Goal: Information Seeking & Learning: Learn about a topic

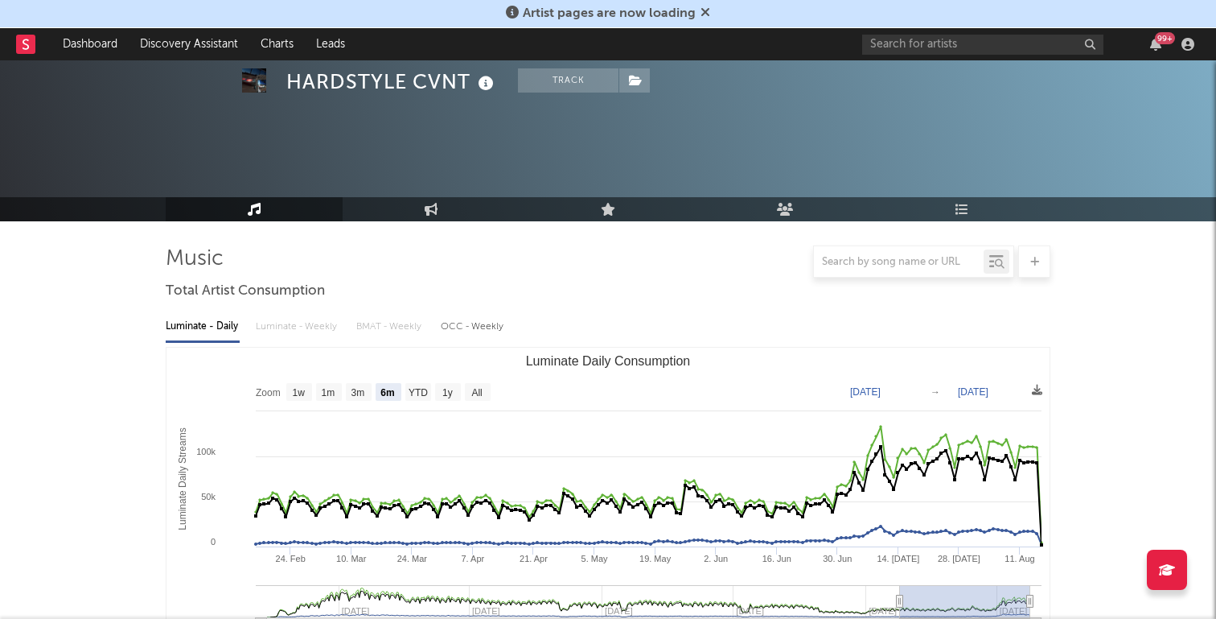
select select "6m"
select select "1w"
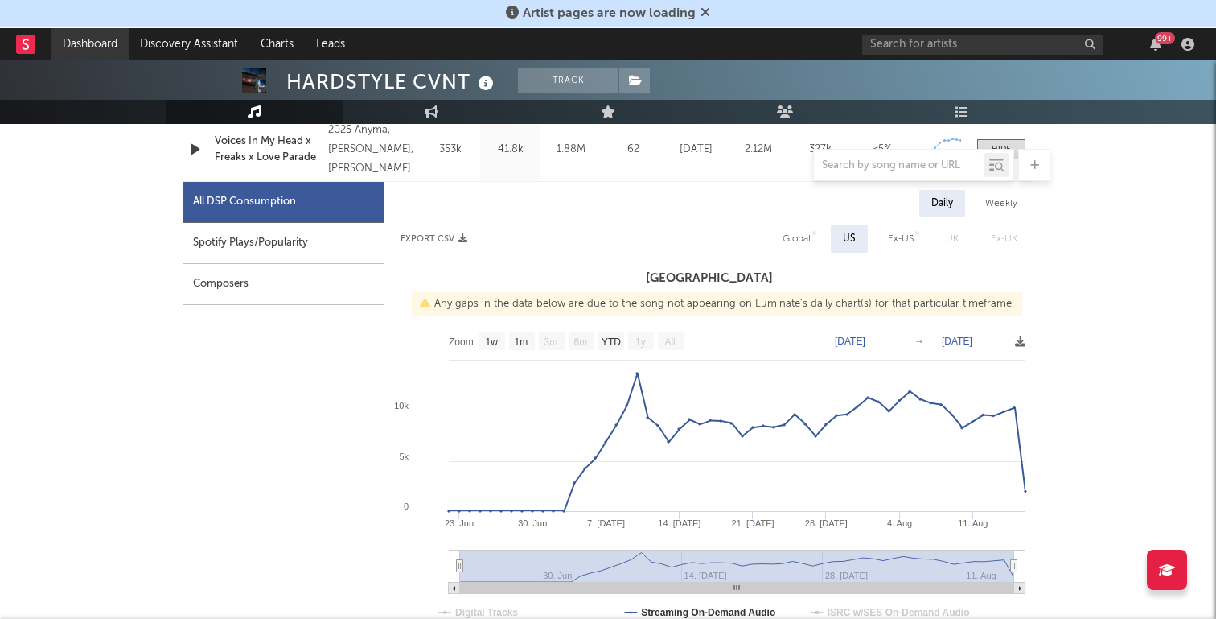
click at [74, 51] on link "Dashboard" at bounding box center [89, 44] width 77 height 32
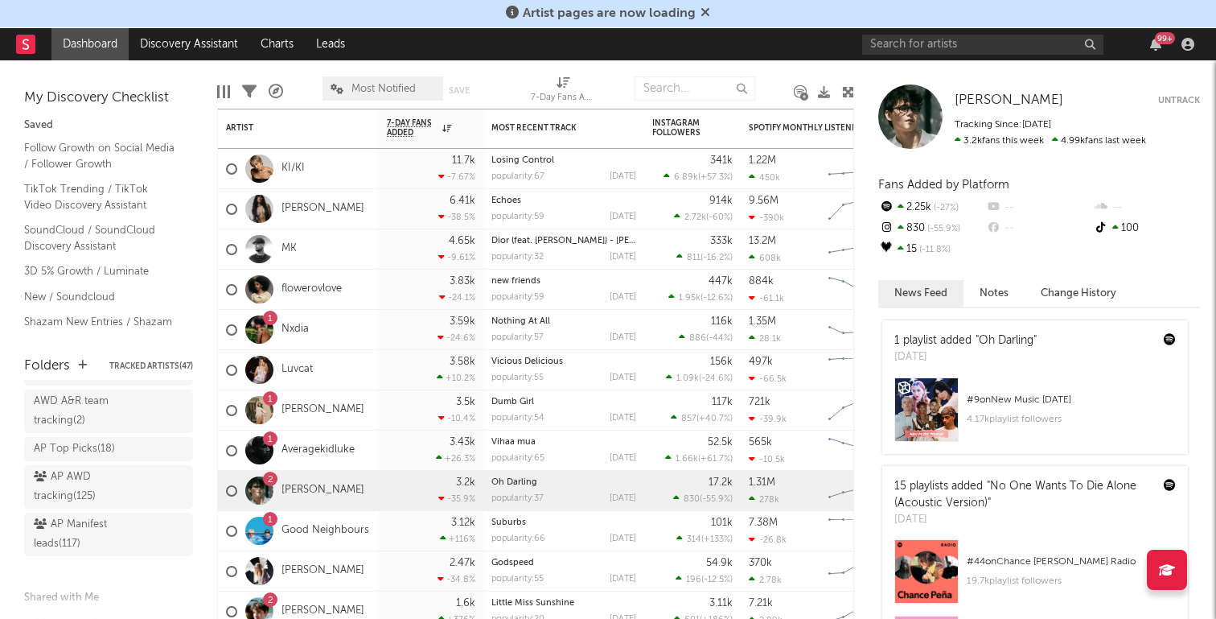
scroll to position [56, 0]
click at [91, 423] on div "AWD A&R team tracking ( 2 )" at bounding box center [90, 433] width 113 height 39
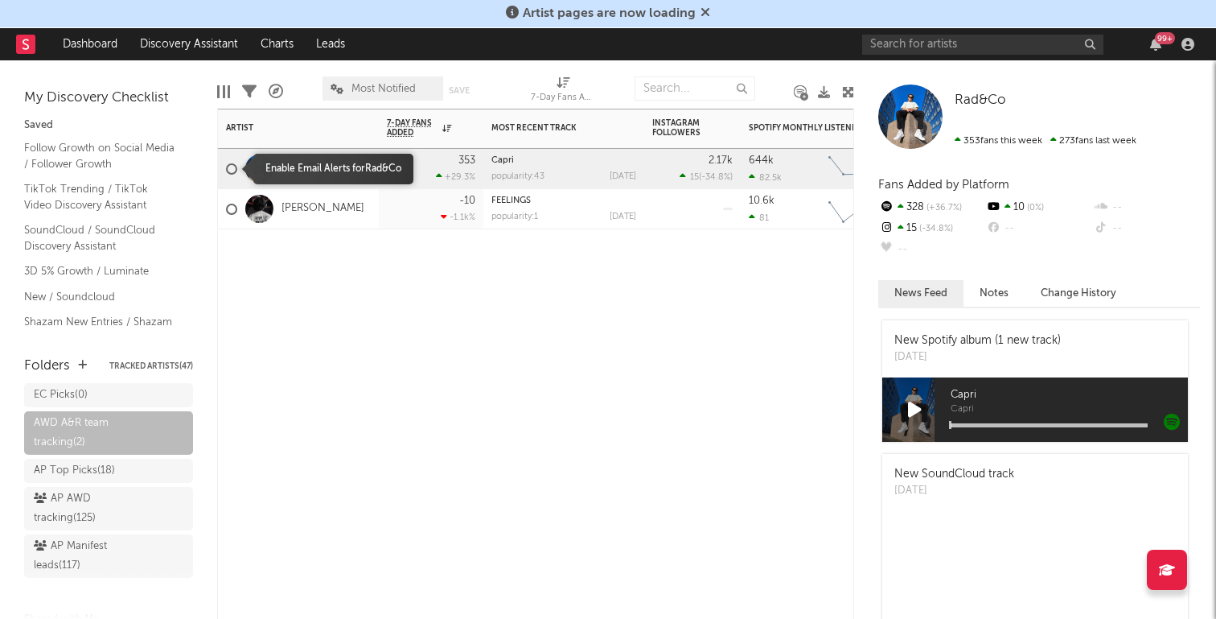
click at [230, 170] on div at bounding box center [231, 168] width 11 height 11
click at [226, 170] on input "checkbox" at bounding box center [226, 169] width 0 height 14
click at [230, 170] on div at bounding box center [231, 168] width 11 height 11
click at [226, 170] on input "checkbox" at bounding box center [226, 169] width 0 height 14
click at [372, 257] on div at bounding box center [298, 253] width 161 height 48
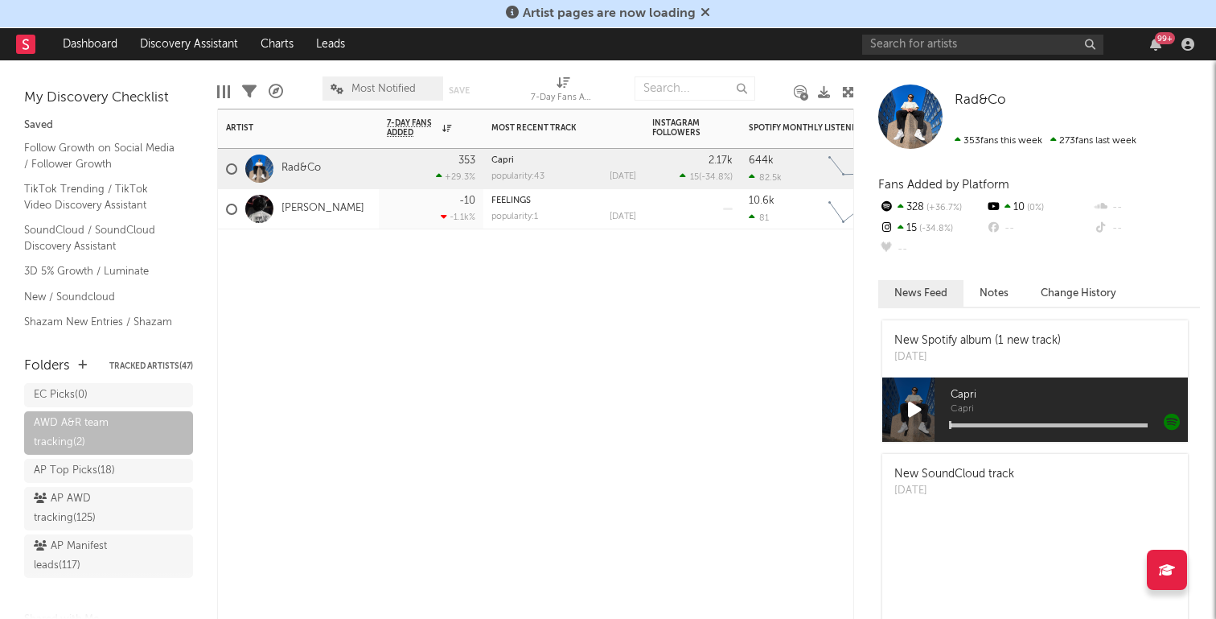
click at [336, 288] on div "Artist Notifications 7-Day Fans Added WoW % Change Most Recent Track Popularity…" at bounding box center [535, 364] width 637 height 510
click at [568, 92] on div "7-Day Fans Added (7-Day Fans Added)" at bounding box center [563, 97] width 64 height 19
select select "-1"
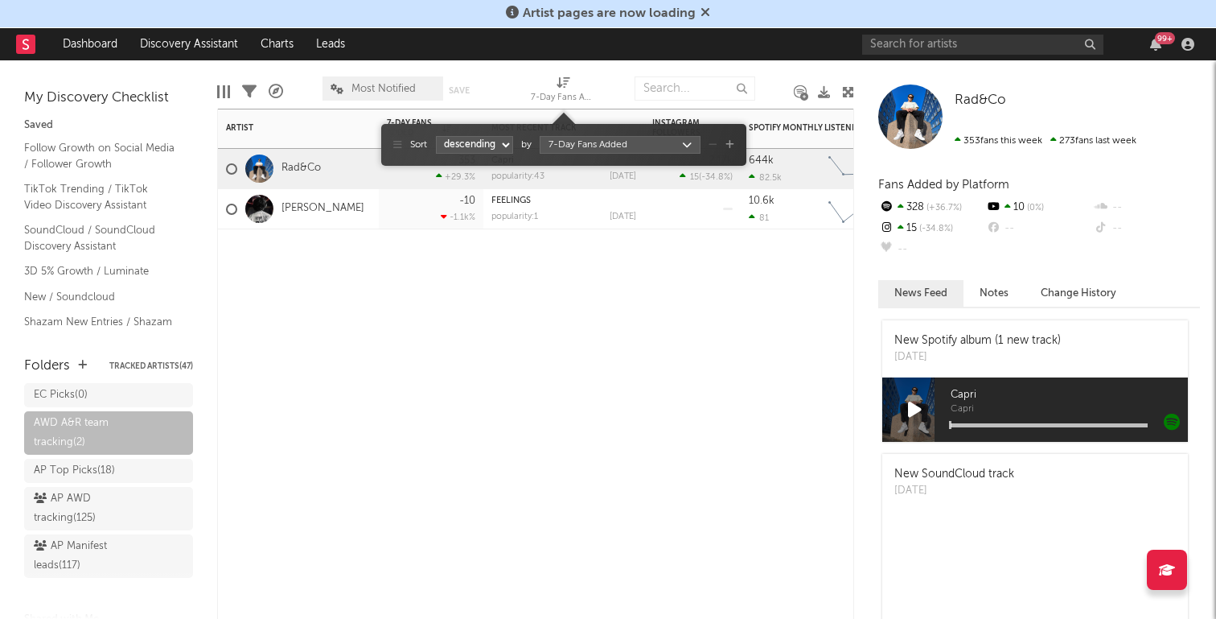
click at [568, 92] on div "7-Day Fans Added (7-Day Fans Added)" at bounding box center [563, 97] width 64 height 19
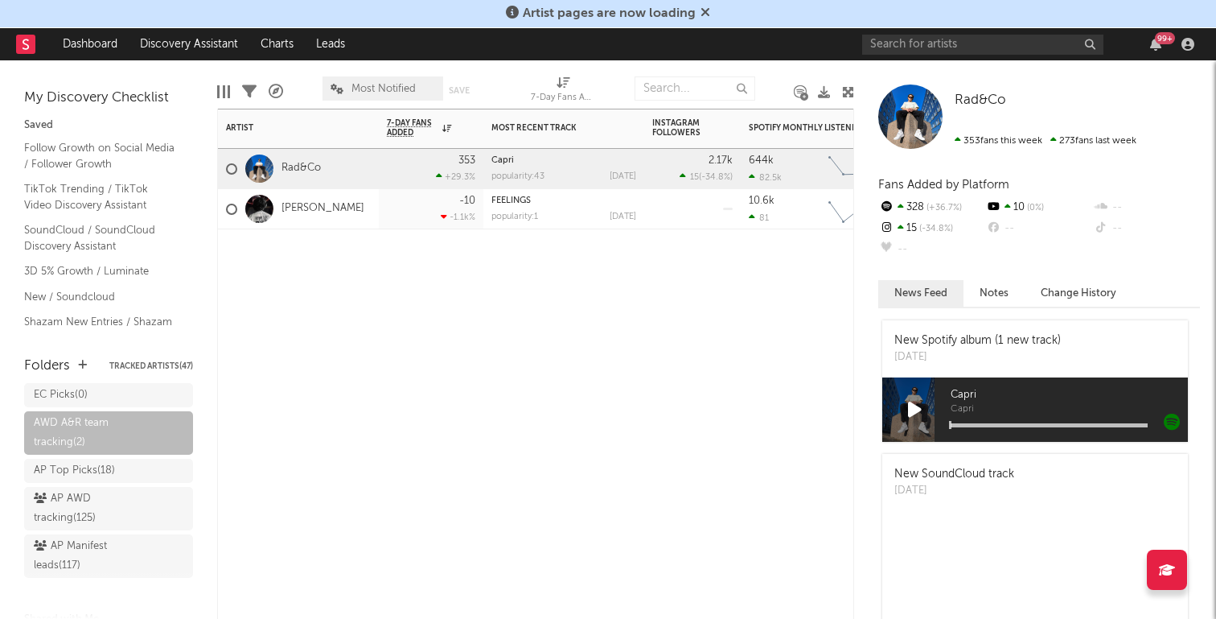
click at [628, 325] on div "Artist Notifications 7-Day Fans Added WoW % Change Most Recent Track Popularity…" at bounding box center [535, 364] width 637 height 510
click at [220, 89] on div at bounding box center [223, 91] width 13 height 13
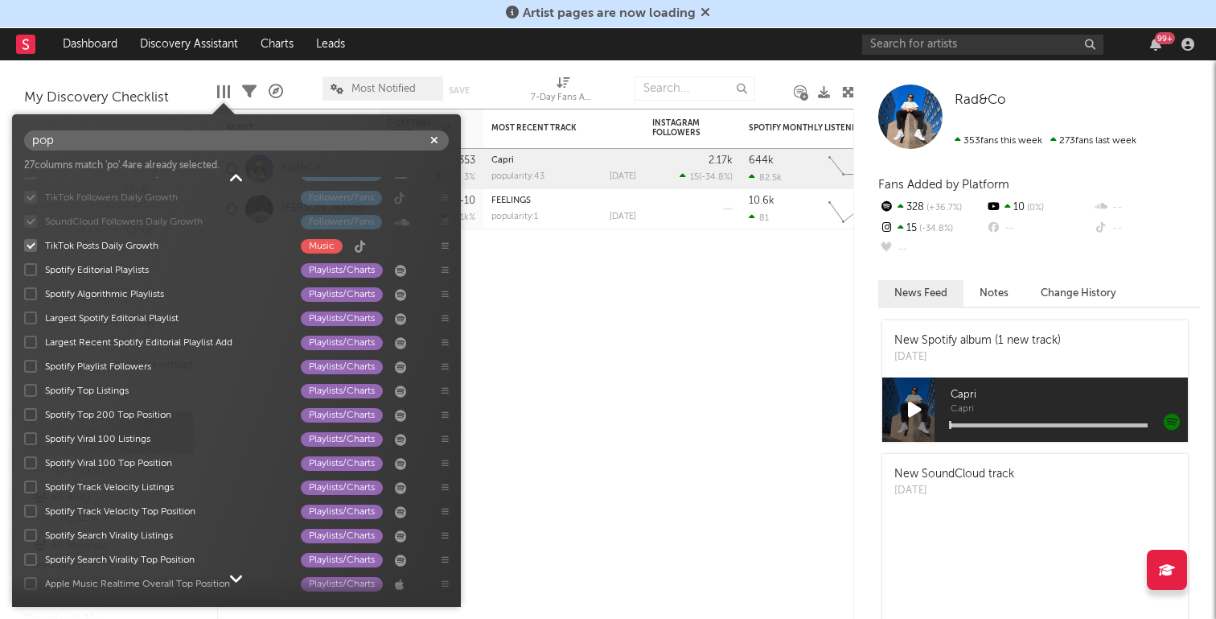
scroll to position [121, 0]
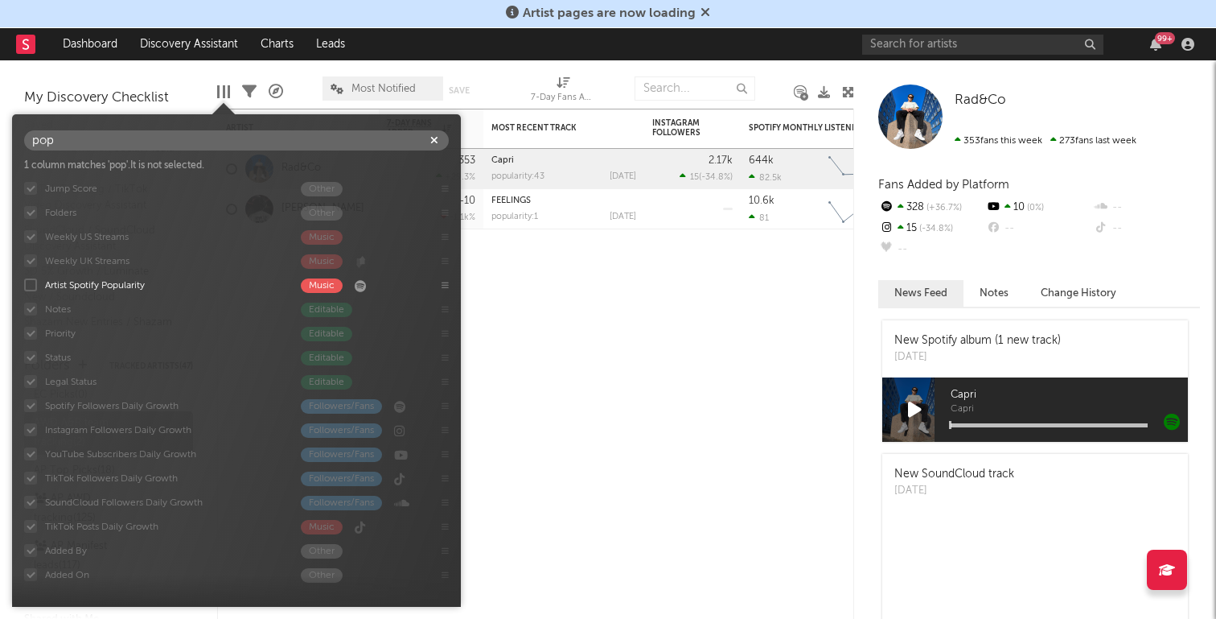
type input "pop"
click at [601, 357] on div "Artist Notifications 7-Day Fans Added WoW % Change Most Recent Track Popularity…" at bounding box center [535, 364] width 637 height 510
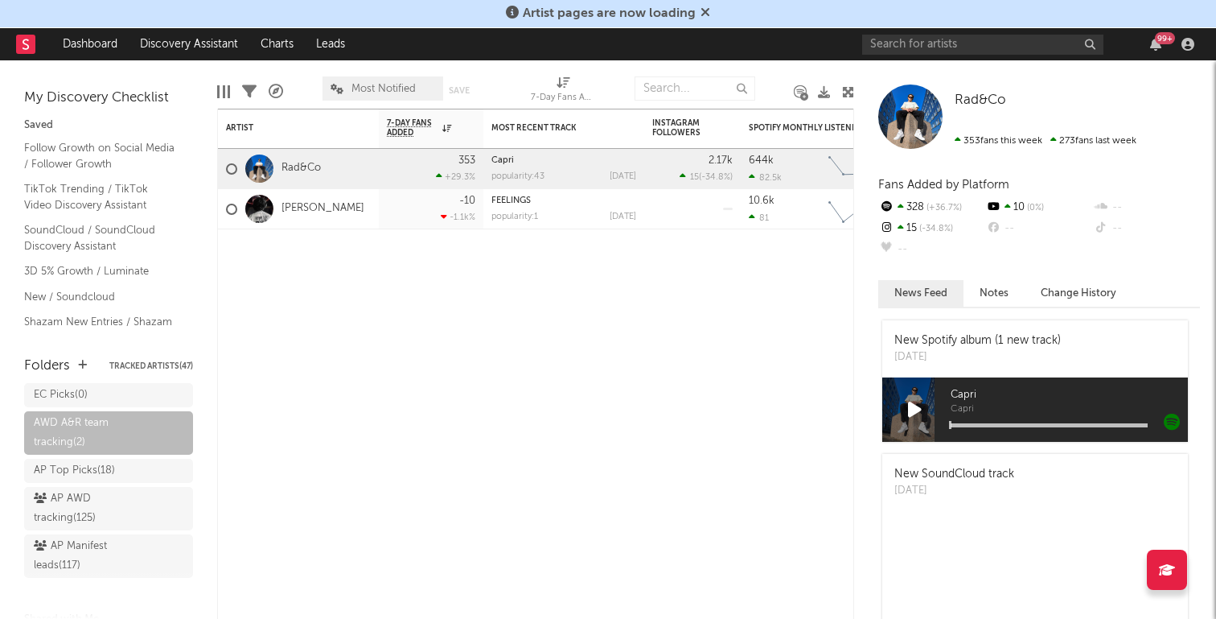
click at [220, 88] on div at bounding box center [223, 91] width 13 height 13
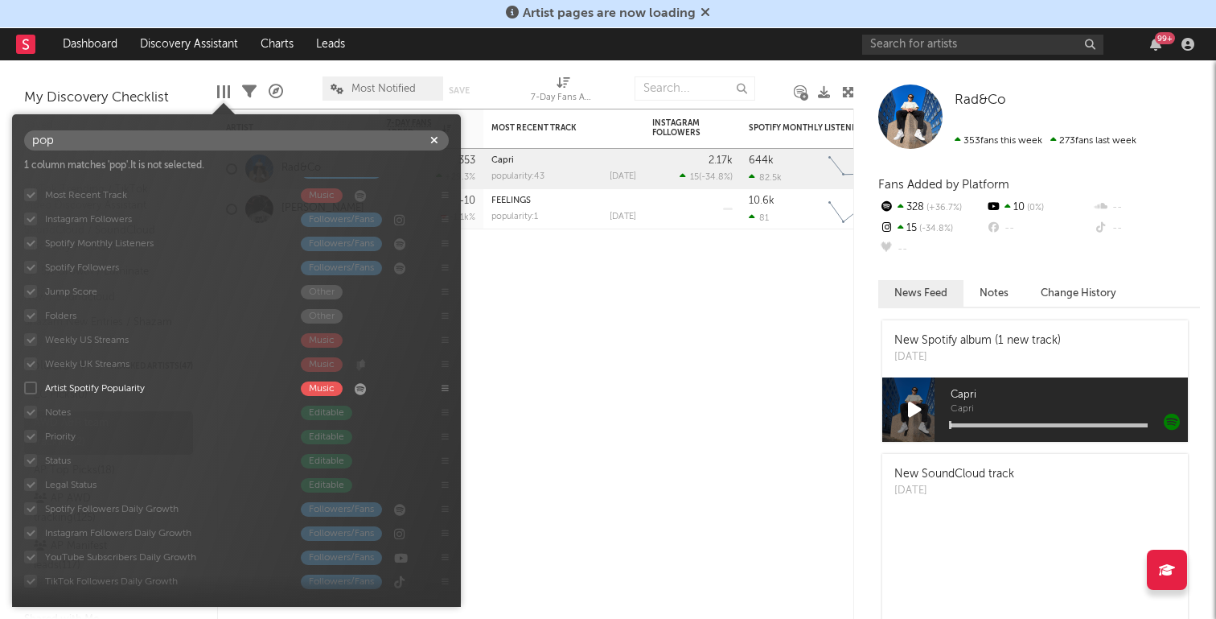
scroll to position [0, 0]
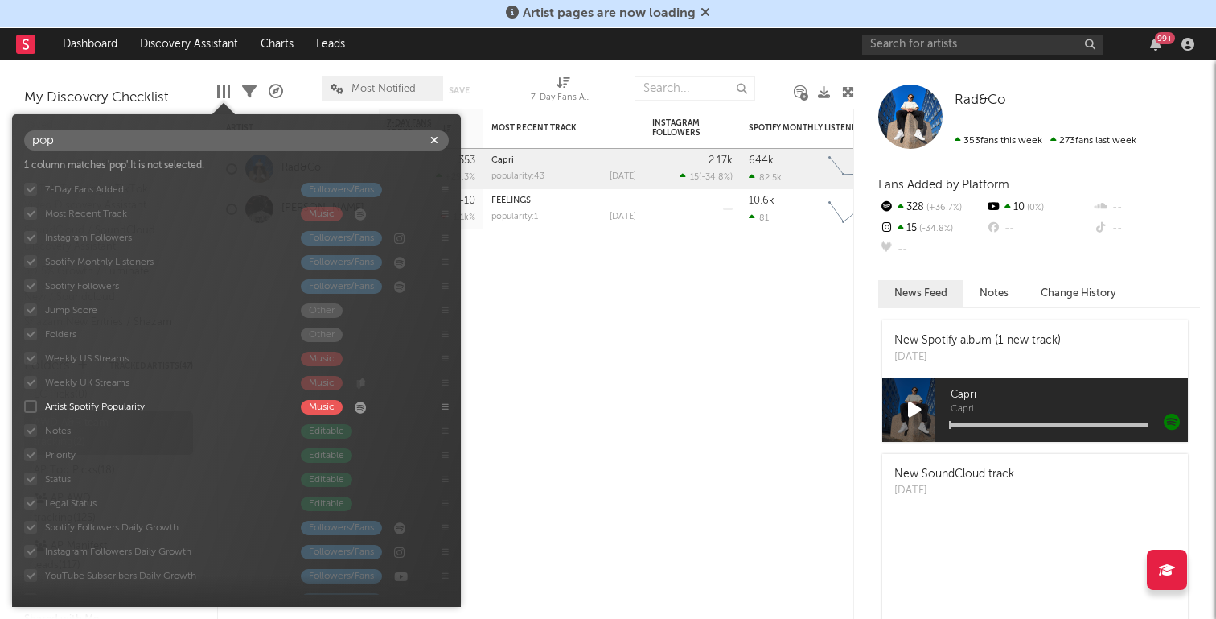
type input "pop"
click at [607, 372] on div "Artist Notifications 7-Day Fans Added WoW % Change Most Recent Track Popularity…" at bounding box center [535, 364] width 637 height 510
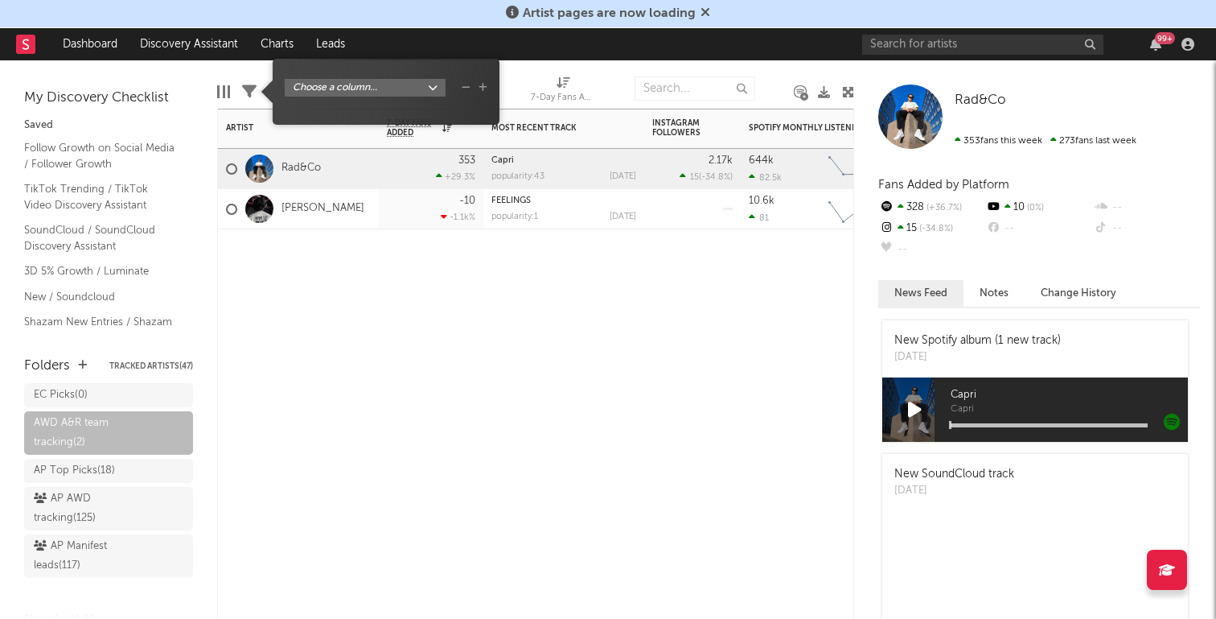
click at [248, 96] on icon at bounding box center [249, 91] width 14 height 14
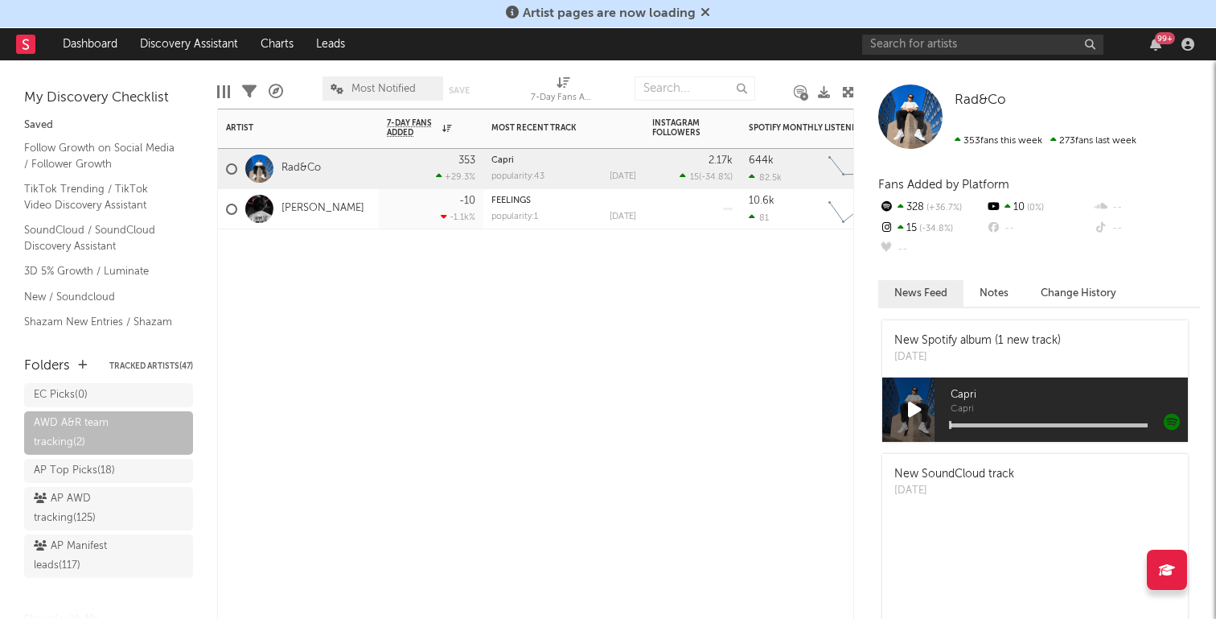
click at [248, 96] on icon at bounding box center [249, 91] width 14 height 14
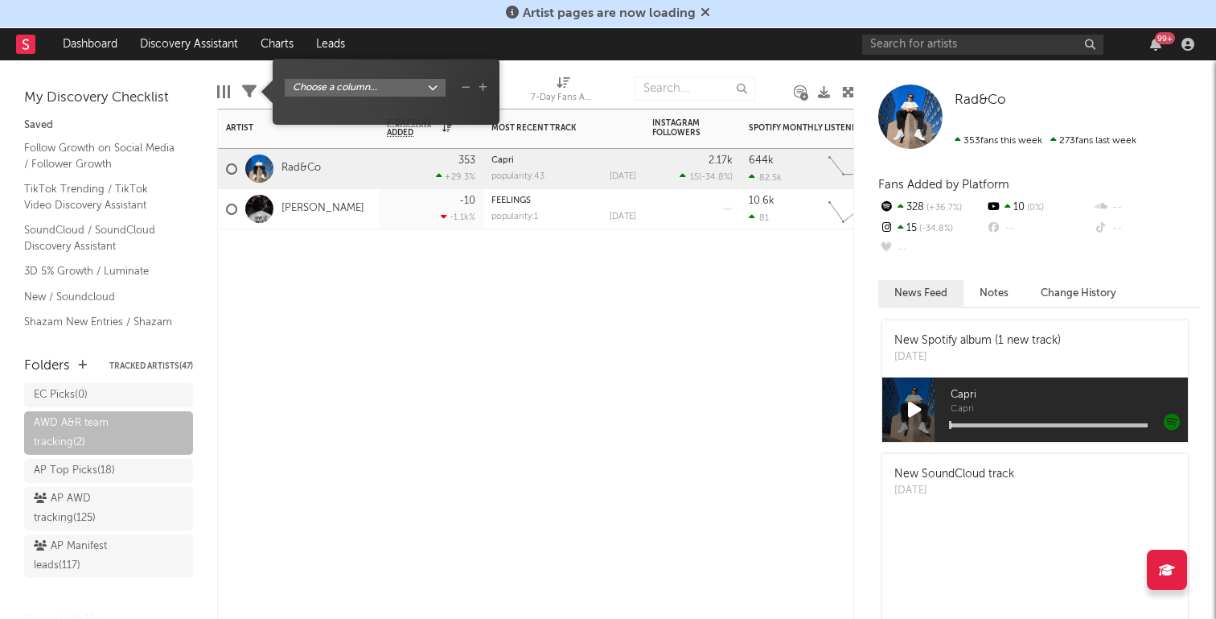
click at [248, 96] on icon at bounding box center [249, 91] width 14 height 14
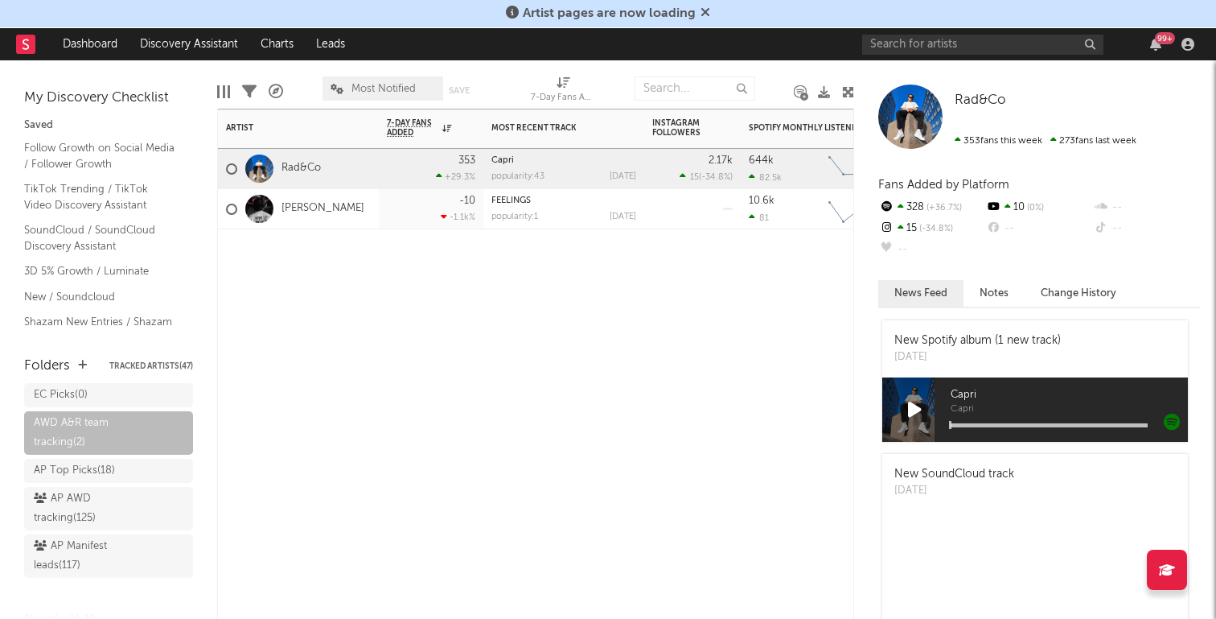
click at [248, 96] on icon at bounding box center [249, 91] width 14 height 14
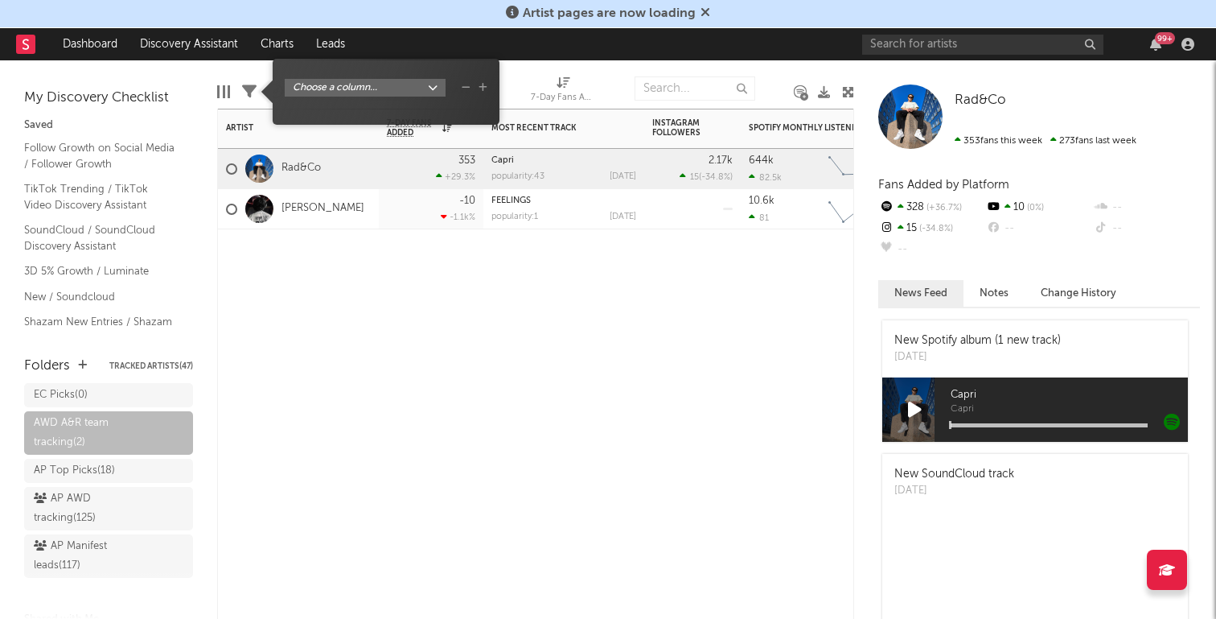
click at [484, 88] on icon "button" at bounding box center [483, 88] width 9 height 10
click at [439, 83] on body "Artist pages are now loading Dashboard Discovery Assistant Charts Leads 99 + No…" at bounding box center [608, 309] width 1216 height 619
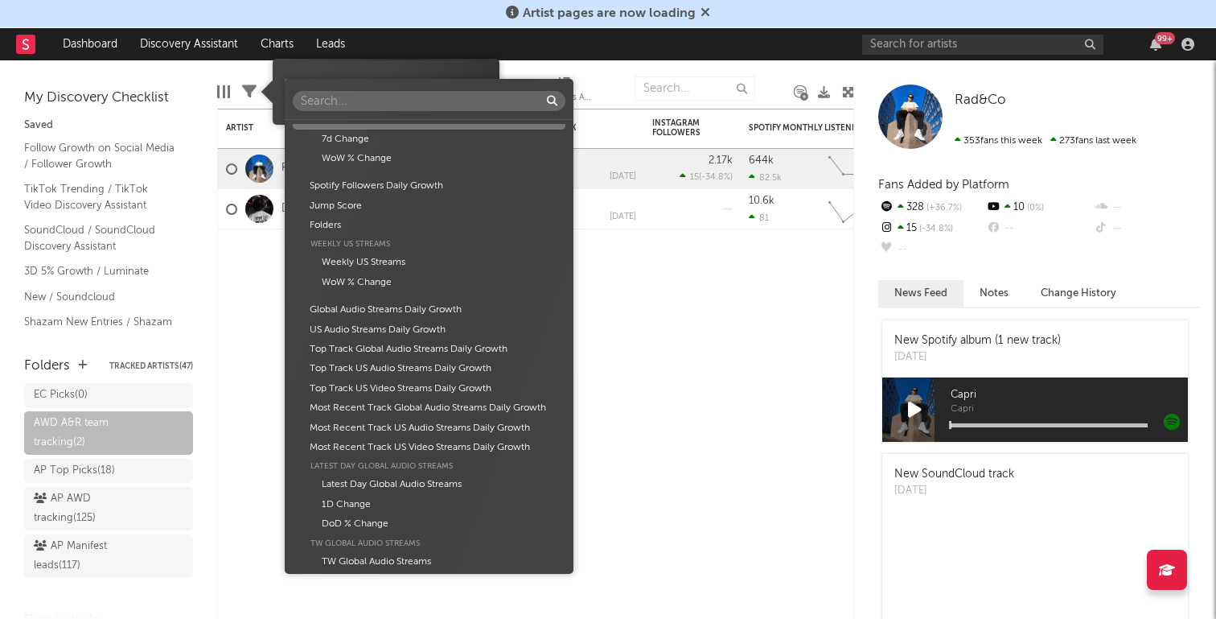
scroll to position [744, 0]
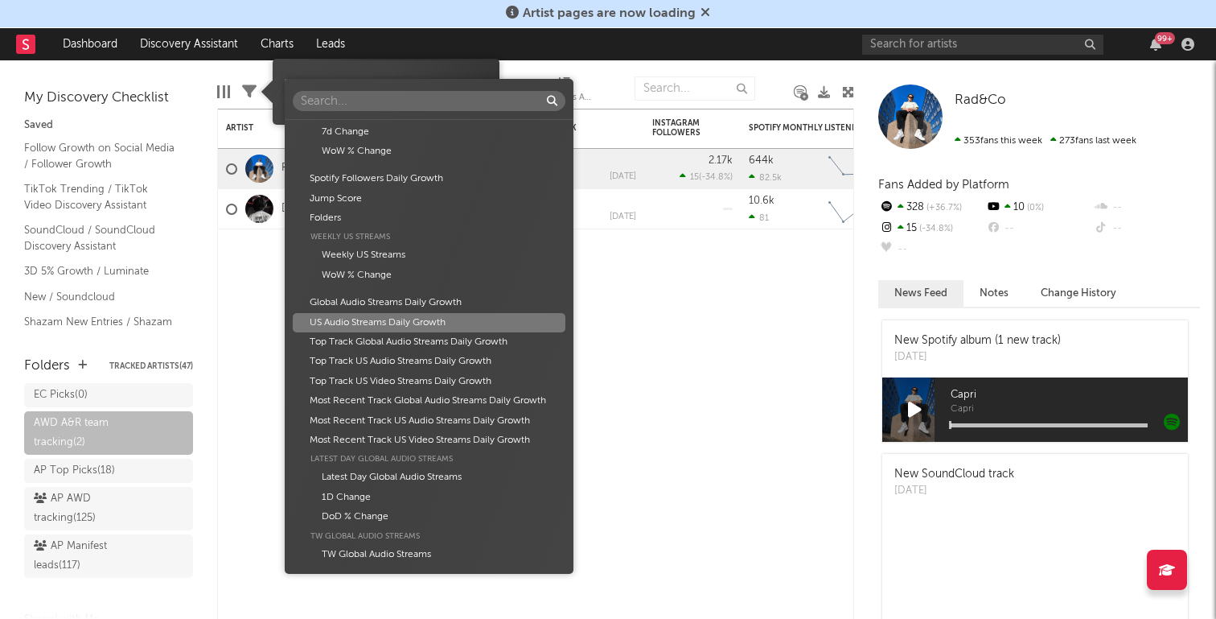
click at [738, 321] on div "Artist Artist Notifications Notes Potential Market Share Rights Holder Manageme…" at bounding box center [608, 309] width 1216 height 619
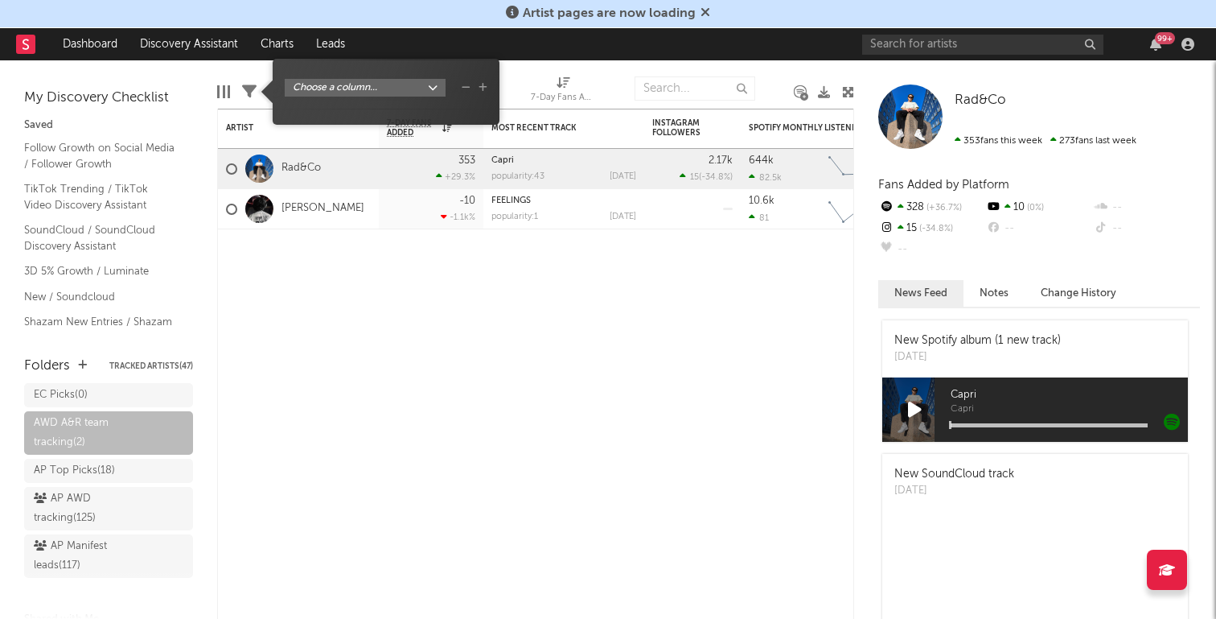
click at [250, 97] on icon at bounding box center [249, 91] width 14 height 14
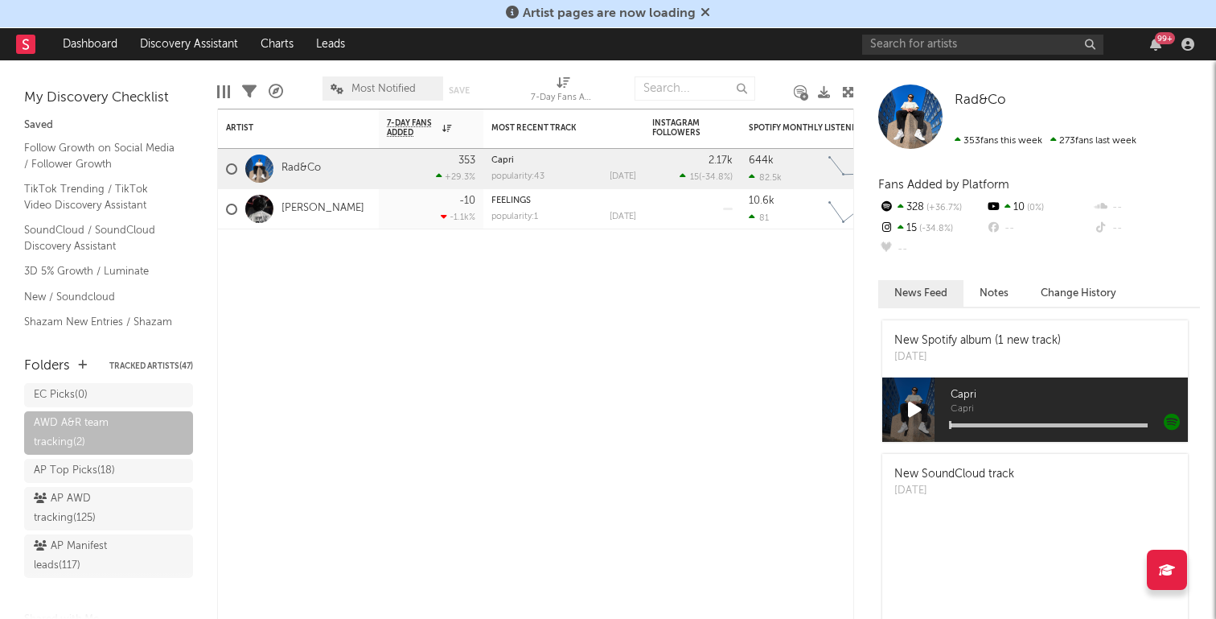
click at [236, 96] on div "Edit Columns Filters A&R Pipeline Most Notified Save Save as 7-Day Fans Added (…" at bounding box center [535, 84] width 637 height 48
click at [228, 96] on div at bounding box center [229, 91] width 2 height 13
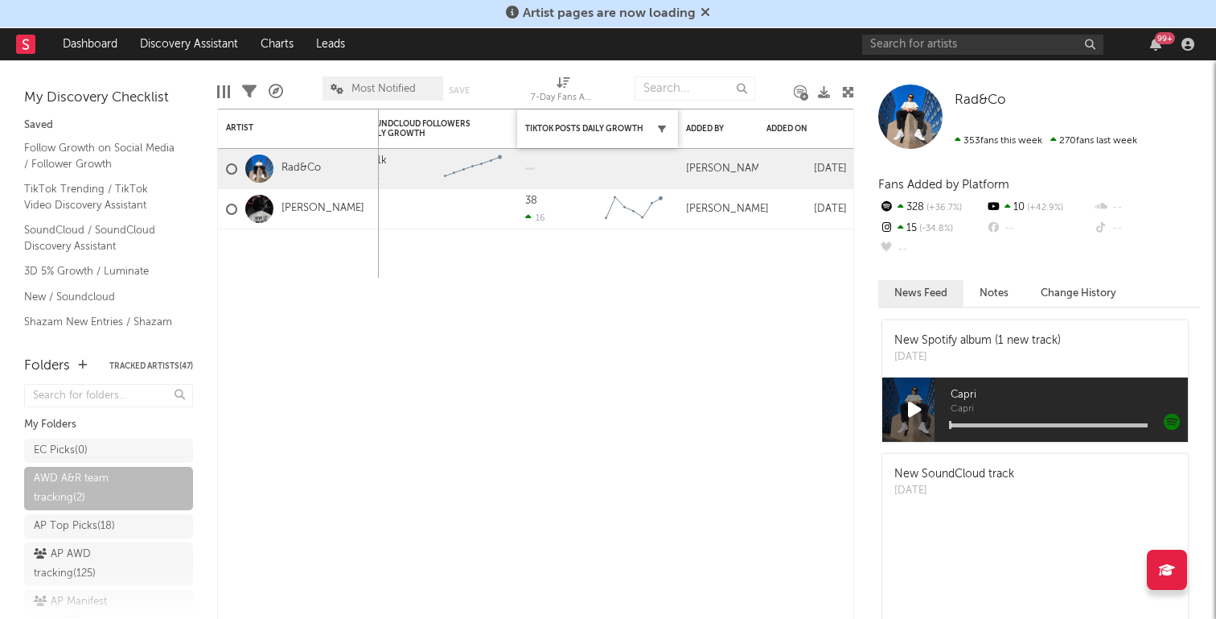
click at [668, 129] on button "button" at bounding box center [662, 129] width 16 height 16
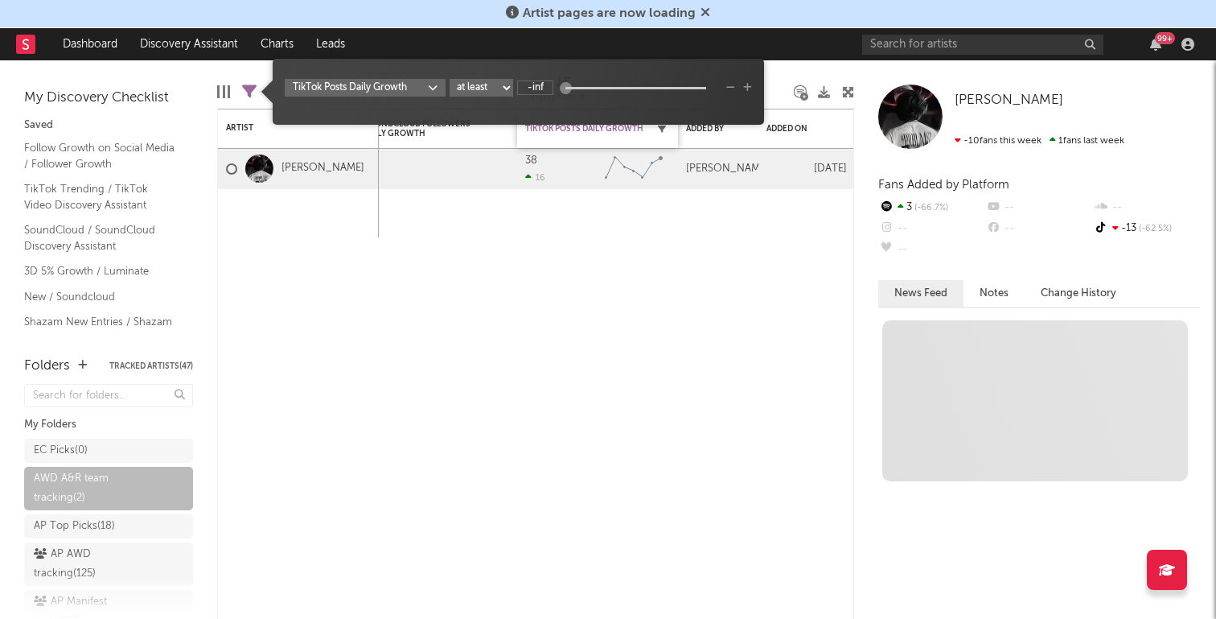
click at [667, 129] on button "button" at bounding box center [662, 129] width 16 height 16
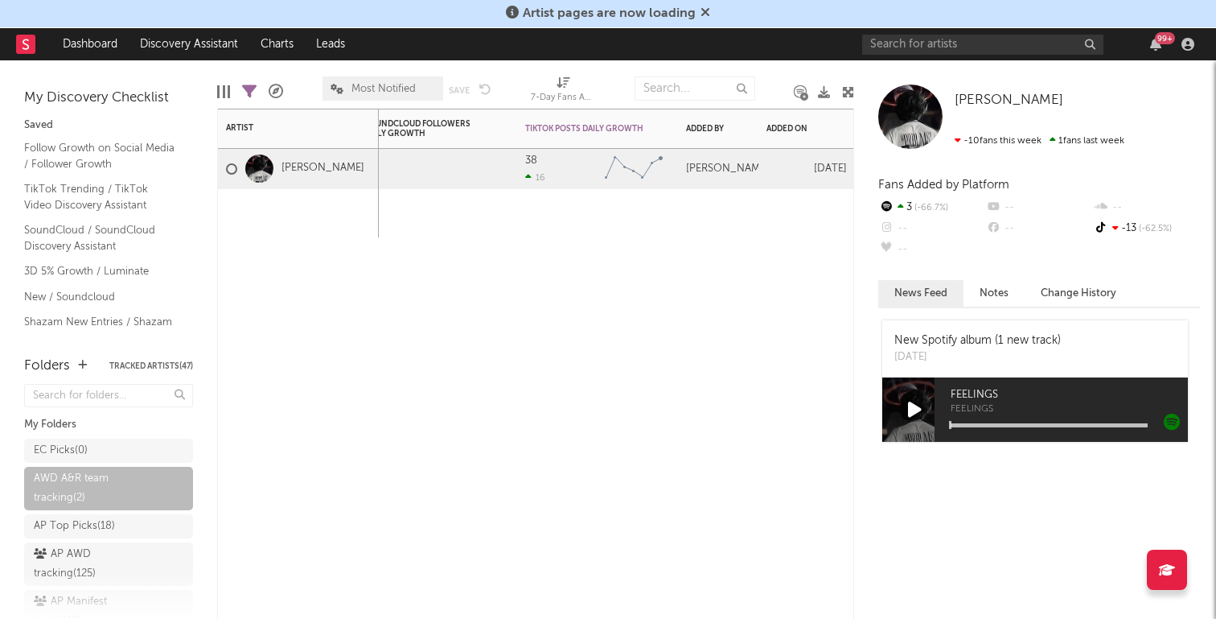
click at [636, 304] on div "Spotify Followers Daily Growth Instagram Followers Daily Growth YouTube Subscri…" at bounding box center [535, 364] width 637 height 510
click at [611, 121] on div "TikTok Posts Daily Growth" at bounding box center [597, 129] width 145 height 34
click at [631, 126] on div "TikTok Posts Daily Growth" at bounding box center [585, 129] width 121 height 10
click at [658, 211] on div at bounding box center [597, 213] width 161 height 48
click at [645, 128] on icon at bounding box center [641, 129] width 9 height 8
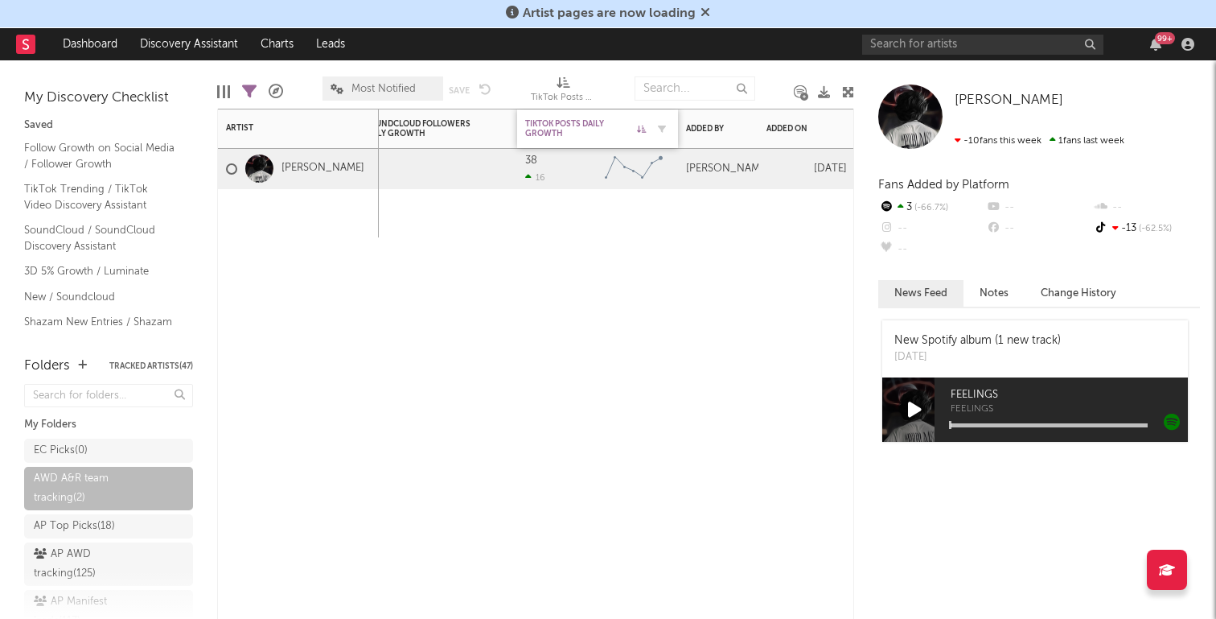
click at [643, 128] on icon at bounding box center [641, 129] width 9 height 8
click at [657, 128] on button "button" at bounding box center [662, 129] width 16 height 16
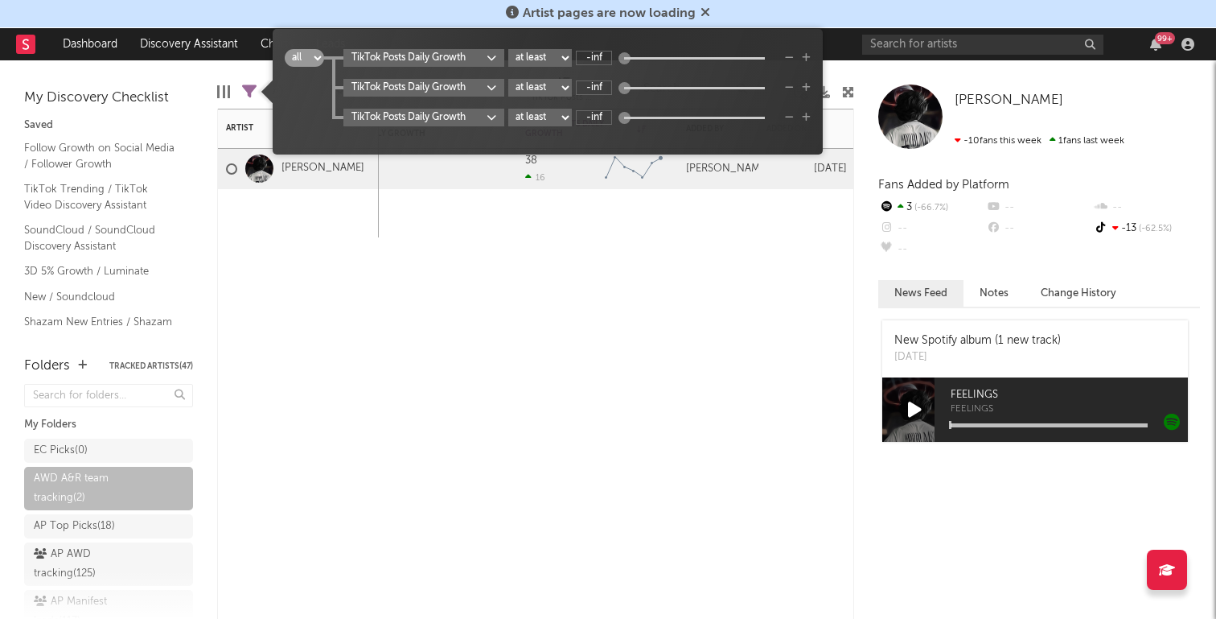
click at [371, 201] on div at bounding box center [298, 213] width 161 height 48
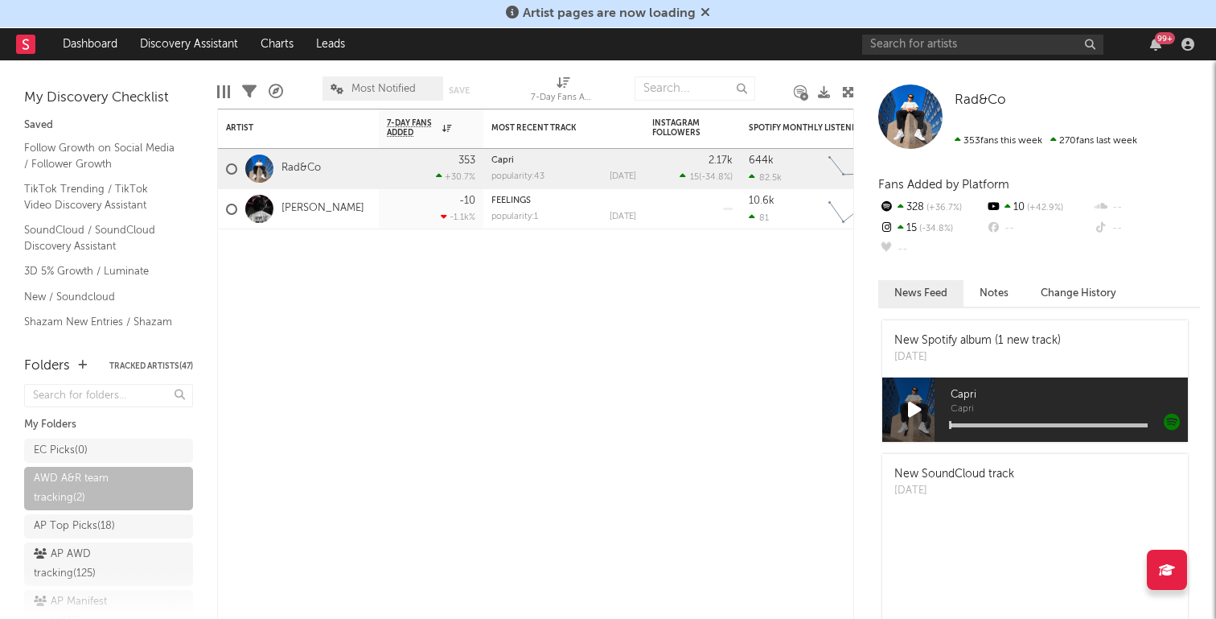
click at [223, 92] on div at bounding box center [224, 91] width 2 height 13
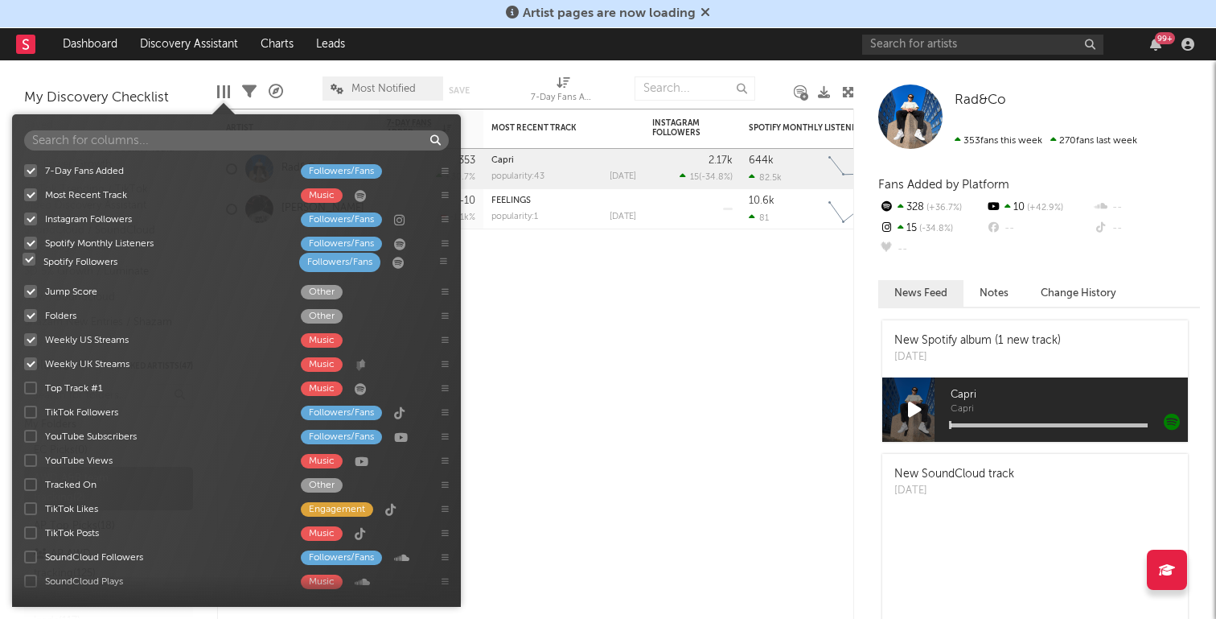
click at [442, 259] on div "7-Day Fans Added Followers/Fans Most Recent Track Music Instagram Followers Fol…" at bounding box center [236, 376] width 449 height 436
click at [640, 269] on div at bounding box center [564, 253] width 161 height 48
click at [220, 93] on div at bounding box center [223, 91] width 13 height 13
click at [664, 312] on div "Artist Notifications 7-Day Fans Added WoW % Change Most Recent Track Popularity…" at bounding box center [535, 364] width 637 height 510
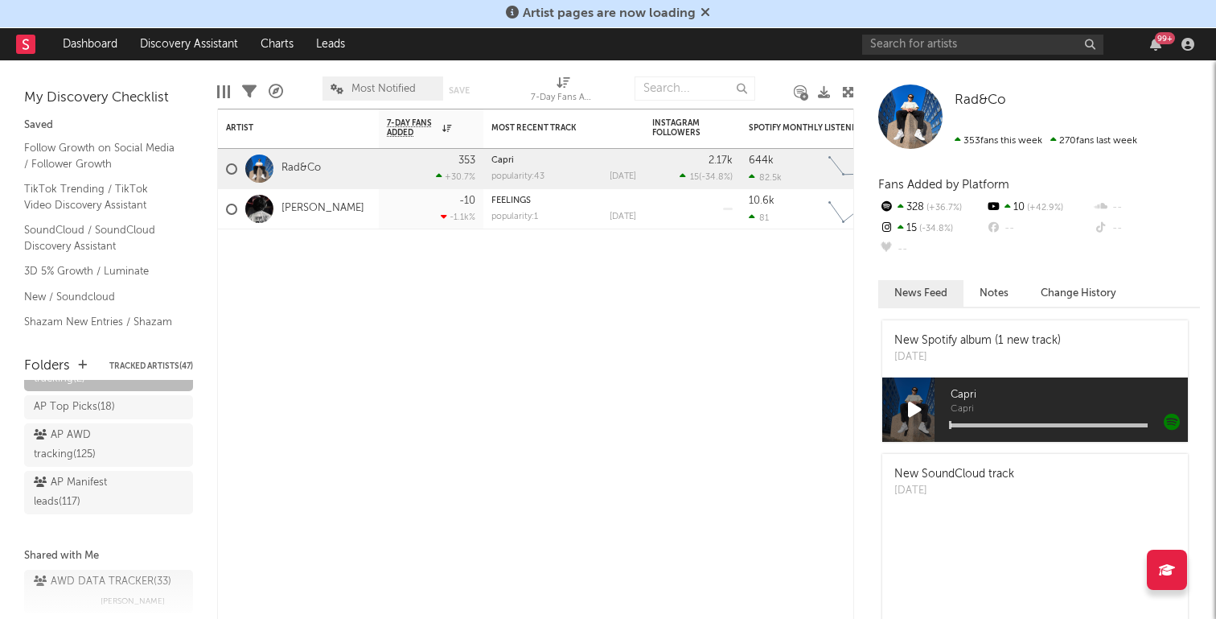
scroll to position [121, 0]
click at [105, 443] on div "AP AWD tracking ( 125 )" at bounding box center [90, 443] width 113 height 39
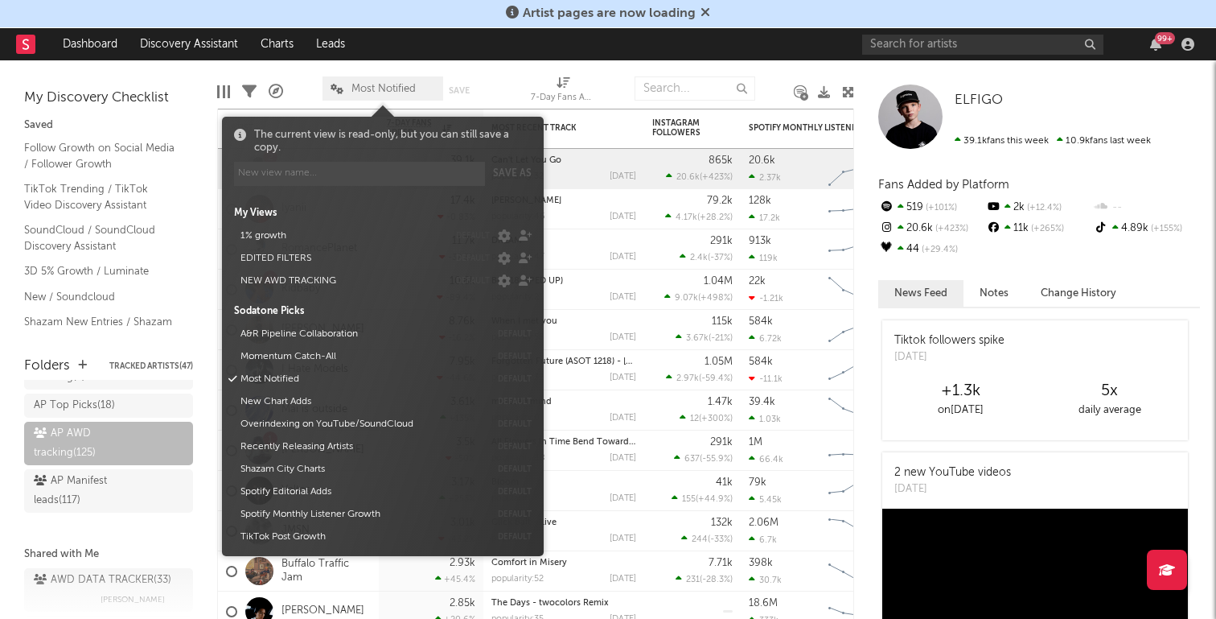
click at [335, 89] on icon at bounding box center [337, 89] width 13 height 10
click at [342, 275] on button "NEW AWD TRACKING" at bounding box center [341, 281] width 213 height 23
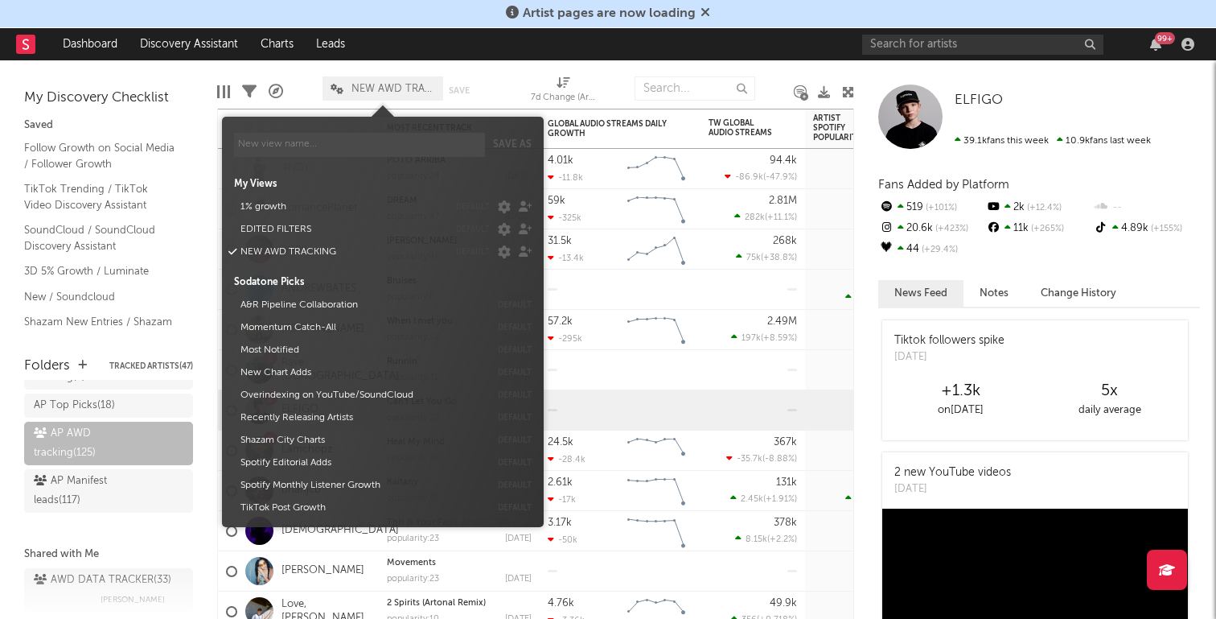
click at [496, 73] on div "Edit Columns Filters A&R Pipeline NEW AWD TRACKING Save Save as 7d Change (Arti…" at bounding box center [535, 84] width 637 height 48
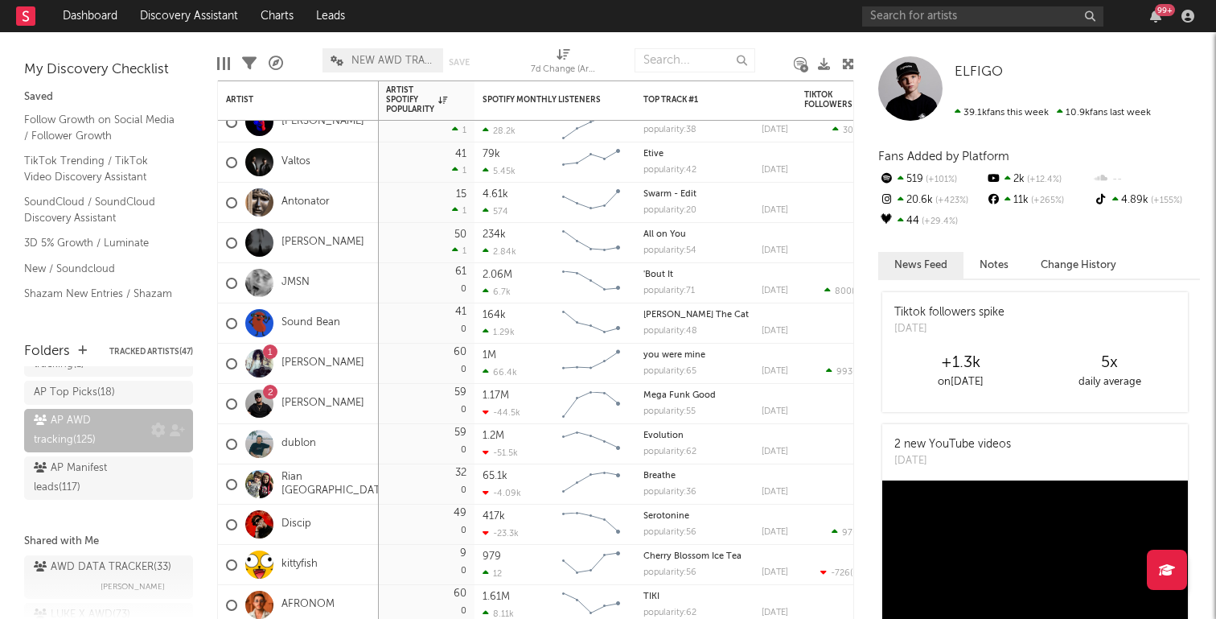
scroll to position [90, 0]
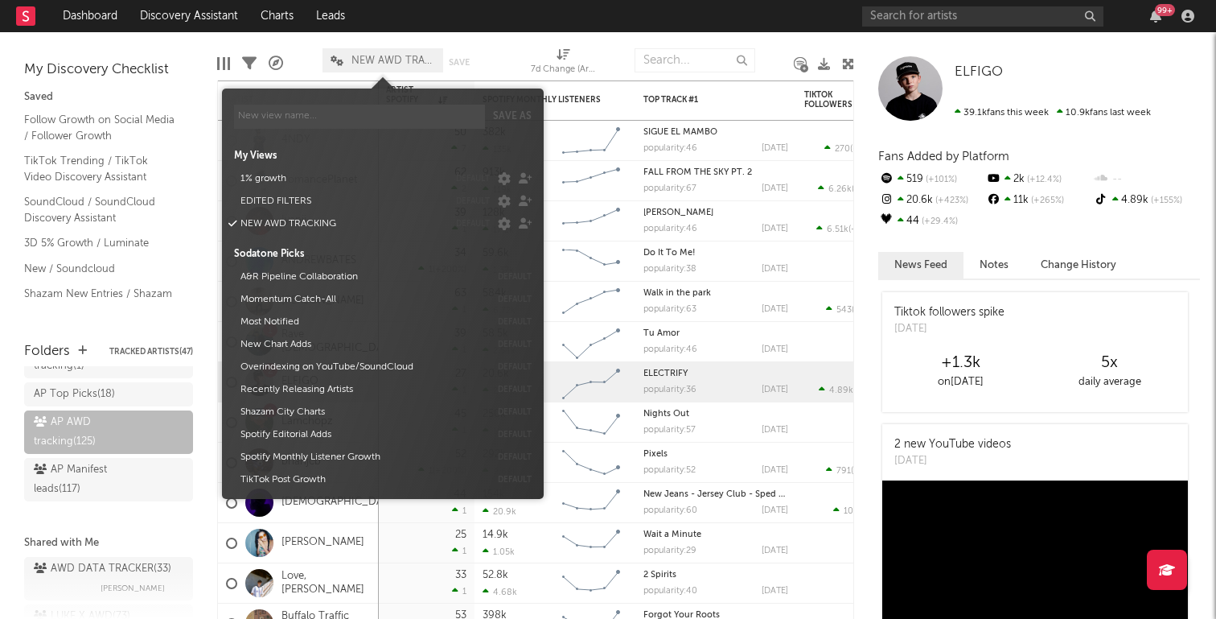
click at [375, 58] on span "NEW AWD TRACKING" at bounding box center [394, 61] width 84 height 10
click at [508, 47] on div at bounding box center [511, 60] width 15 height 40
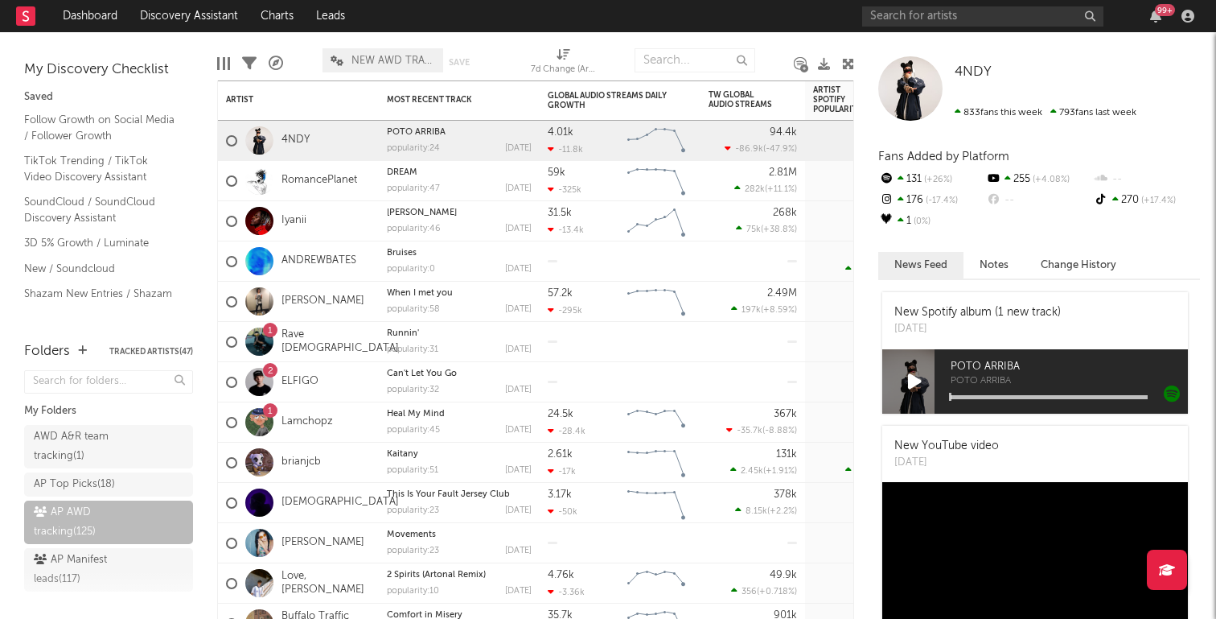
click at [342, 56] on icon at bounding box center [337, 61] width 13 height 10
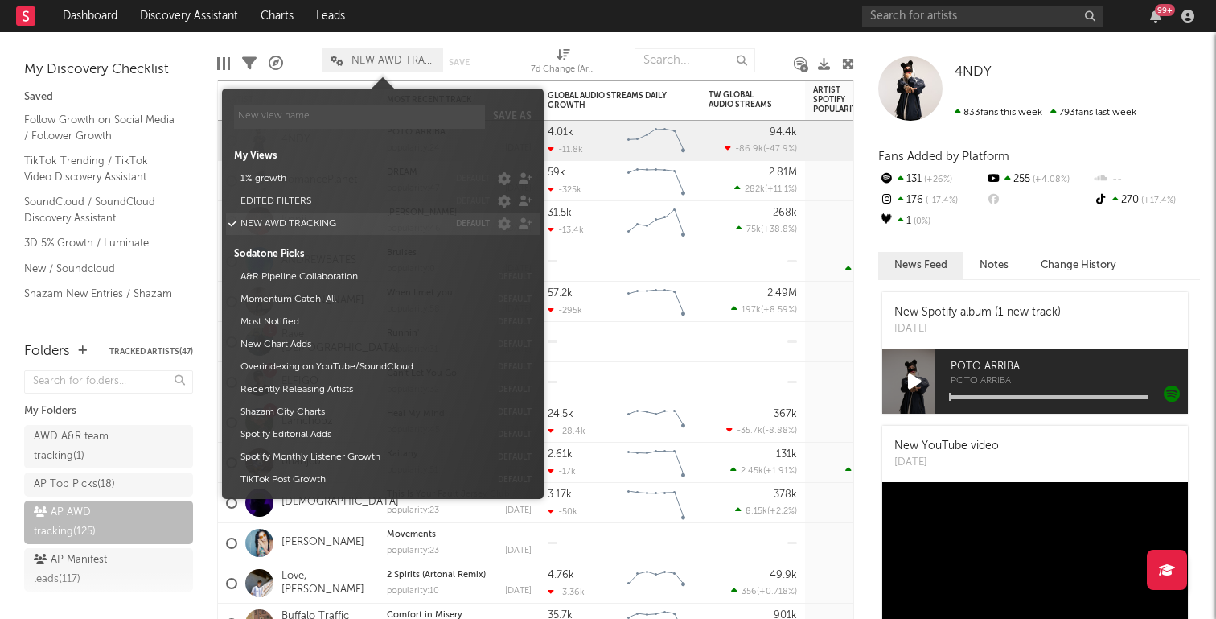
click at [318, 216] on button "NEW AWD TRACKING" at bounding box center [341, 223] width 213 height 23
click at [331, 226] on button "NEW AWD TRACKING" at bounding box center [341, 223] width 213 height 23
click at [496, 37] on div "Edit Columns Filters A&R Pipeline NEW AWD TRACKING Save Save as 7d Change (Arti…" at bounding box center [535, 56] width 637 height 48
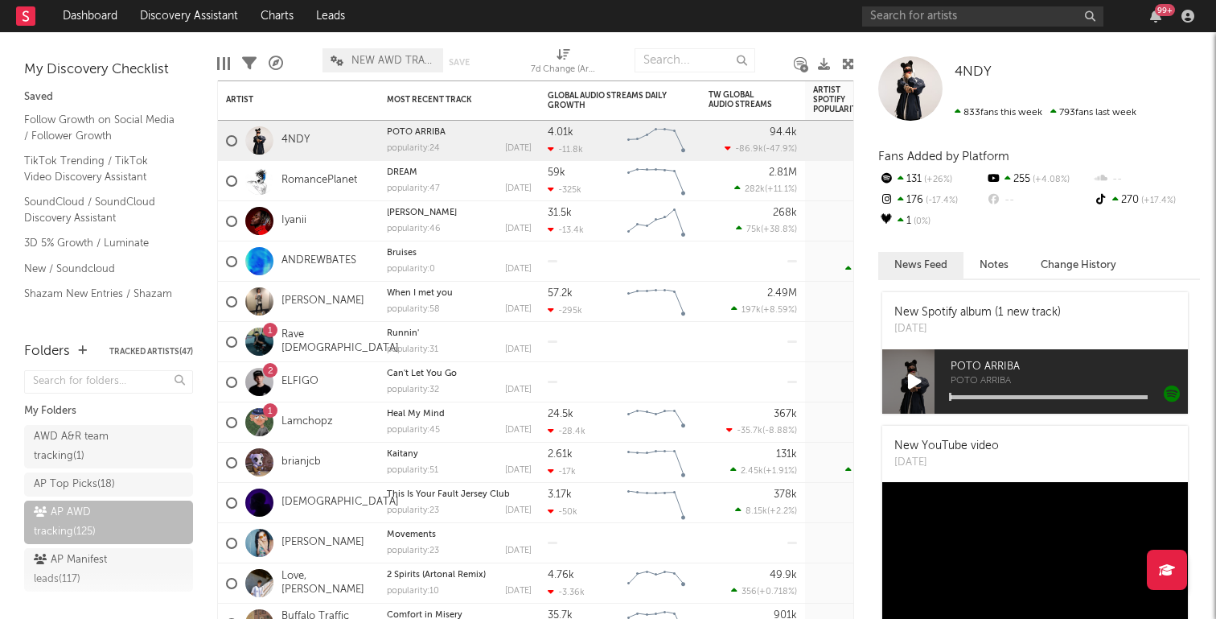
click at [405, 65] on span "NEW AWD TRACKING" at bounding box center [394, 61] width 84 height 10
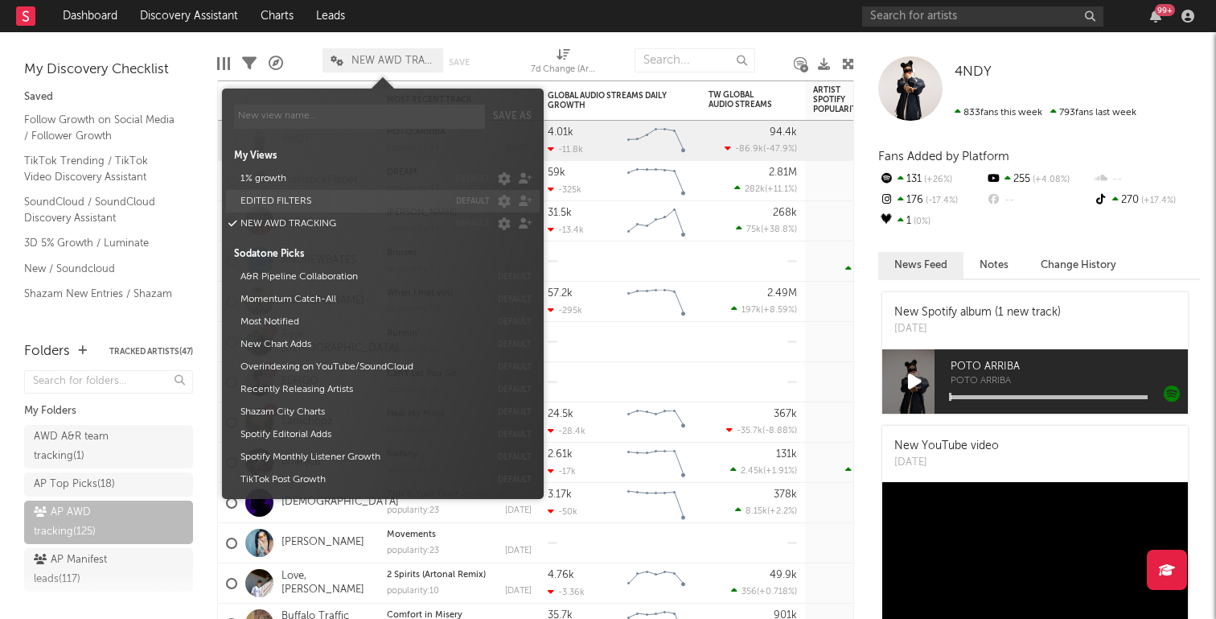
click at [344, 200] on button "EDITED FILTERS" at bounding box center [341, 201] width 213 height 23
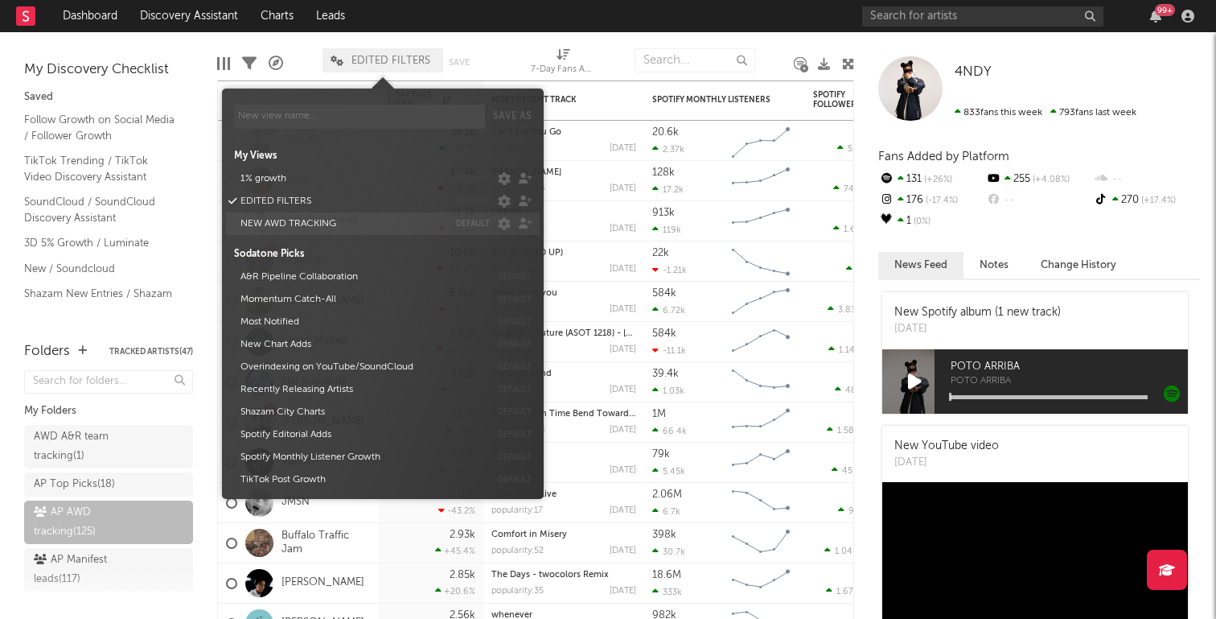
click at [311, 224] on button "NEW AWD TRACKING" at bounding box center [341, 223] width 213 height 23
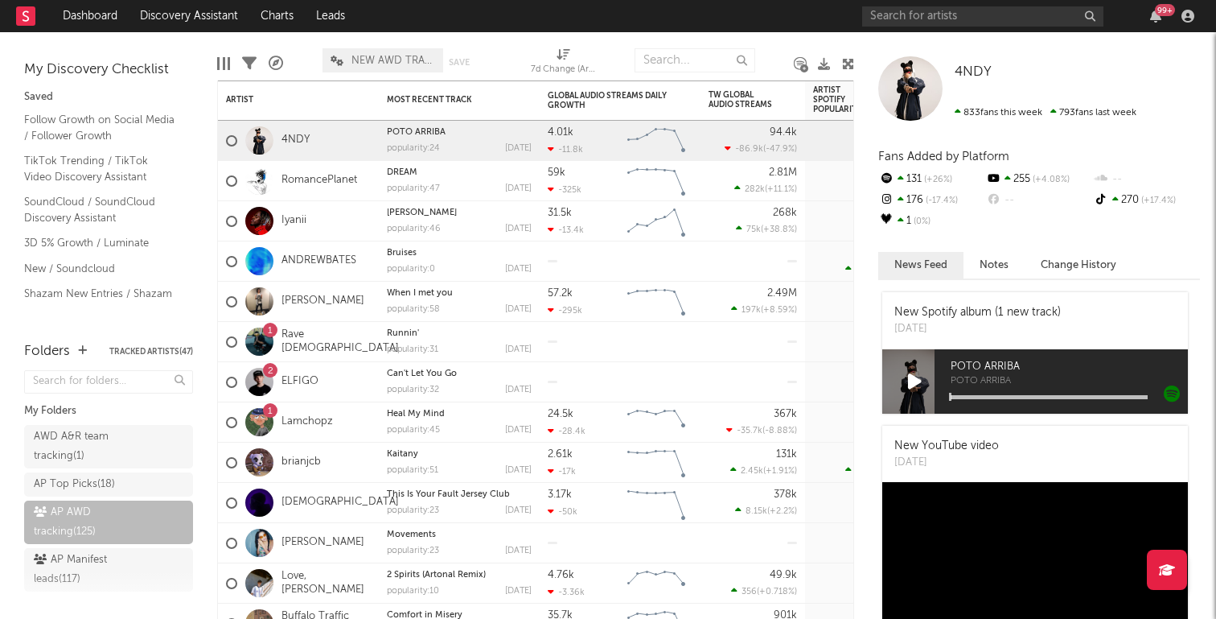
click at [514, 41] on div at bounding box center [511, 60] width 15 height 40
click at [109, 442] on div "AWD A&R team tracking ( 1 )" at bounding box center [90, 446] width 113 height 39
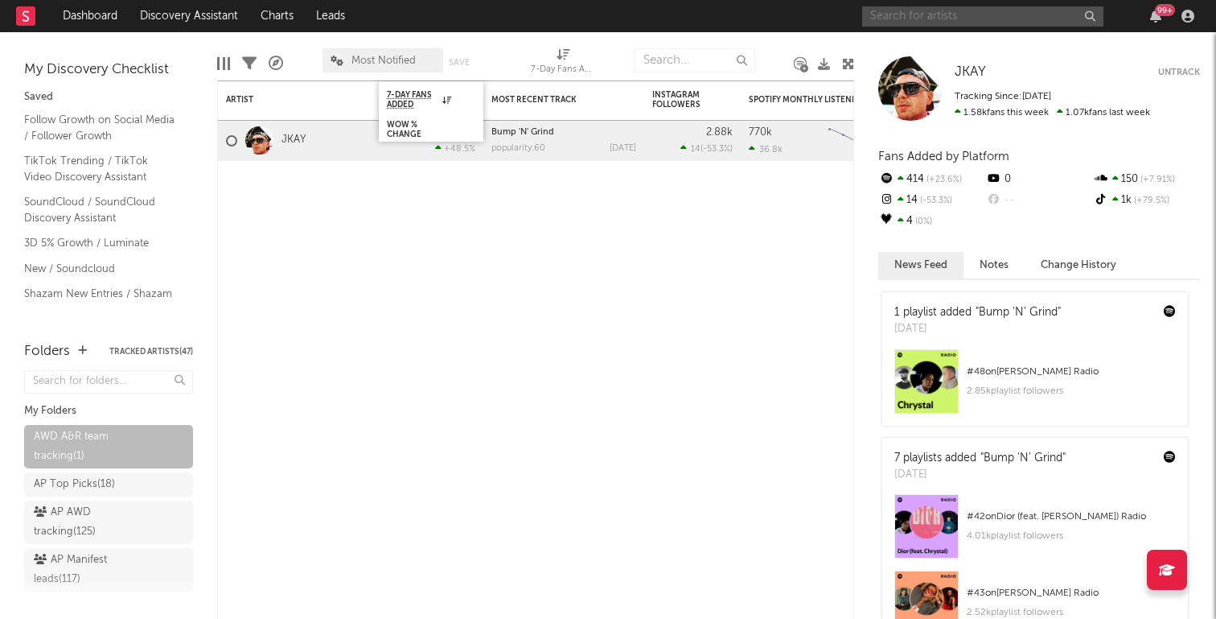
click at [960, 23] on input "text" at bounding box center [982, 16] width 241 height 20
click at [701, 323] on div "Artist Notifications 7-Day Fans Added WoW % Change Most Recent Track Popularity…" at bounding box center [535, 349] width 637 height 538
click at [928, 24] on input "text" at bounding box center [982, 16] width 241 height 20
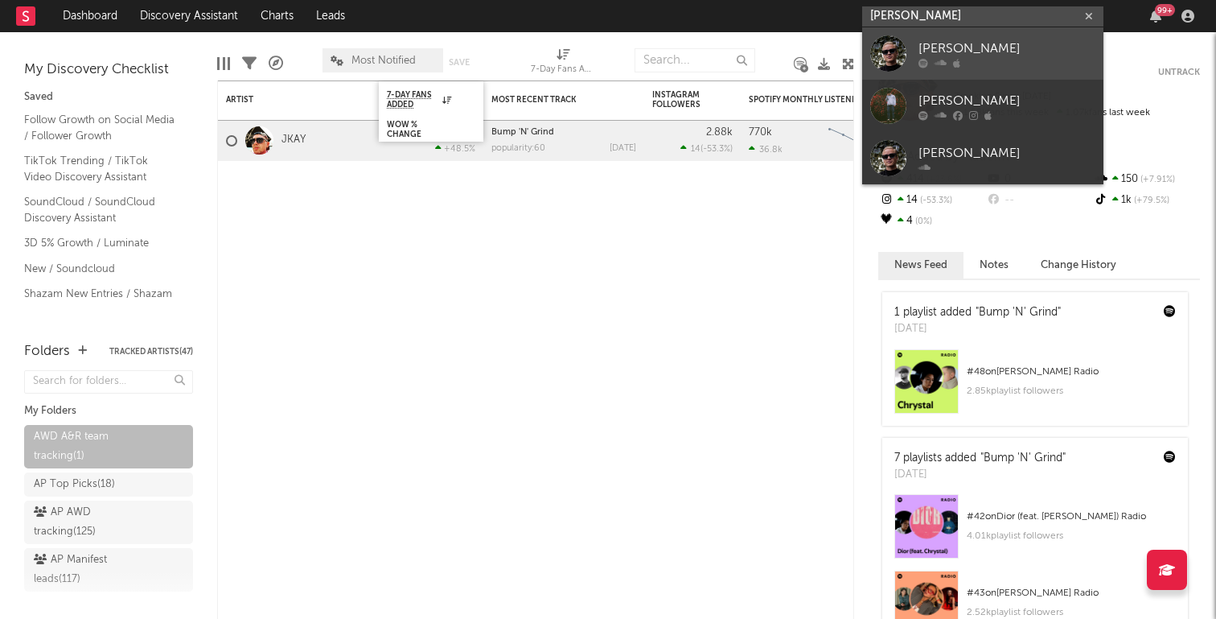
type input "owen andre"
click at [983, 52] on div "Owen Andrews" at bounding box center [1007, 48] width 177 height 19
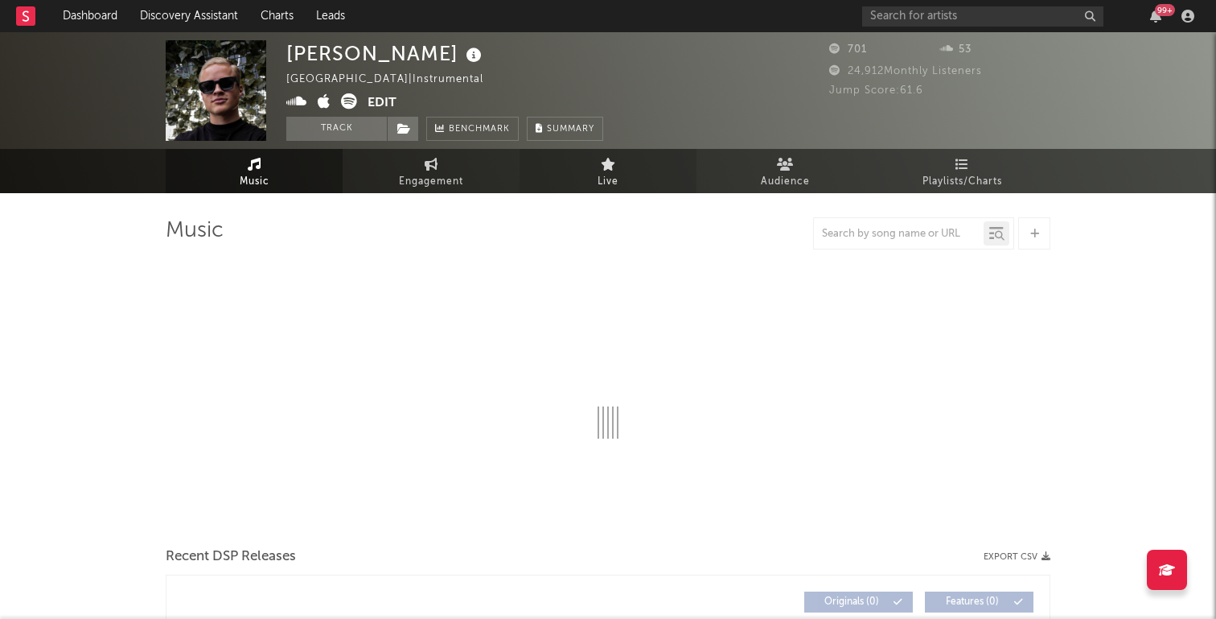
select select "1w"
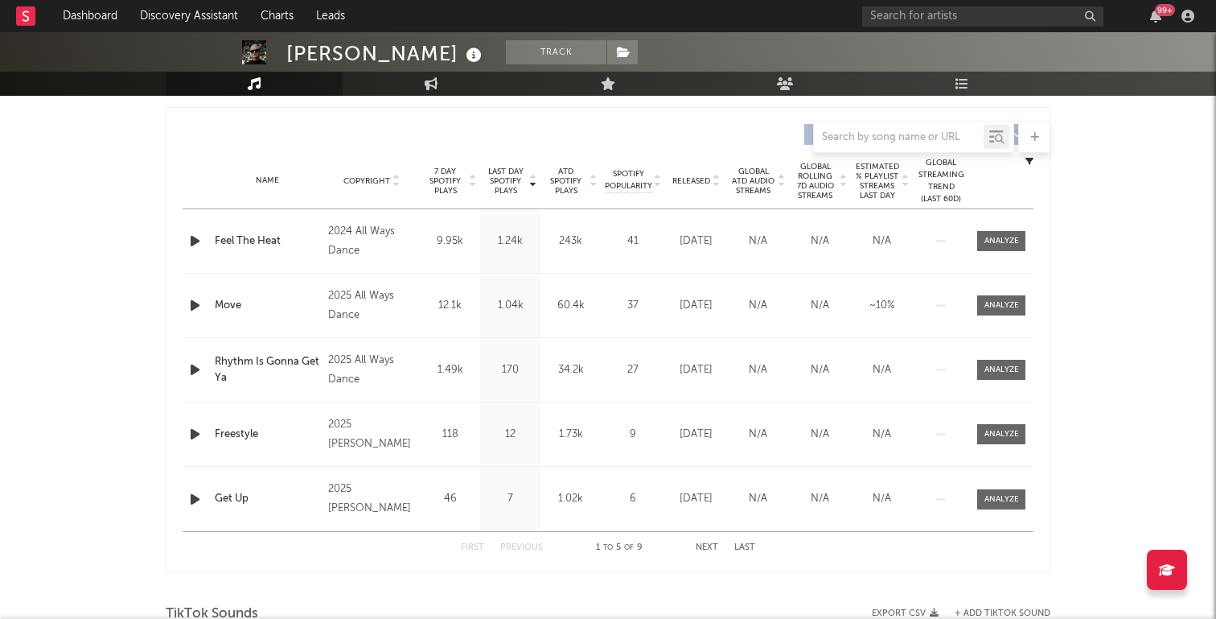
scroll to position [599, 0]
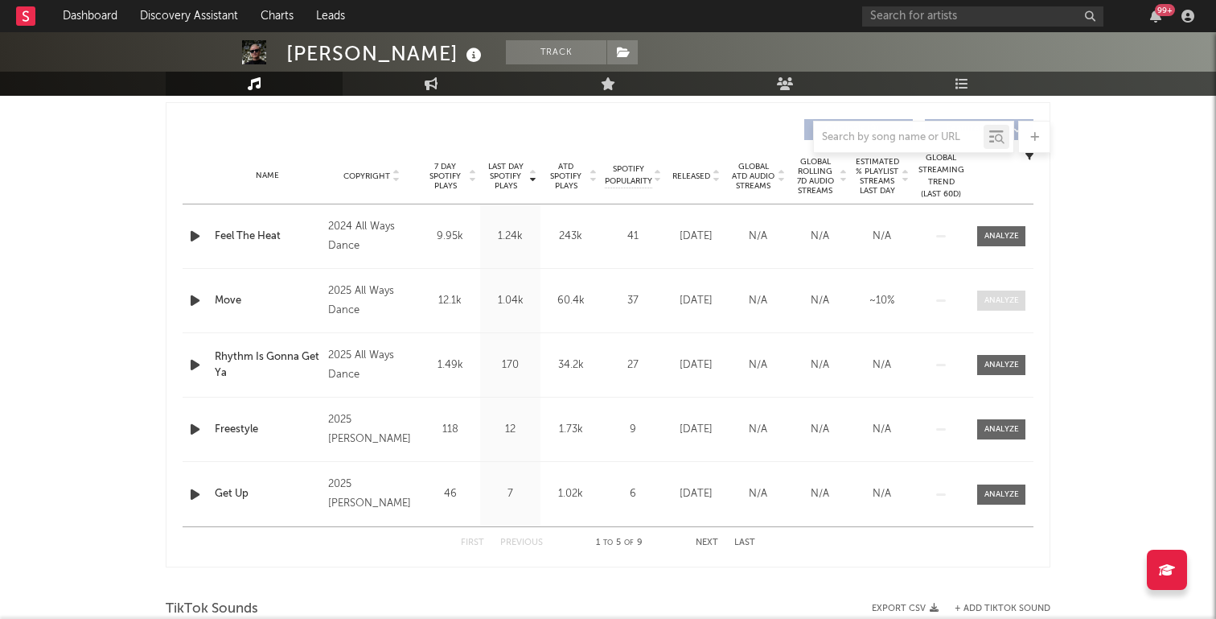
click at [1003, 303] on div at bounding box center [1002, 300] width 35 height 12
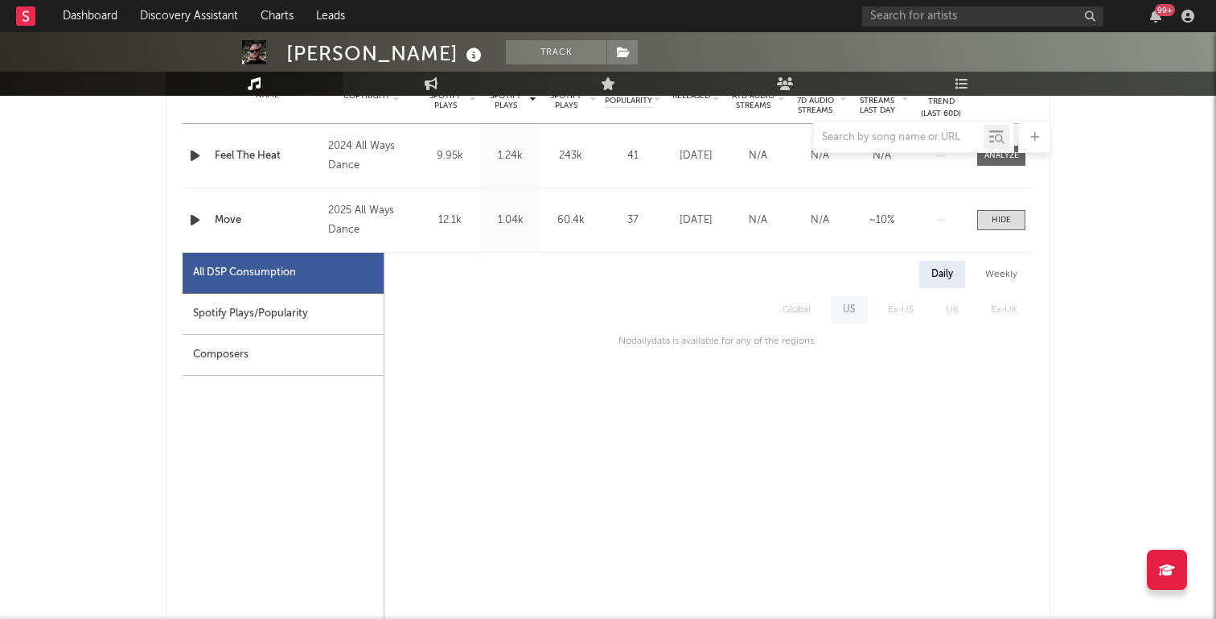
scroll to position [682, 0]
click at [311, 307] on div "Spotify Plays/Popularity" at bounding box center [283, 311] width 201 height 41
select select "1w"
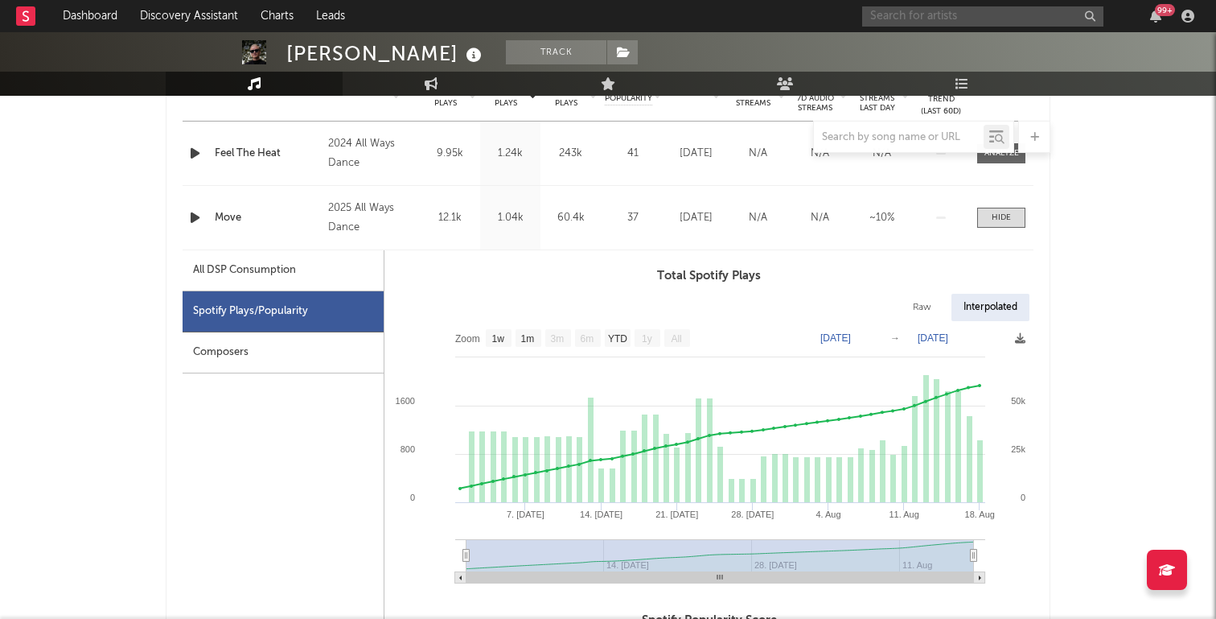
click at [927, 17] on input "text" at bounding box center [982, 16] width 241 height 20
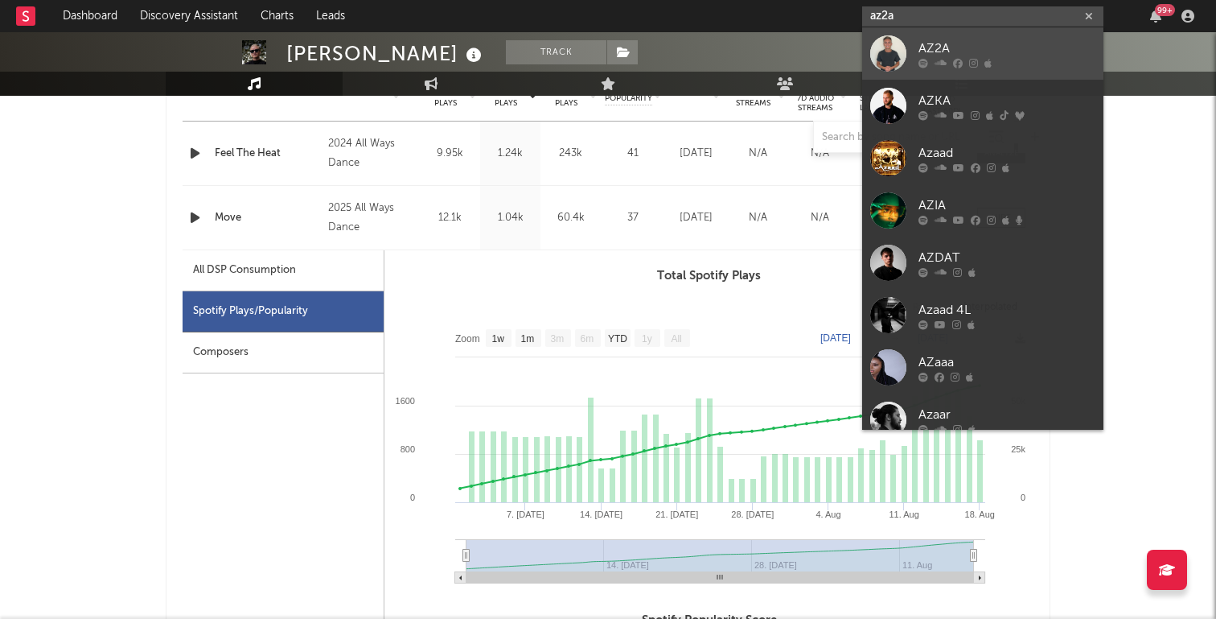
type input "az2a"
click at [1025, 52] on div "AZ2A" at bounding box center [1007, 48] width 177 height 19
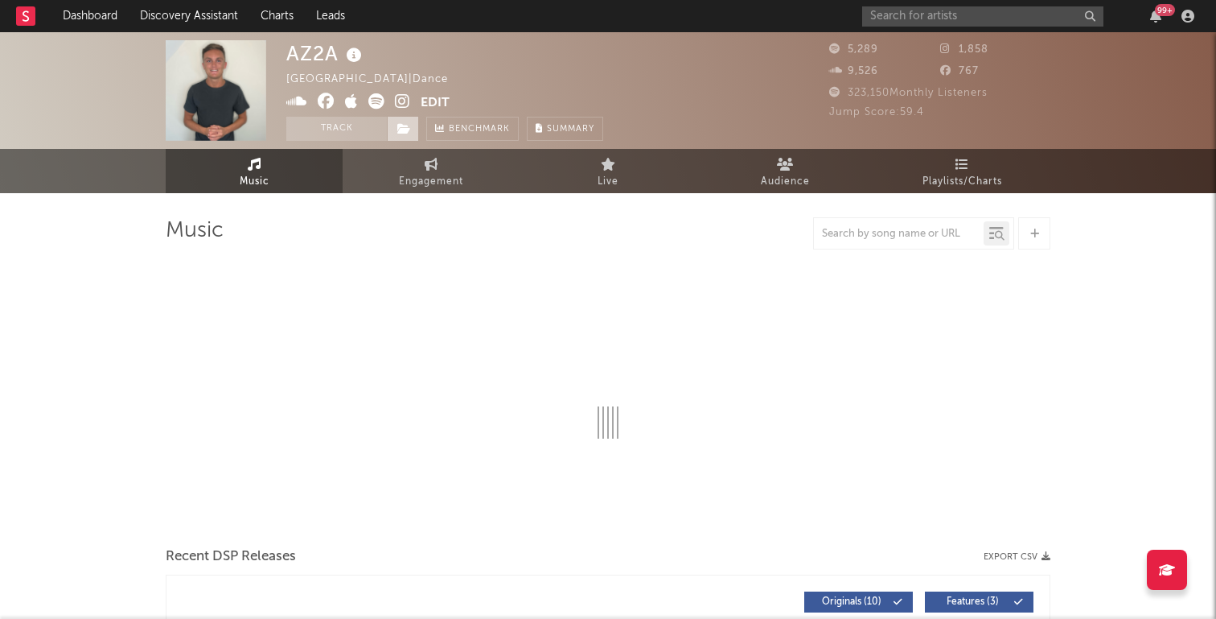
click at [402, 126] on icon at bounding box center [404, 128] width 14 height 11
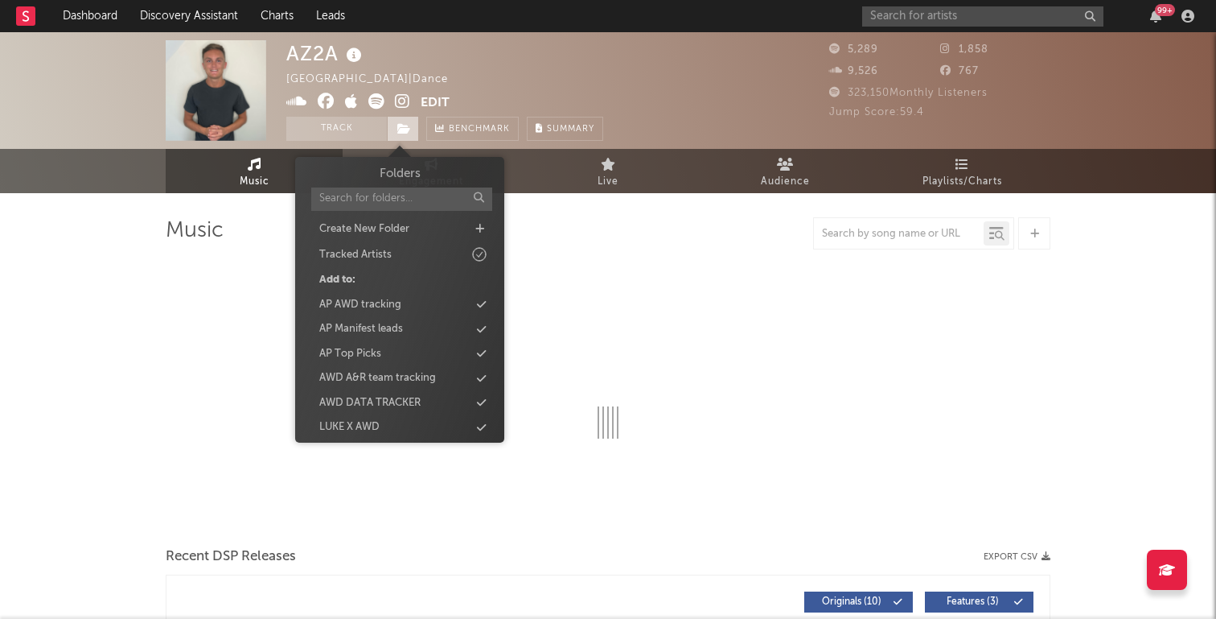
select select "6m"
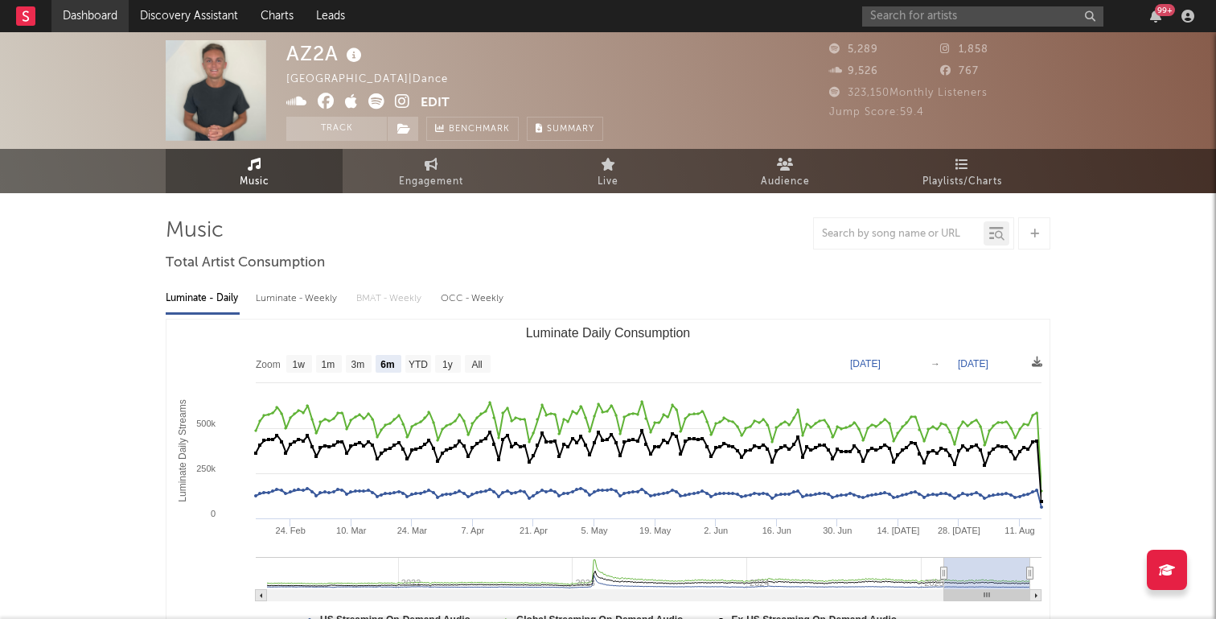
click at [118, 7] on link "Dashboard" at bounding box center [89, 16] width 77 height 32
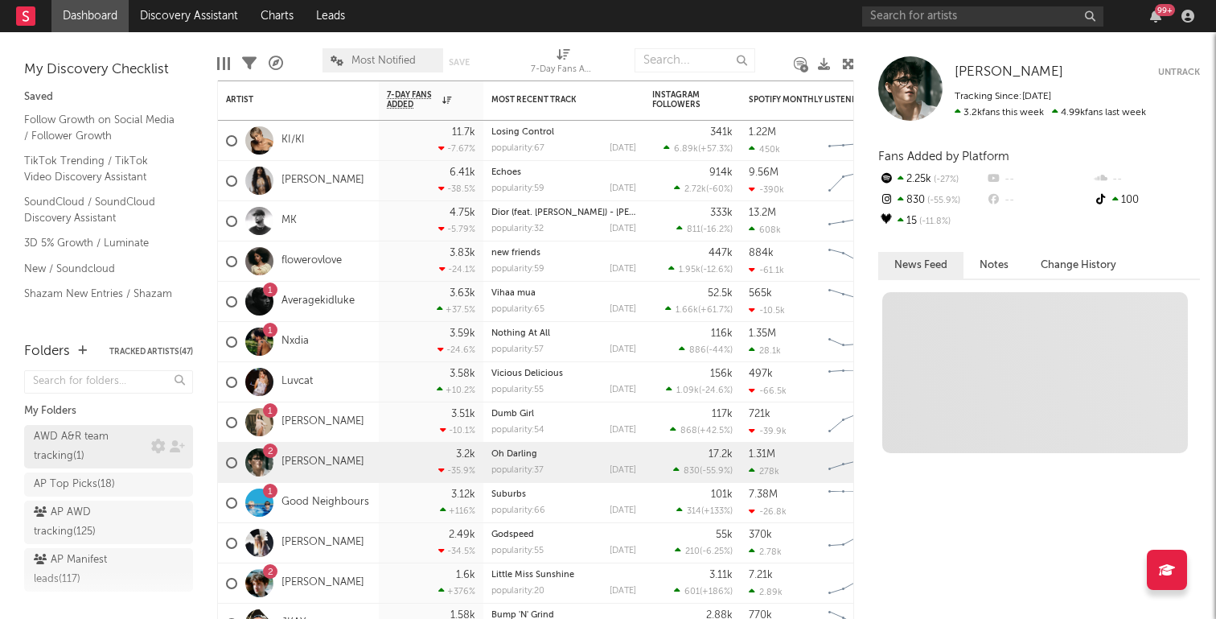
click at [117, 456] on div "AWD A&R team tracking ( 1 )" at bounding box center [90, 446] width 113 height 39
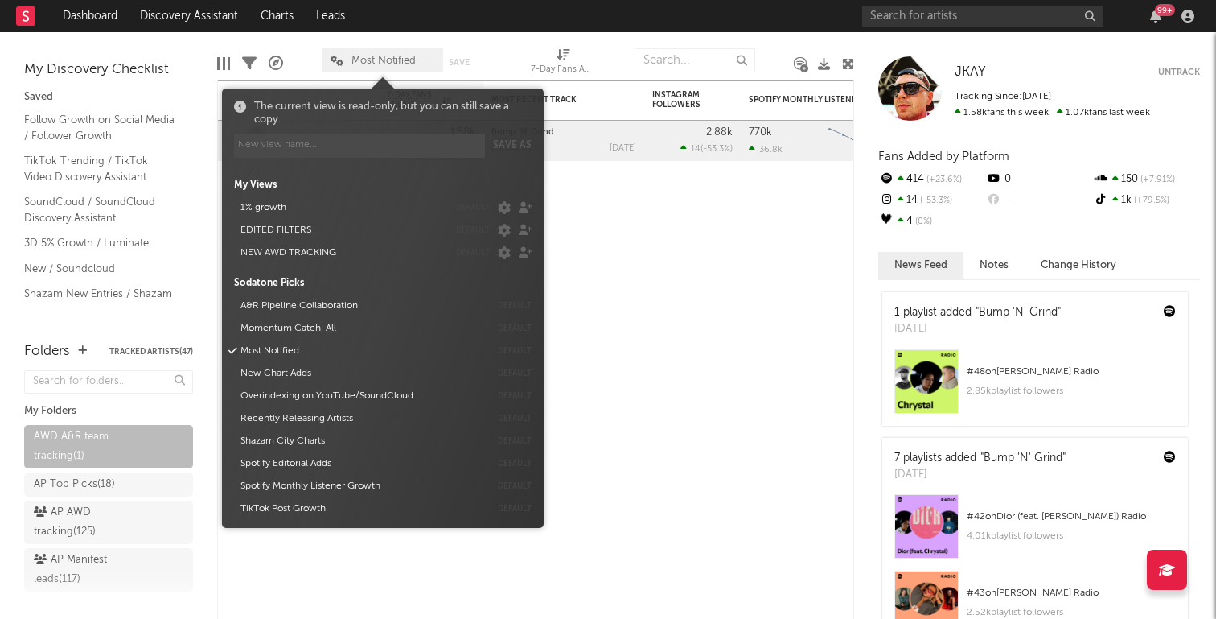
click at [402, 60] on span "Most Notified" at bounding box center [384, 61] width 64 height 10
click at [333, 245] on button "NEW AWD TRACKING" at bounding box center [341, 252] width 213 height 23
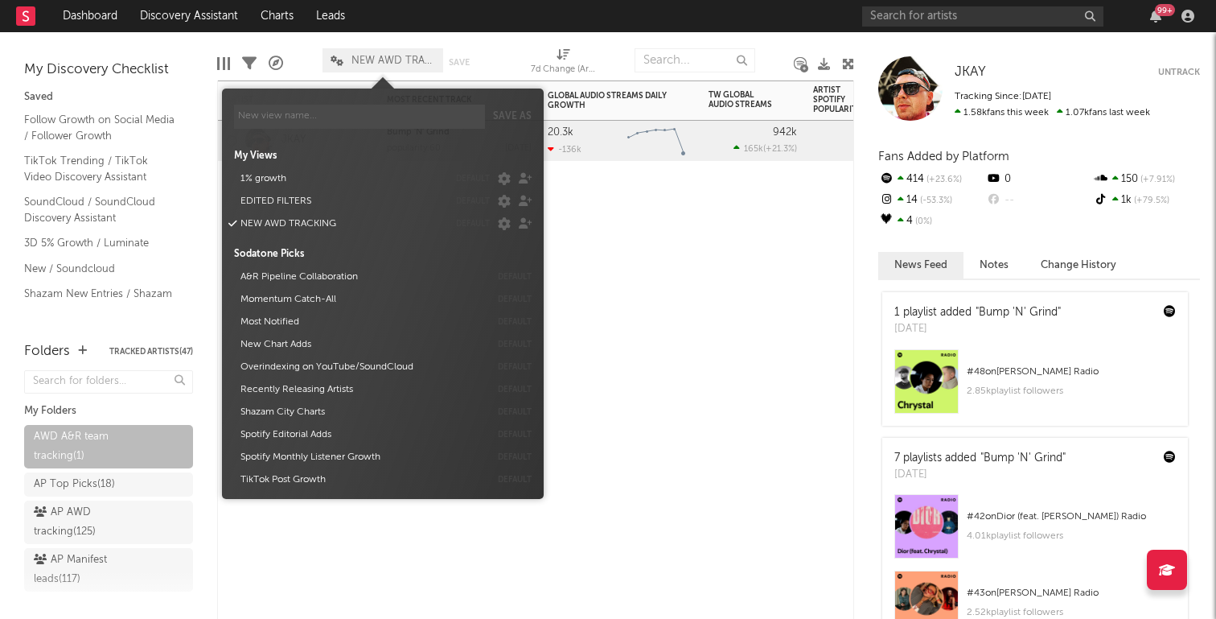
click at [741, 266] on div "Artist Notifications Most Recent Track Popularity Released Global Audio Streams…" at bounding box center [535, 349] width 637 height 538
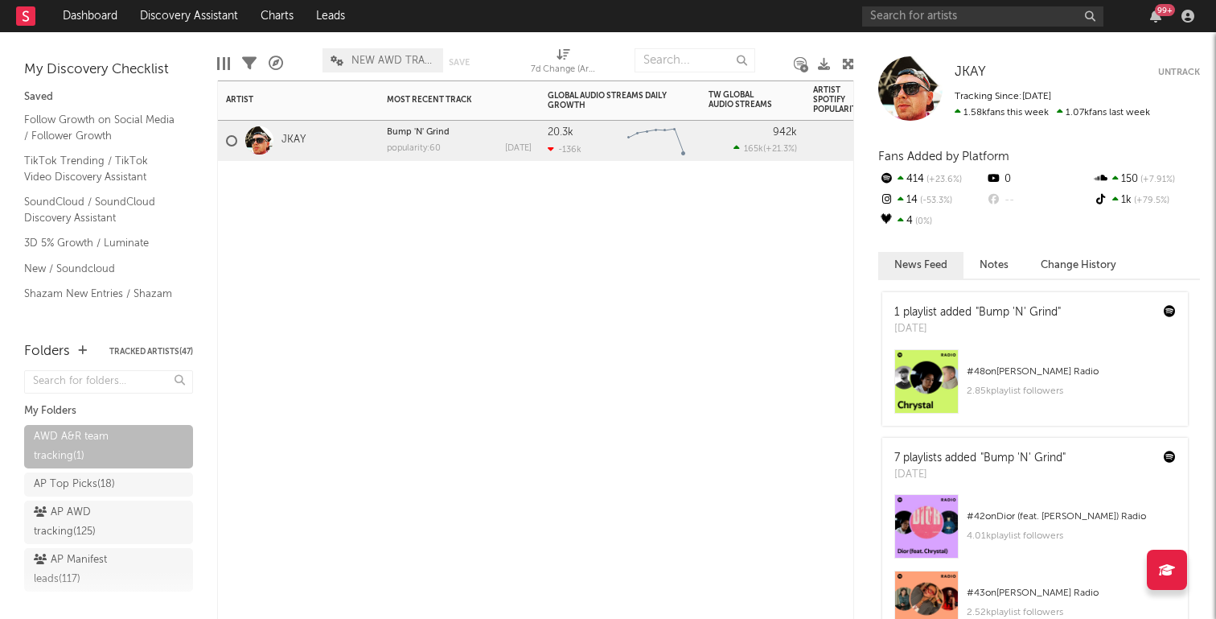
click at [379, 63] on span "NEW AWD TRACKING" at bounding box center [394, 61] width 84 height 10
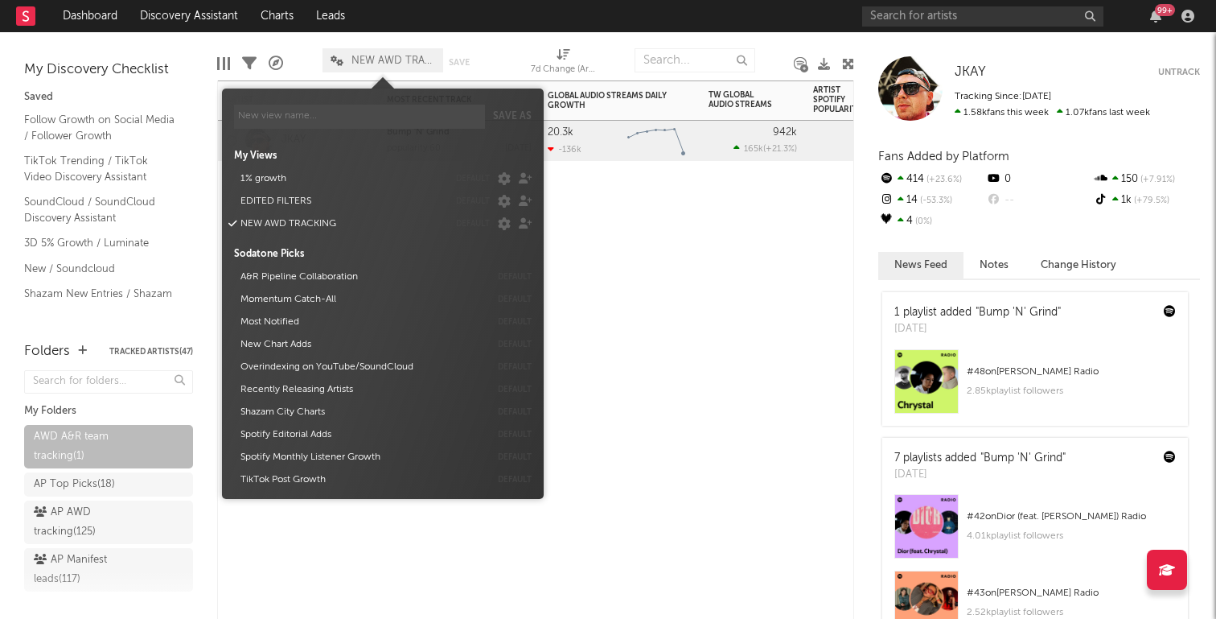
click at [615, 216] on div "Artist Notifications Most Recent Track Popularity Released Global Audio Streams…" at bounding box center [535, 349] width 637 height 538
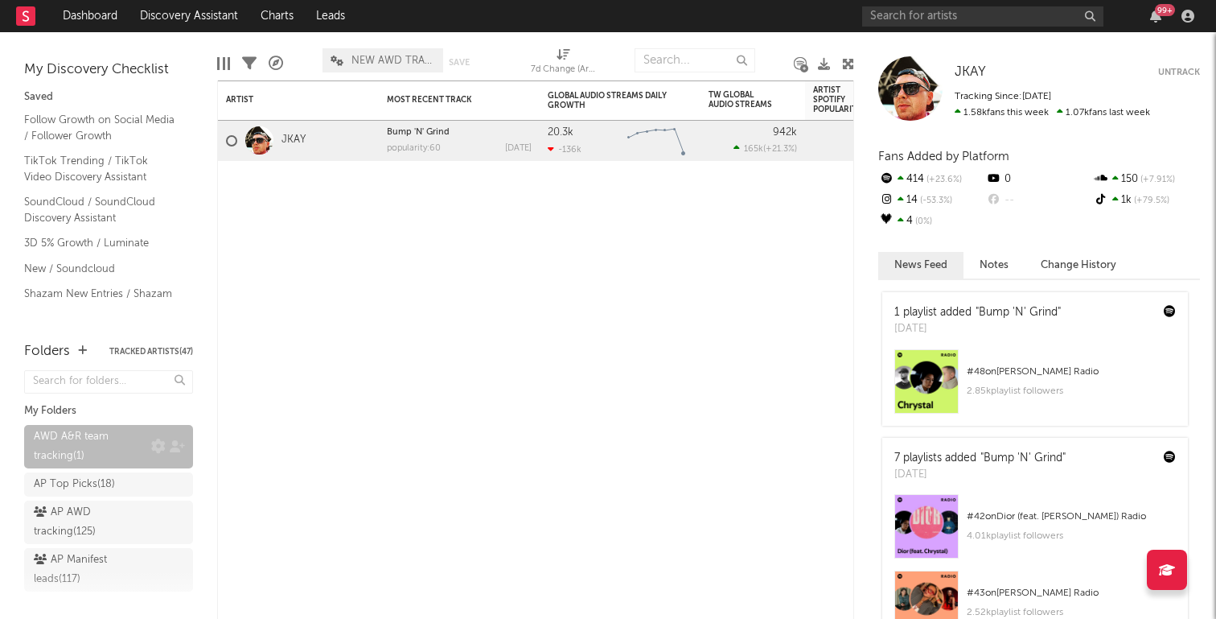
click at [73, 442] on div "AWD A&R team tracking ( 1 )" at bounding box center [90, 446] width 113 height 39
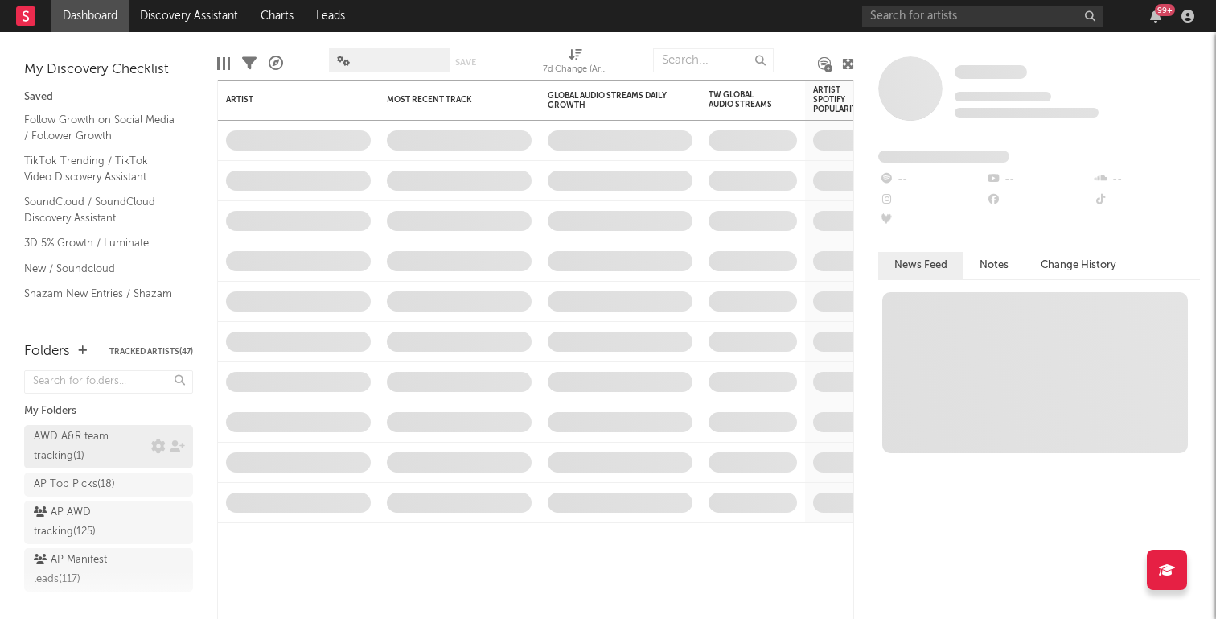
click at [126, 442] on div "AWD A&R team tracking ( 1 )" at bounding box center [90, 446] width 113 height 39
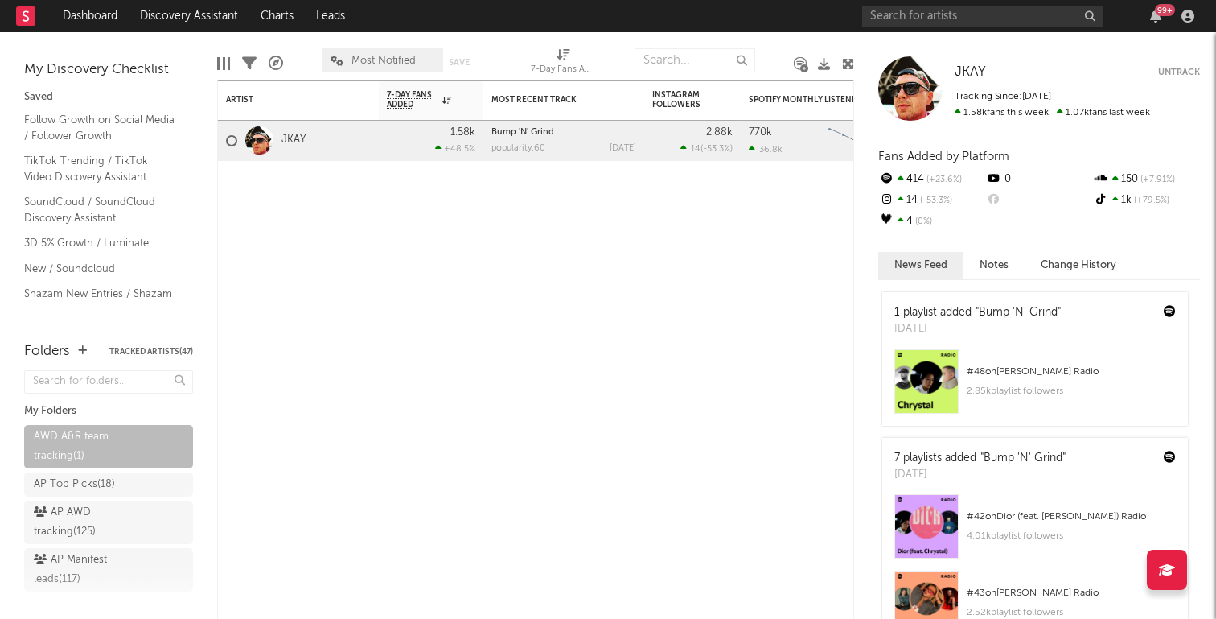
click at [407, 60] on span "Most Notified" at bounding box center [384, 61] width 64 height 10
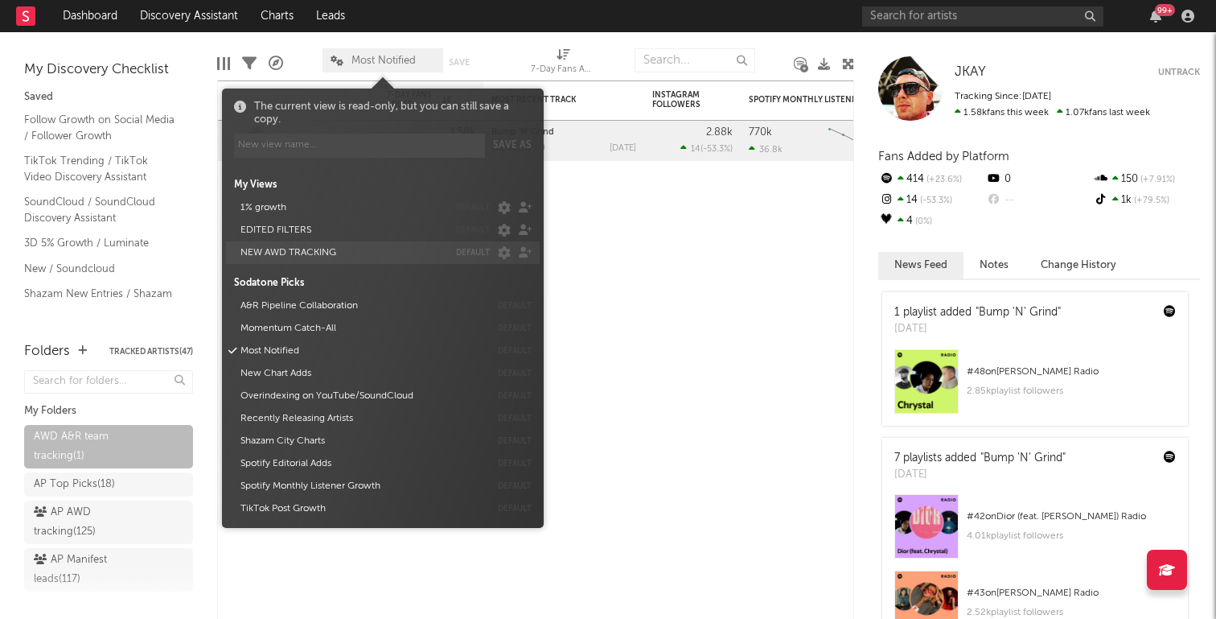
click at [312, 252] on button "NEW AWD TRACKING" at bounding box center [341, 252] width 213 height 23
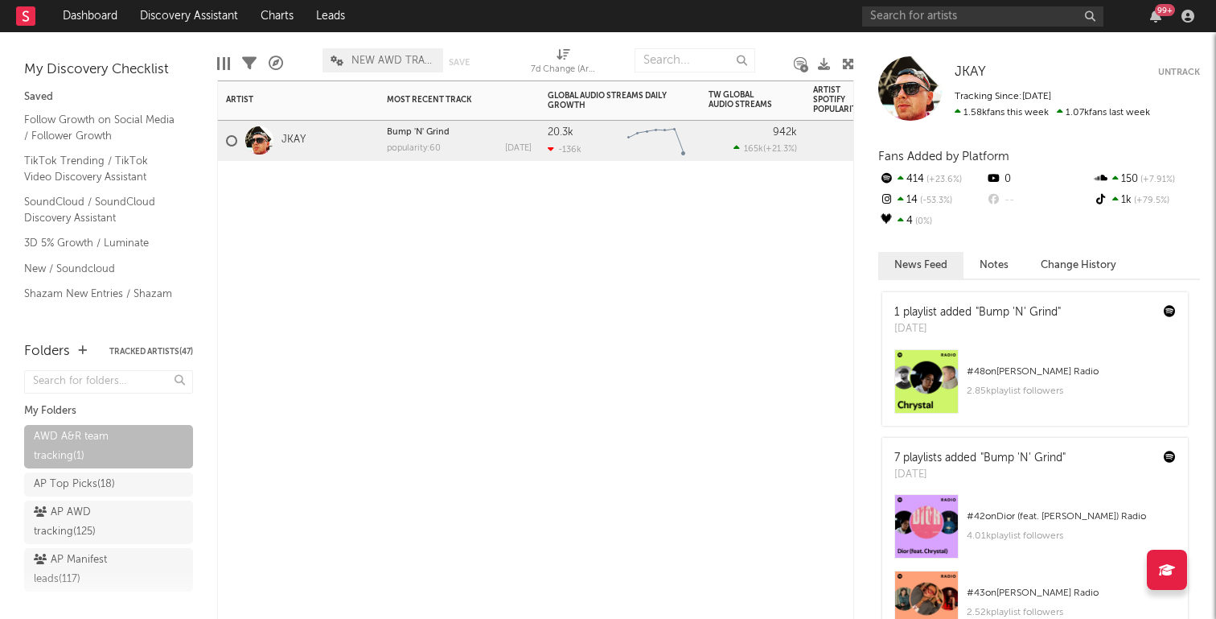
click at [736, 251] on div "Artist Notifications Most Recent Track Popularity Released Global Audio Streams…" at bounding box center [535, 349] width 637 height 538
click at [382, 57] on span "NEW AWD TRACKING" at bounding box center [394, 61] width 84 height 10
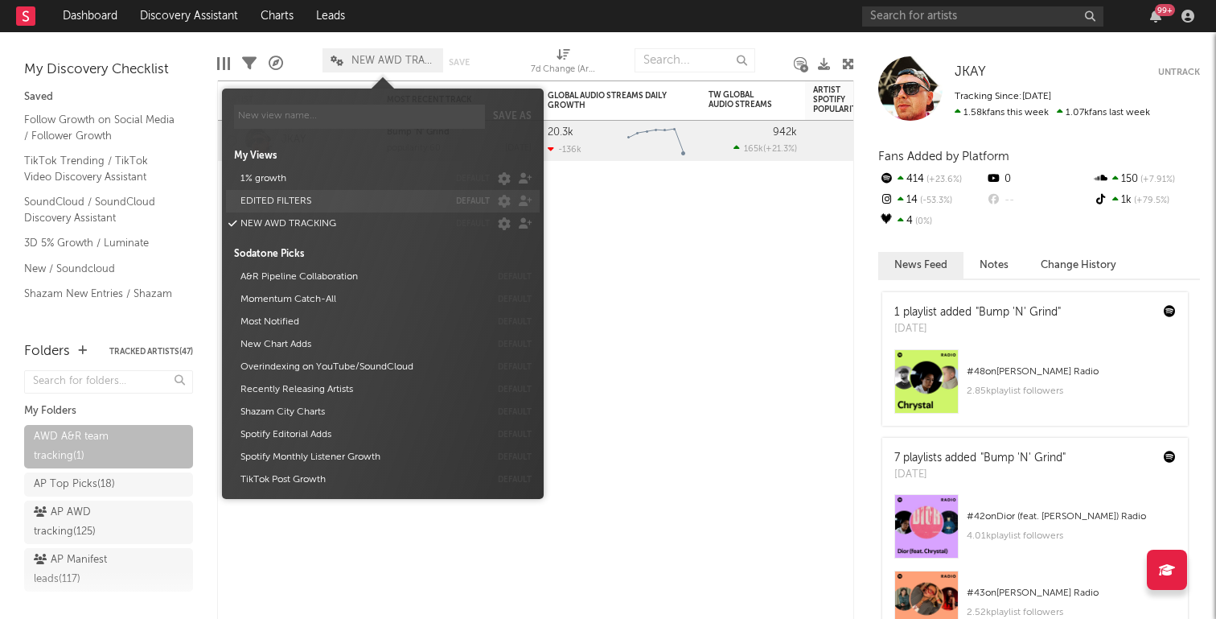
click at [334, 196] on button "EDITED FILTERS" at bounding box center [341, 201] width 213 height 23
click at [714, 227] on div "Artist Notifications 7-Day Fans Added WoW % Change Most Recent Track Popularity…" at bounding box center [535, 349] width 637 height 538
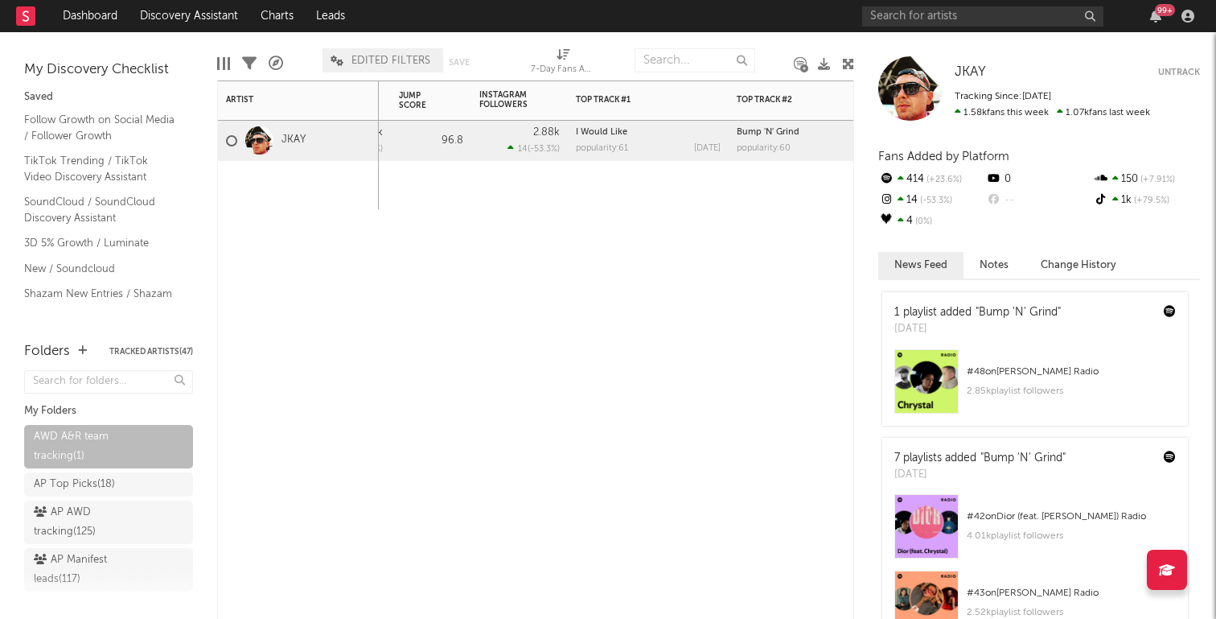
click at [405, 67] on span "EDITED FILTERS" at bounding box center [383, 60] width 121 height 24
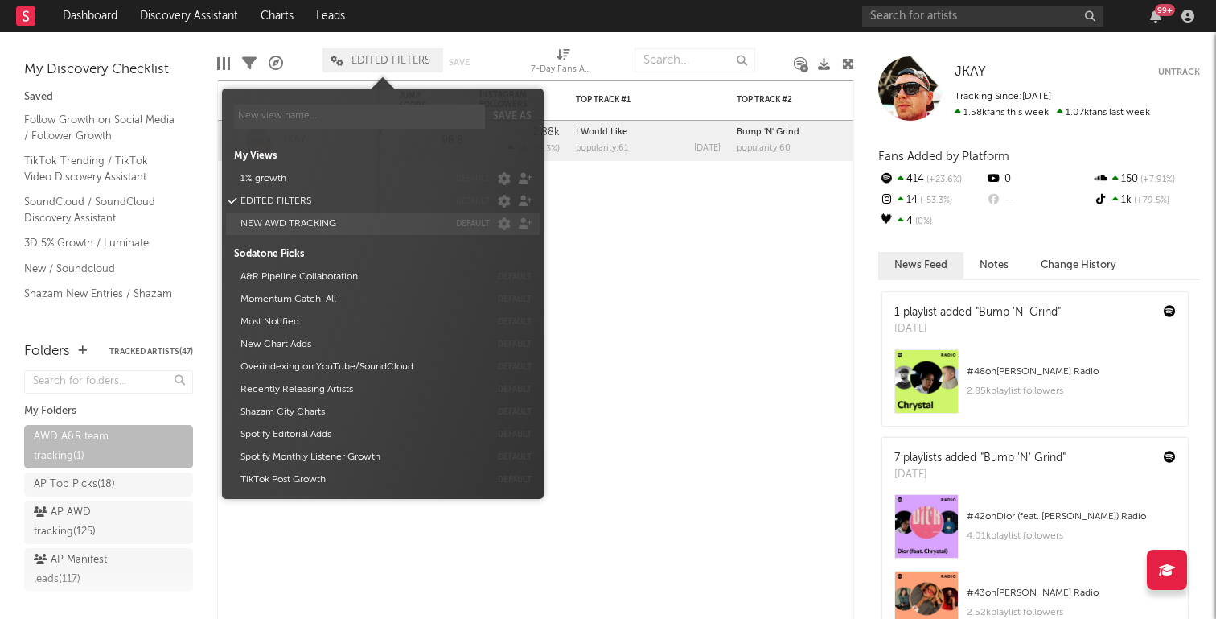
click at [313, 222] on button "NEW AWD TRACKING" at bounding box center [341, 223] width 213 height 23
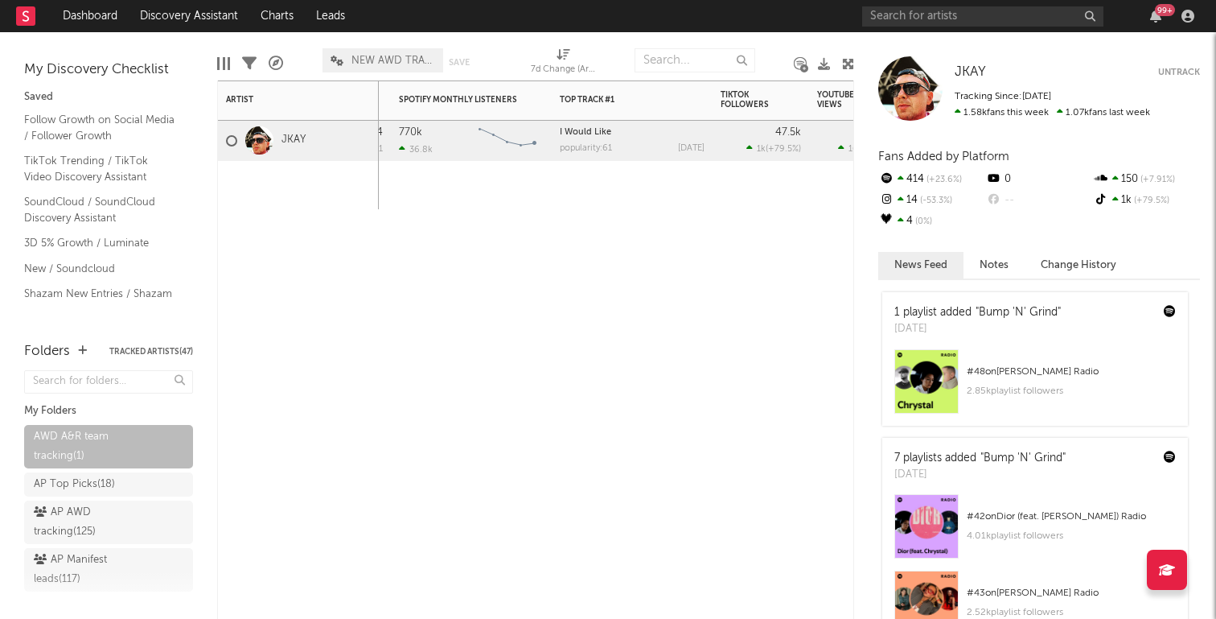
click at [616, 165] on div at bounding box center [632, 185] width 161 height 48
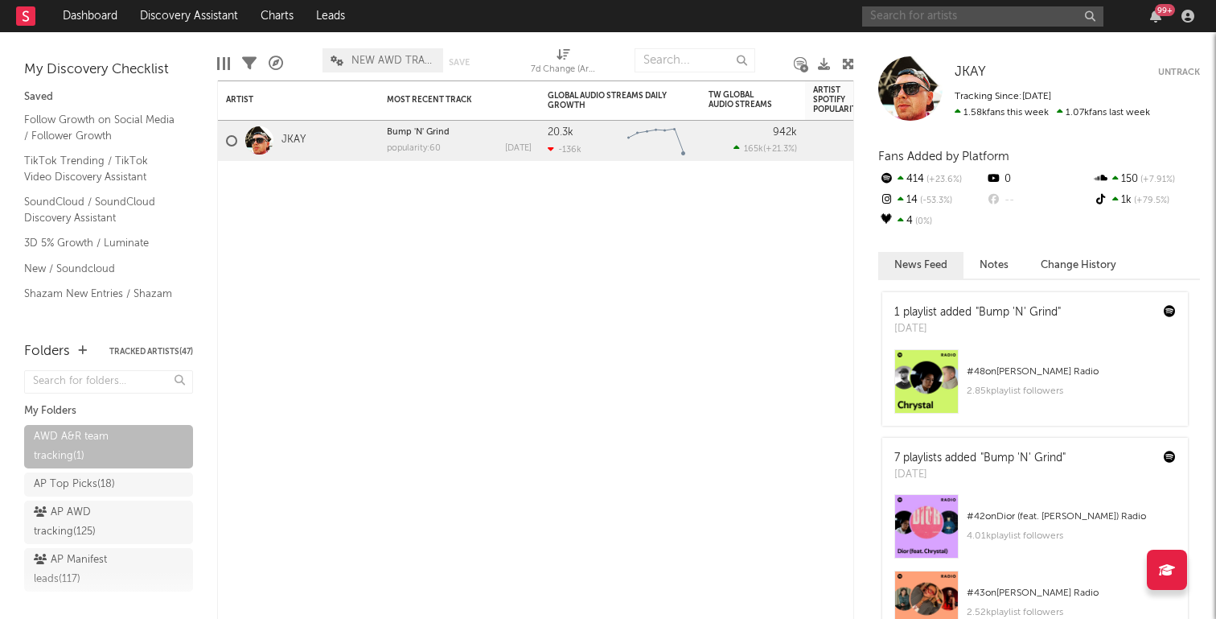
click at [931, 18] on input "text" at bounding box center [982, 16] width 241 height 20
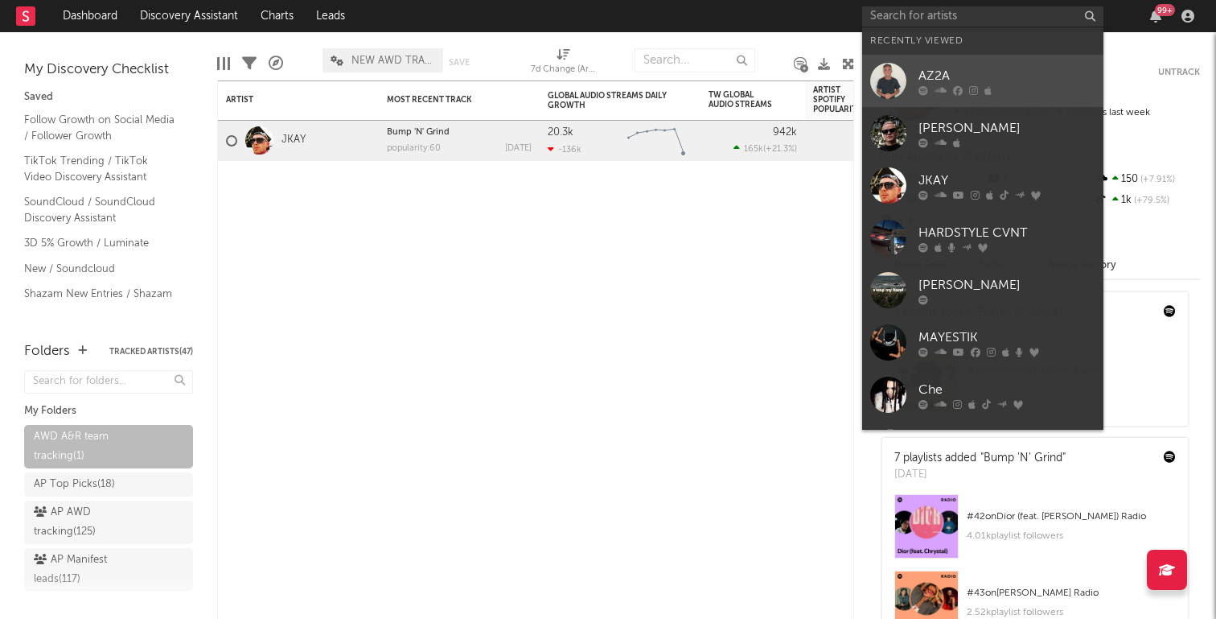
click at [1001, 76] on div "AZ2A" at bounding box center [1007, 75] width 177 height 19
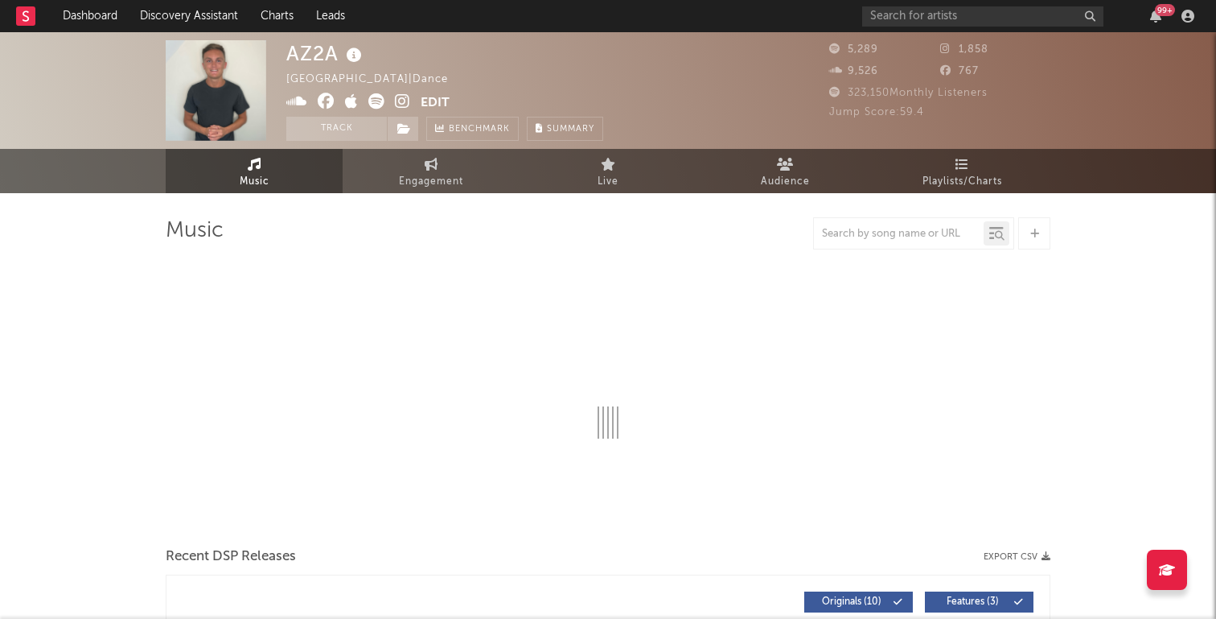
select select "6m"
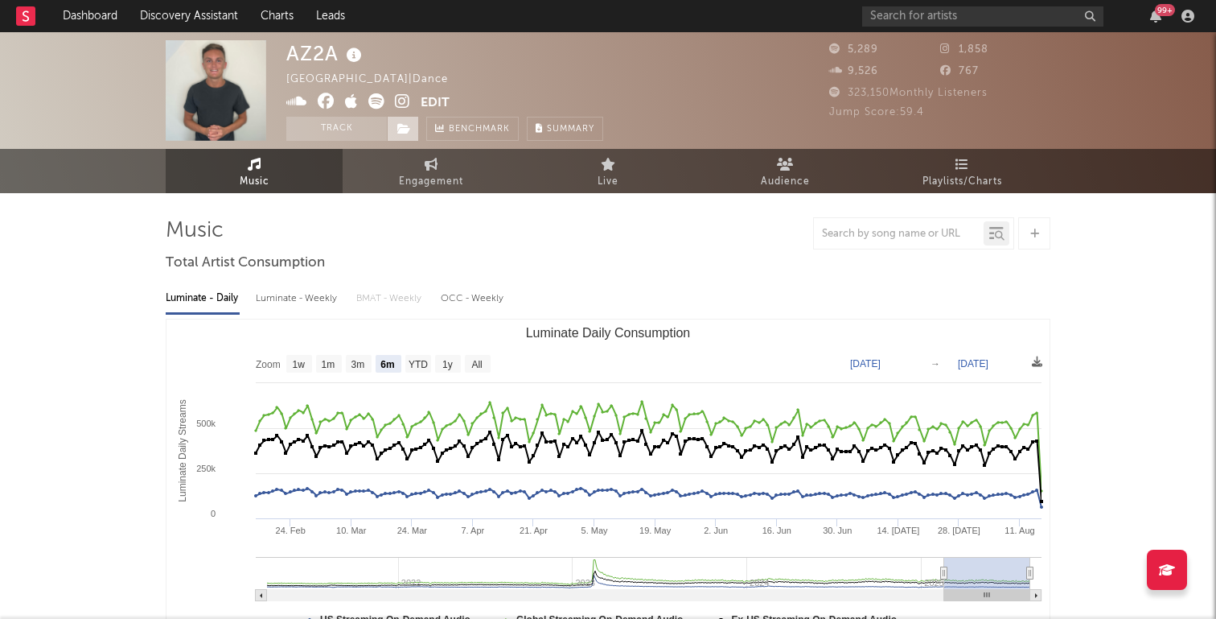
click at [410, 131] on icon at bounding box center [404, 128] width 14 height 11
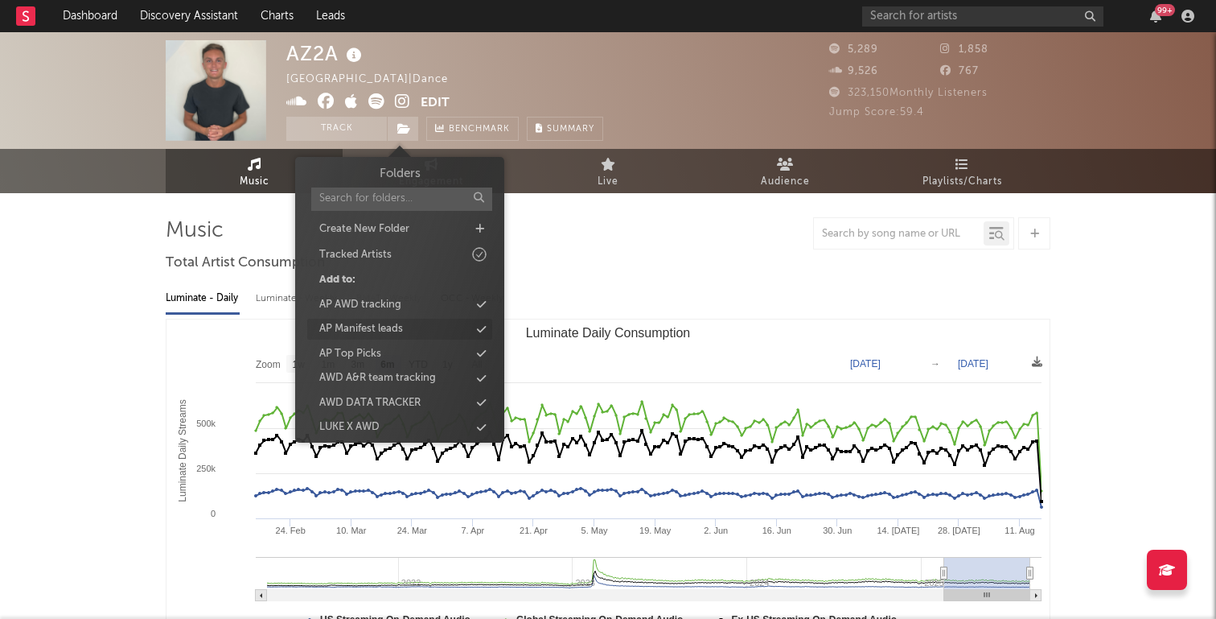
scroll to position [7, 0]
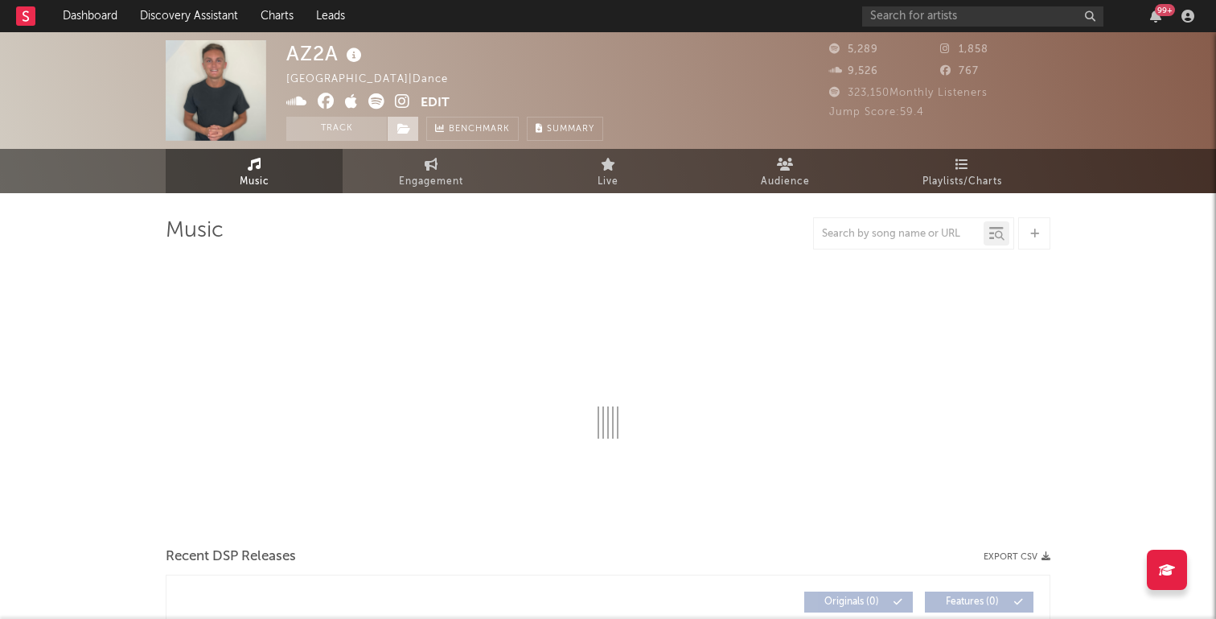
click at [410, 131] on icon at bounding box center [404, 128] width 14 height 11
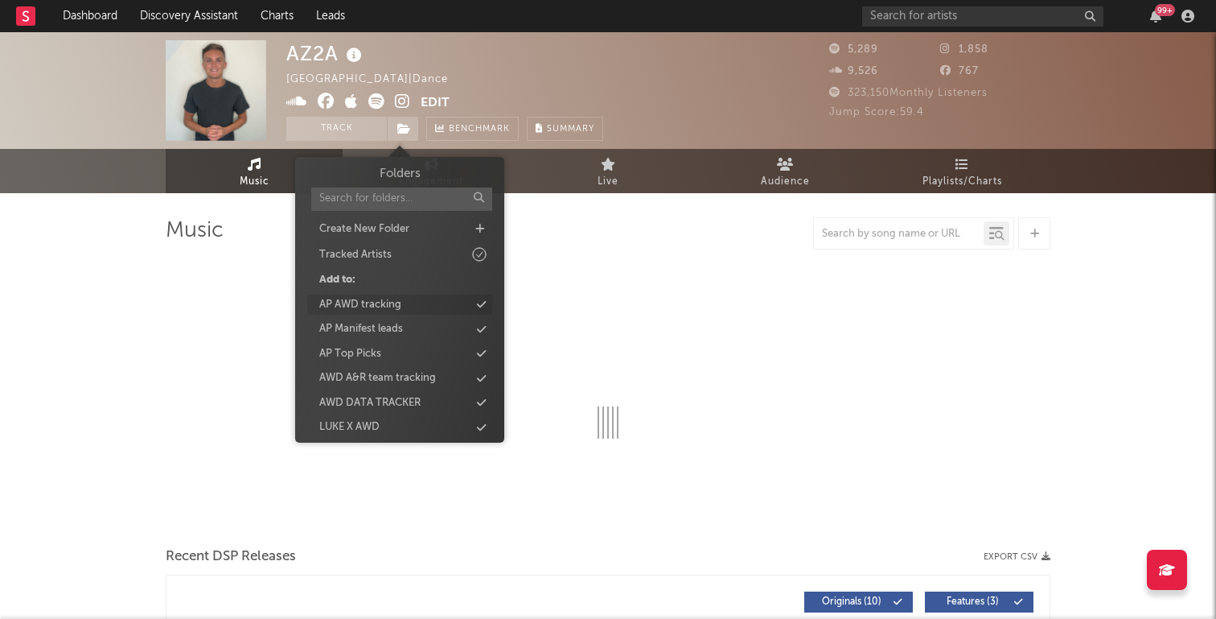
select select "6m"
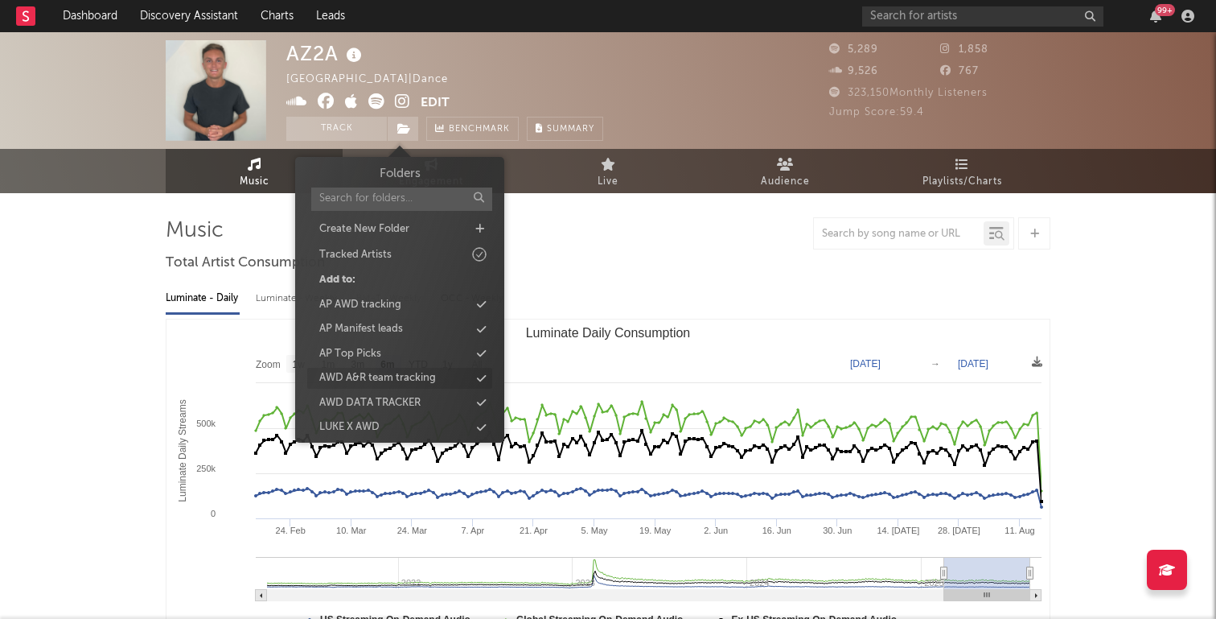
click at [426, 381] on div "AWD A&R team tracking" at bounding box center [377, 378] width 117 height 16
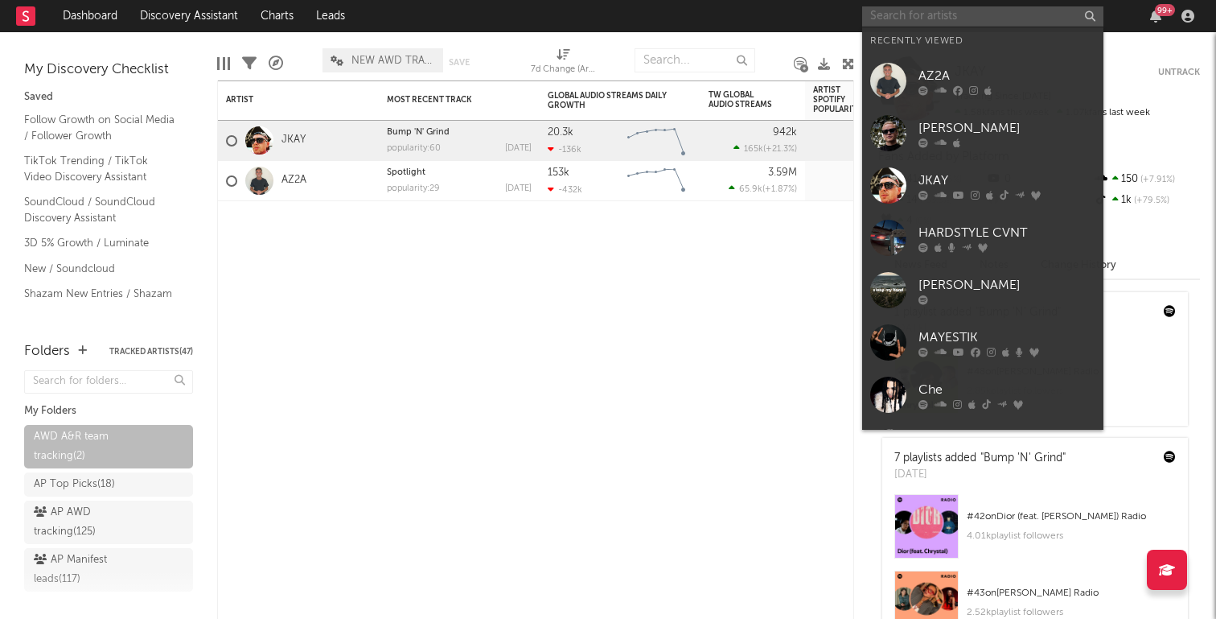
click at [999, 9] on input "text" at bounding box center [982, 16] width 241 height 20
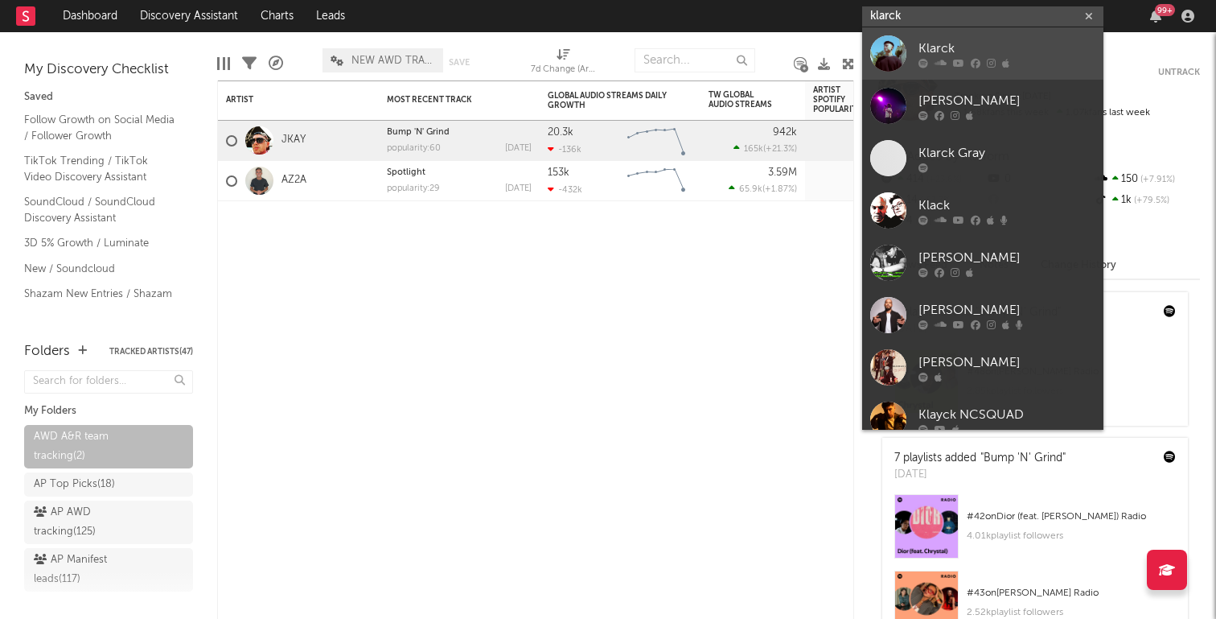
type input "klarck"
click at [1035, 42] on div "Klarck" at bounding box center [1007, 48] width 177 height 19
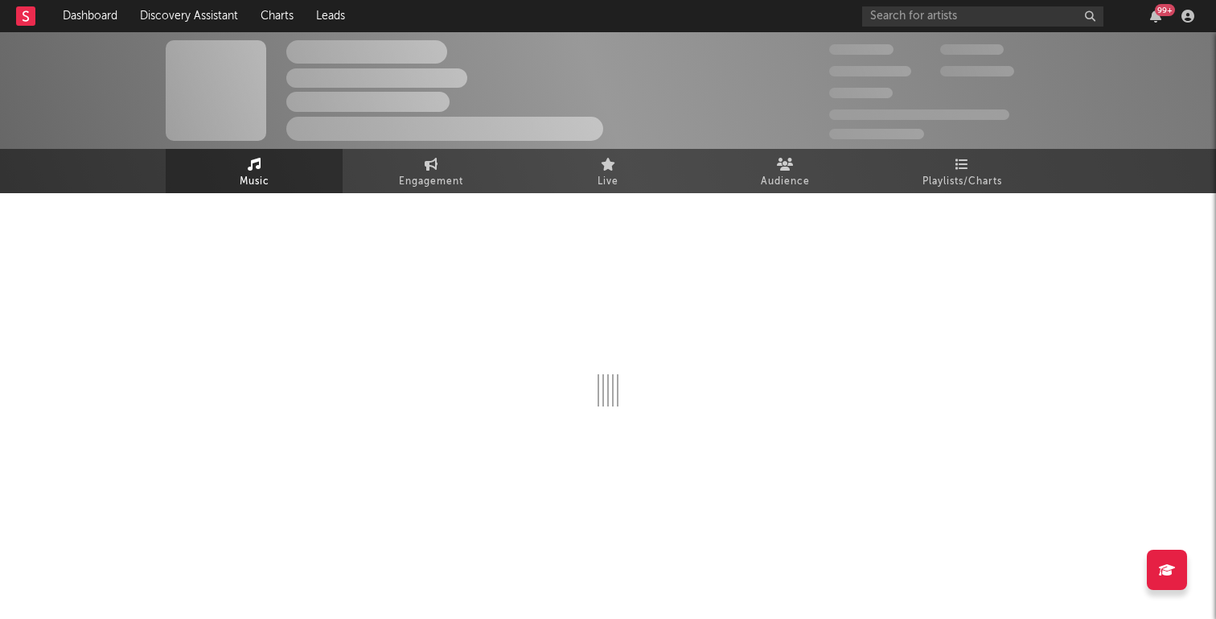
select select "1w"
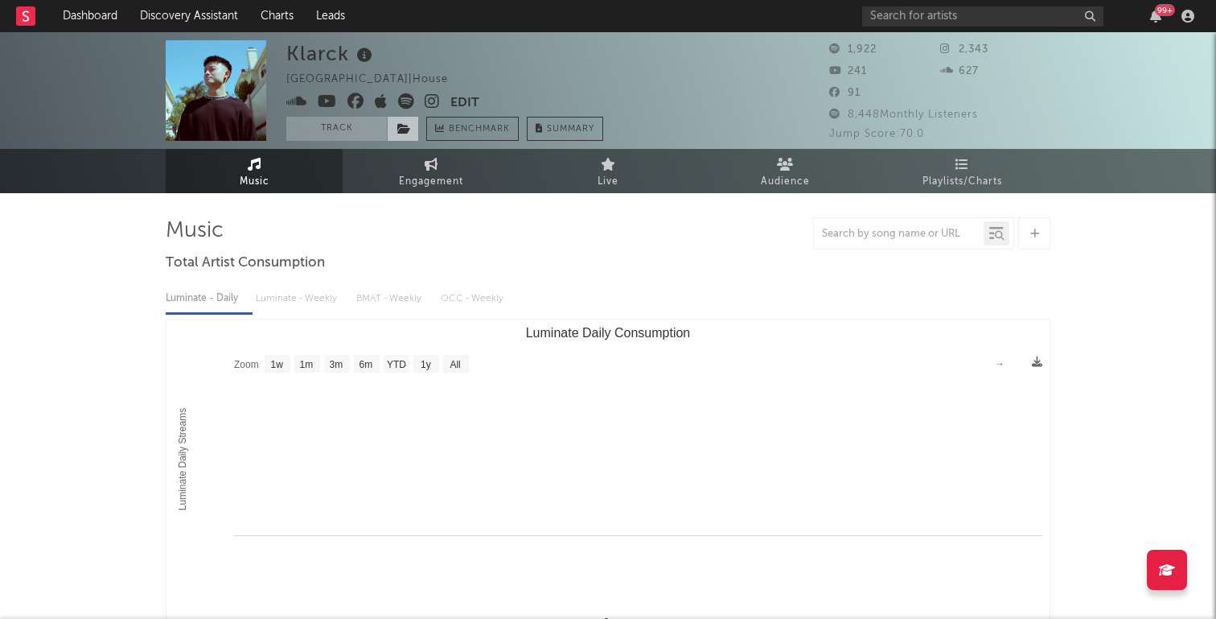
click at [404, 134] on icon at bounding box center [404, 128] width 14 height 11
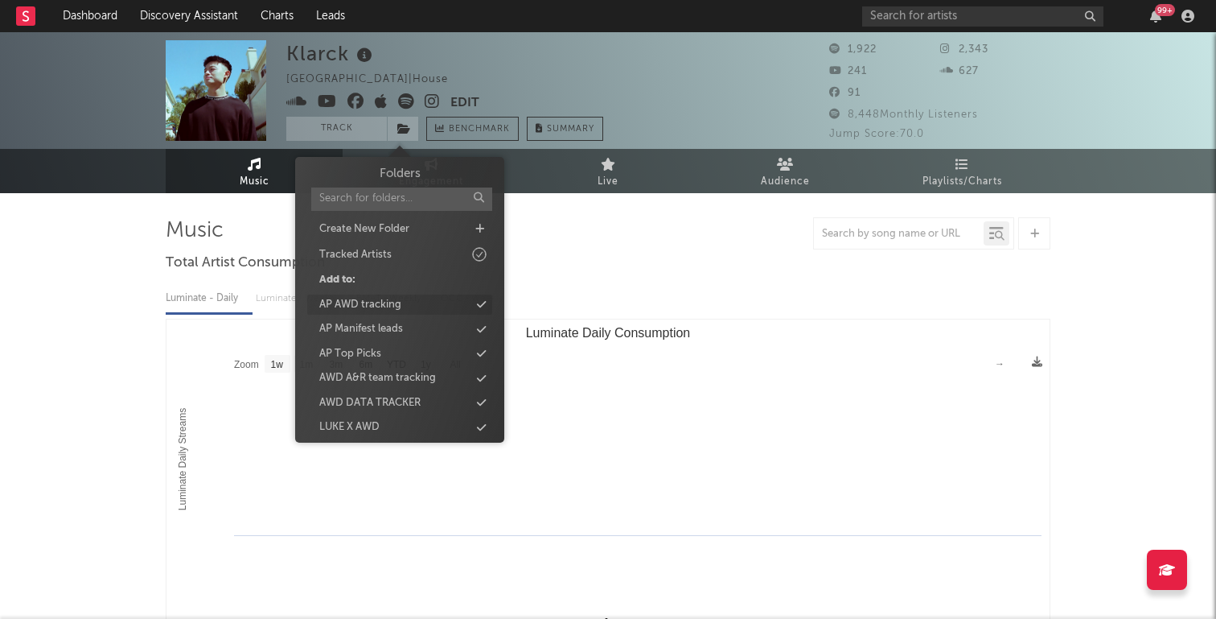
scroll to position [7, 0]
click at [425, 363] on div "AWD A&R team tracking" at bounding box center [377, 371] width 117 height 16
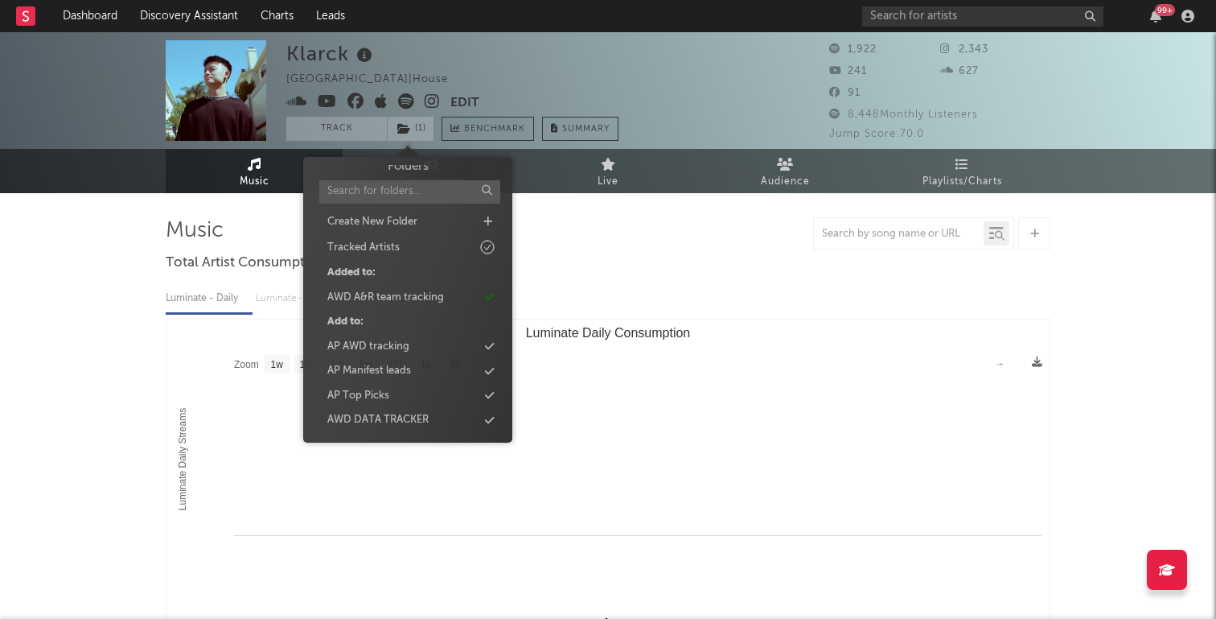
click at [638, 296] on div "Luminate - Daily Luminate - Weekly BMAT - Weekly OCC - Weekly" at bounding box center [608, 298] width 885 height 27
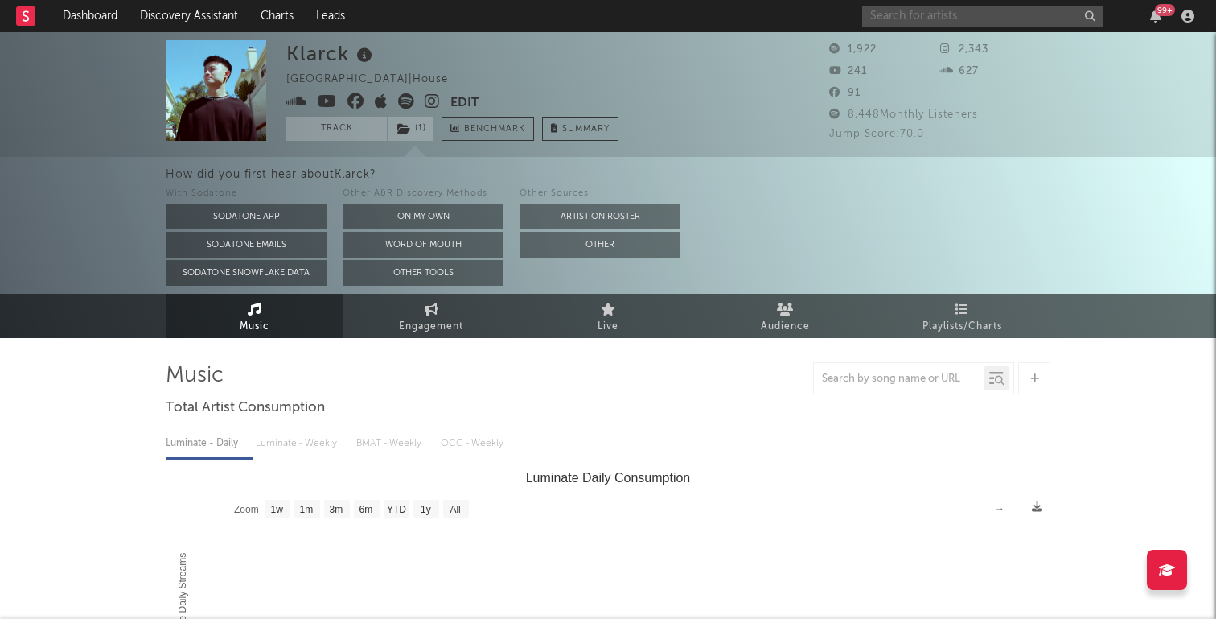
click at [1039, 22] on input "text" at bounding box center [982, 16] width 241 height 20
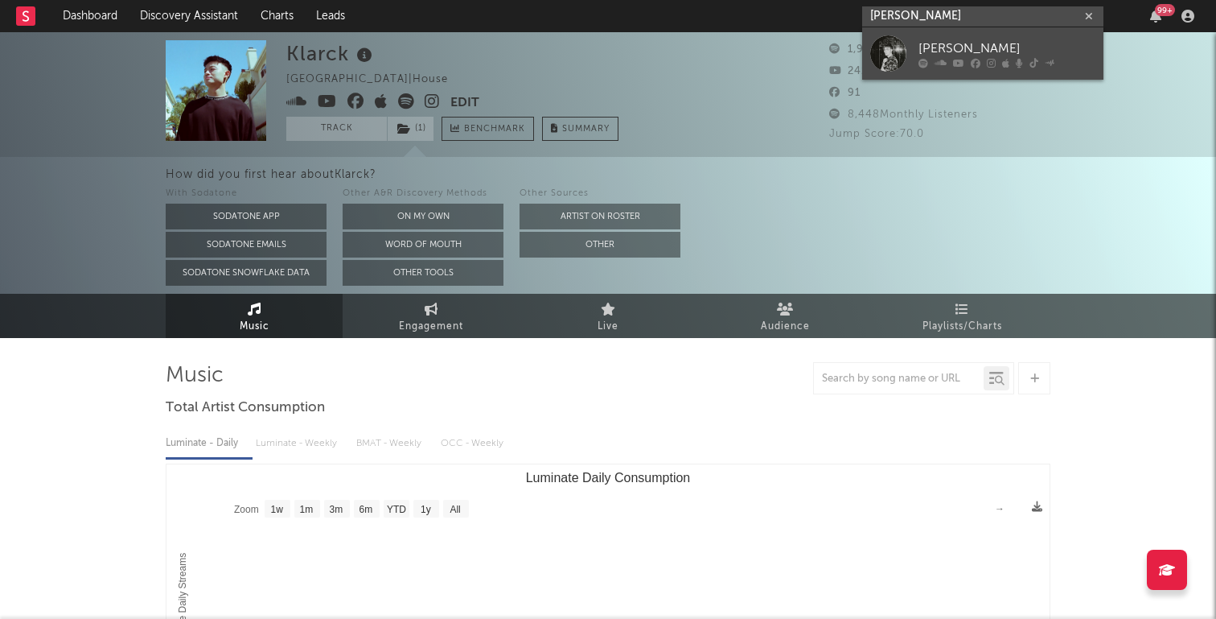
type input "sam girling"
click at [1043, 40] on div "Sam Girling" at bounding box center [1007, 48] width 177 height 19
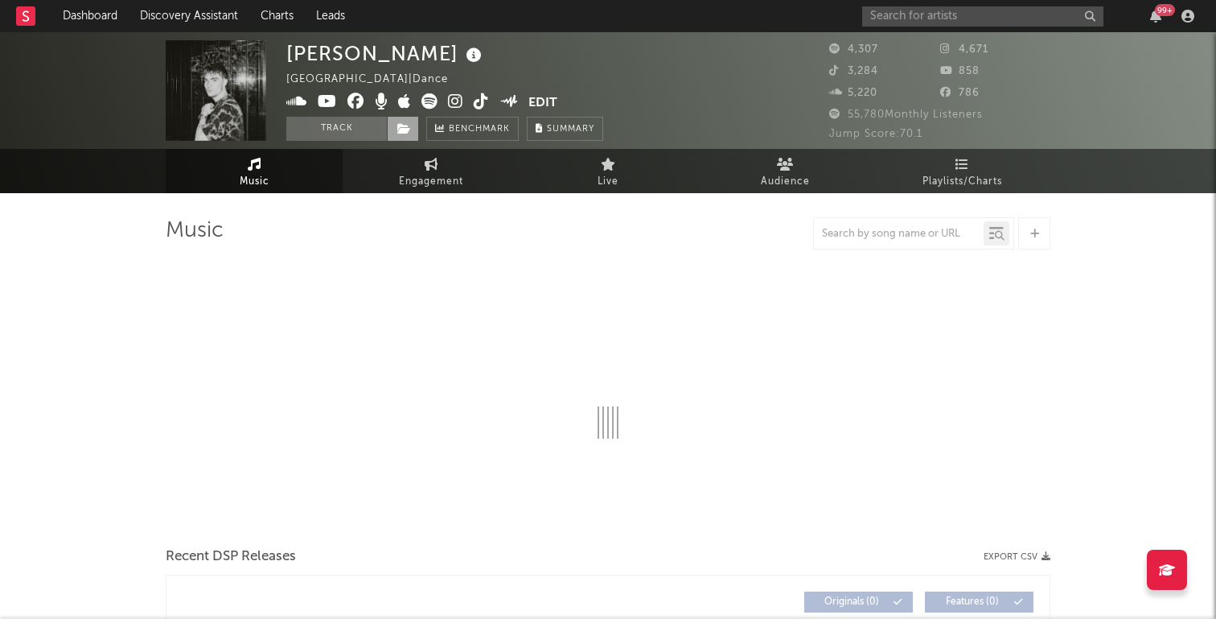
click at [403, 126] on icon at bounding box center [404, 128] width 14 height 11
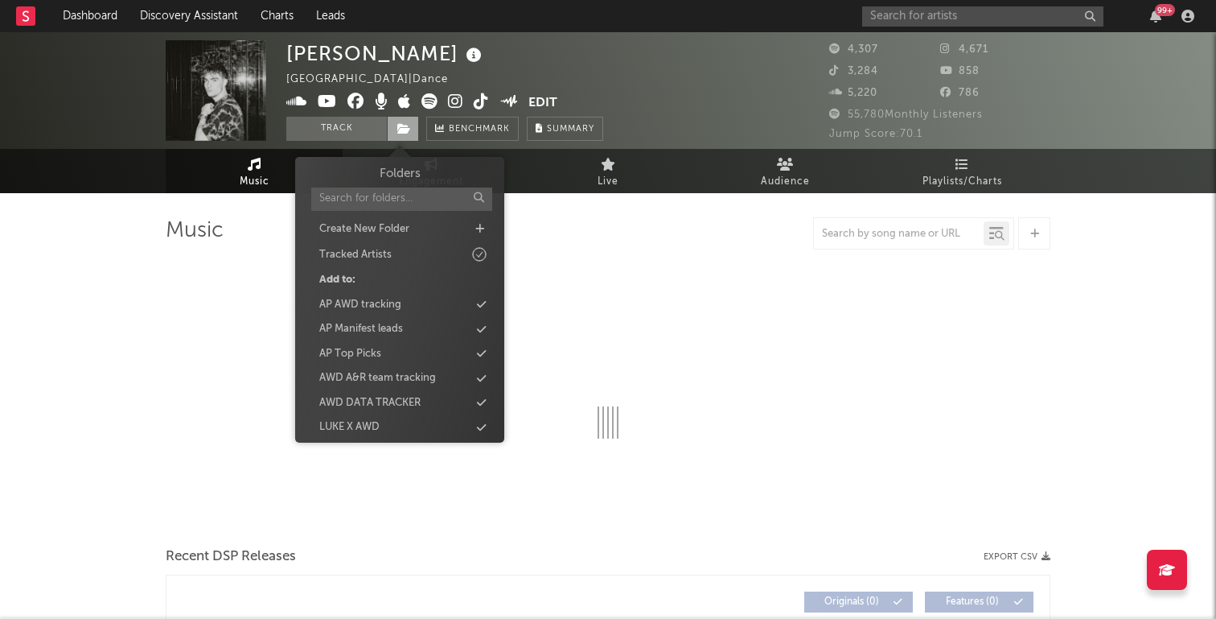
select select "6m"
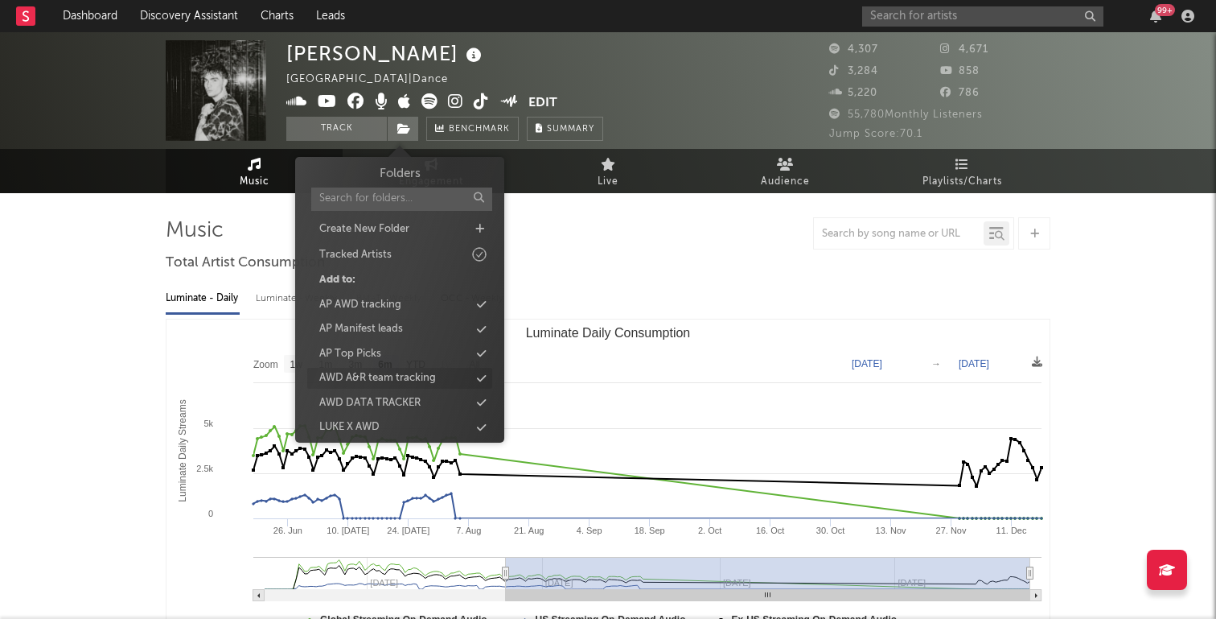
click at [408, 378] on div "AWD A&R team tracking" at bounding box center [377, 378] width 117 height 16
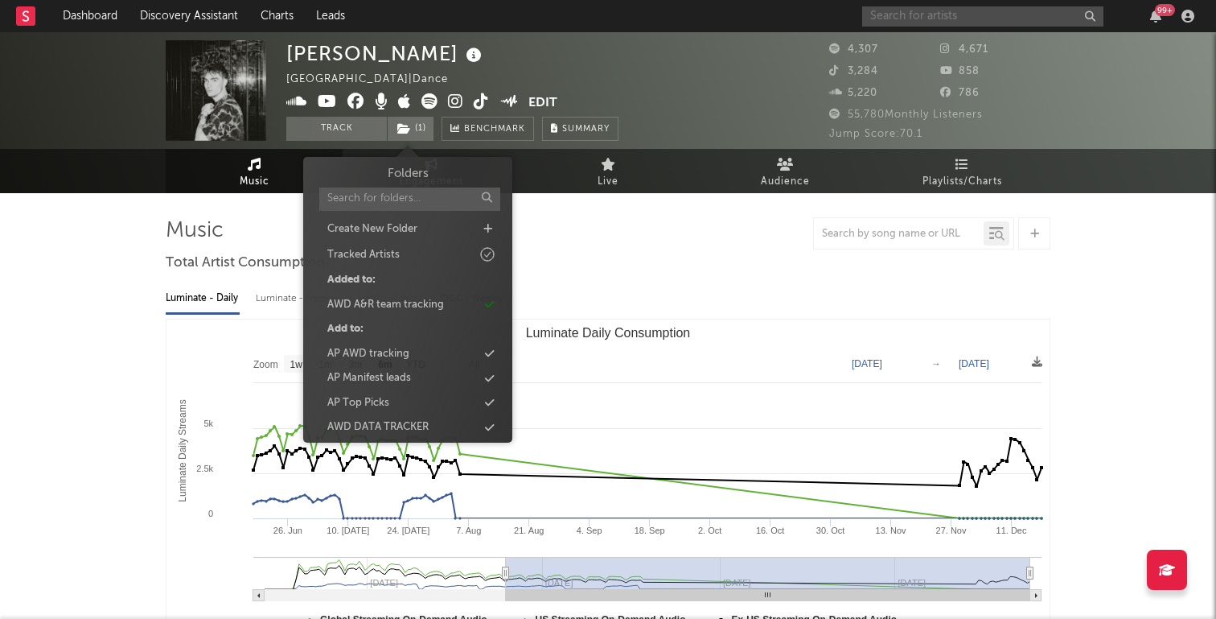
click at [990, 15] on input "text" at bounding box center [982, 16] width 241 height 20
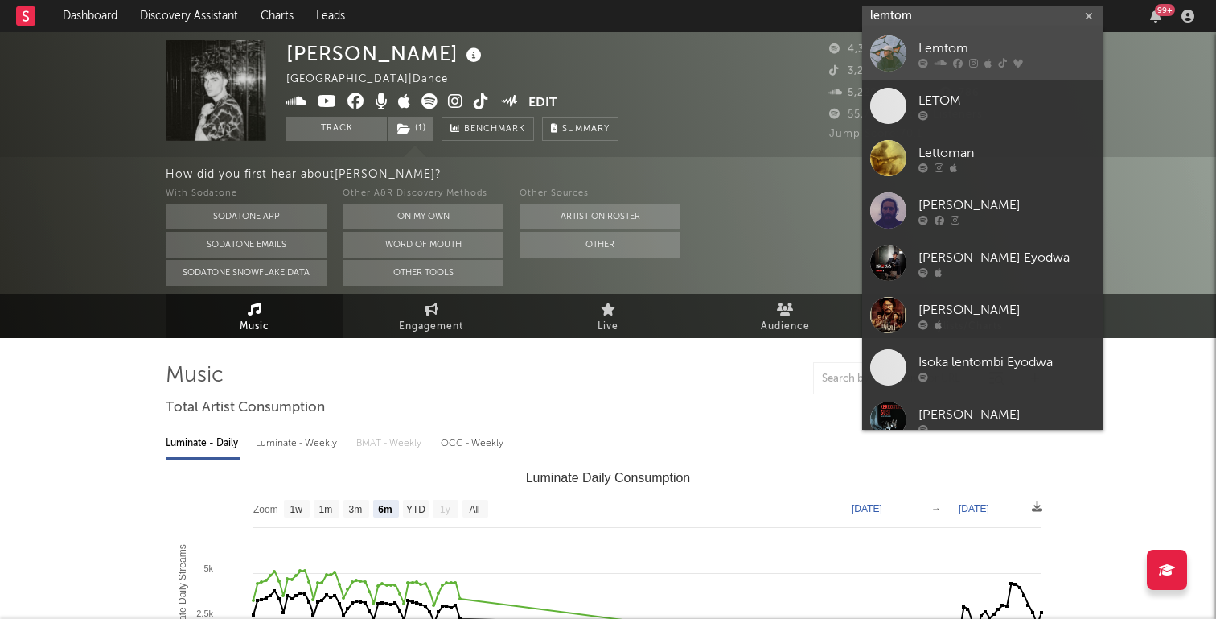
type input "lemtom"
click at [997, 47] on div "Lemtom" at bounding box center [1007, 48] width 177 height 19
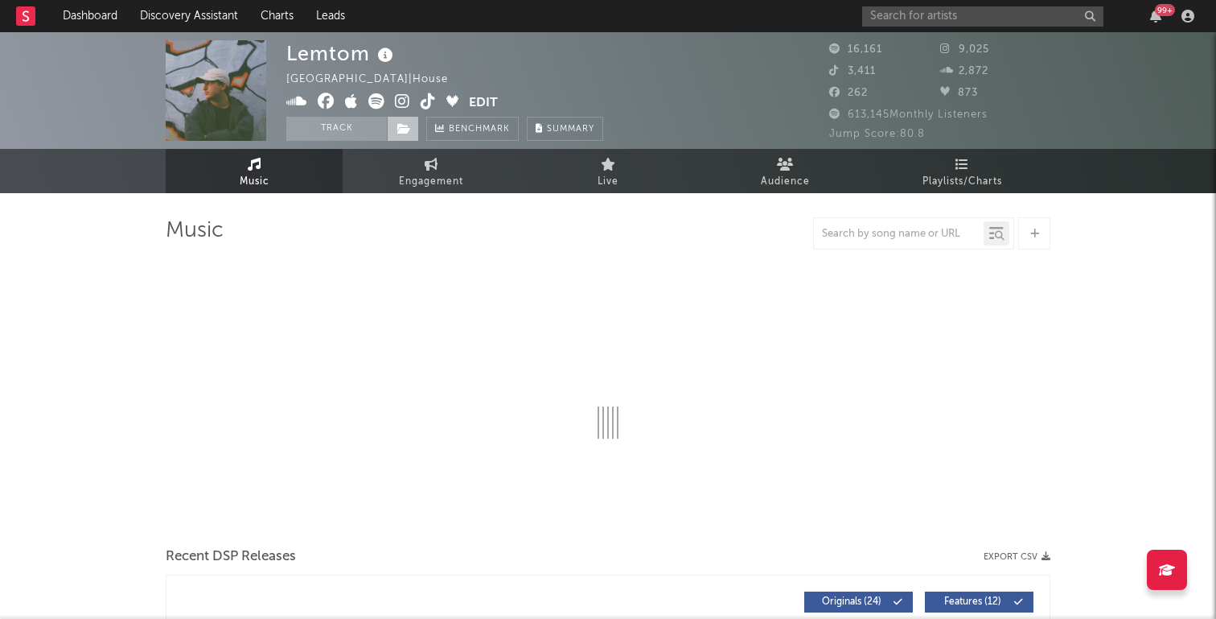
click at [398, 126] on icon at bounding box center [404, 128] width 14 height 11
select select "6m"
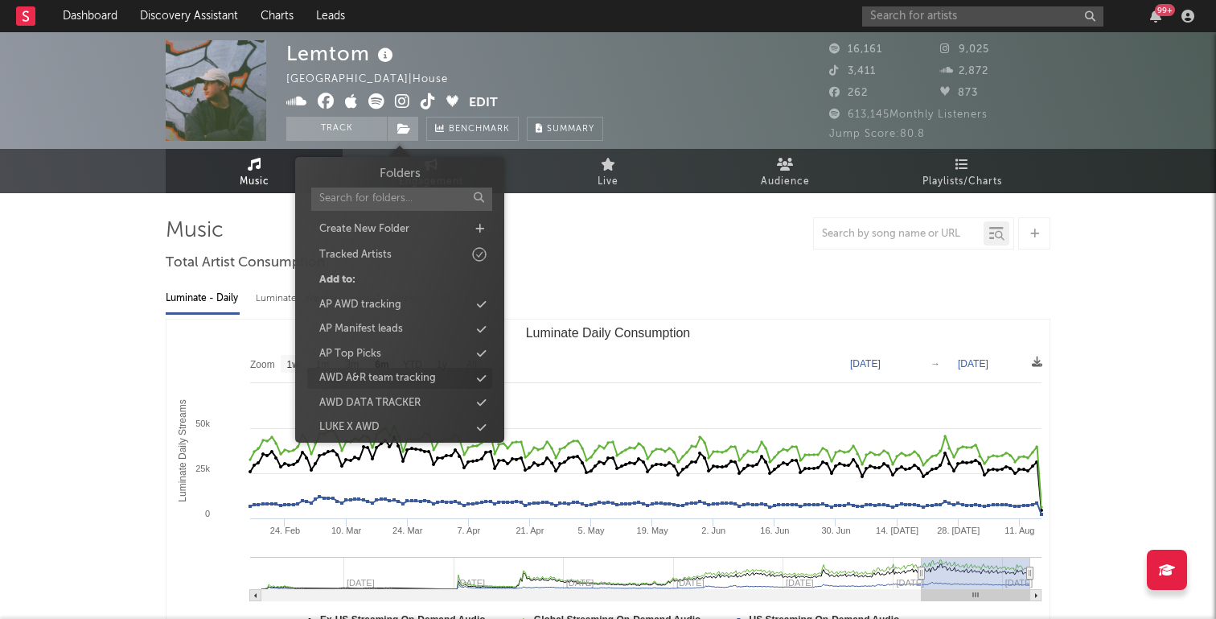
click at [410, 377] on div "AWD A&R team tracking" at bounding box center [377, 378] width 117 height 16
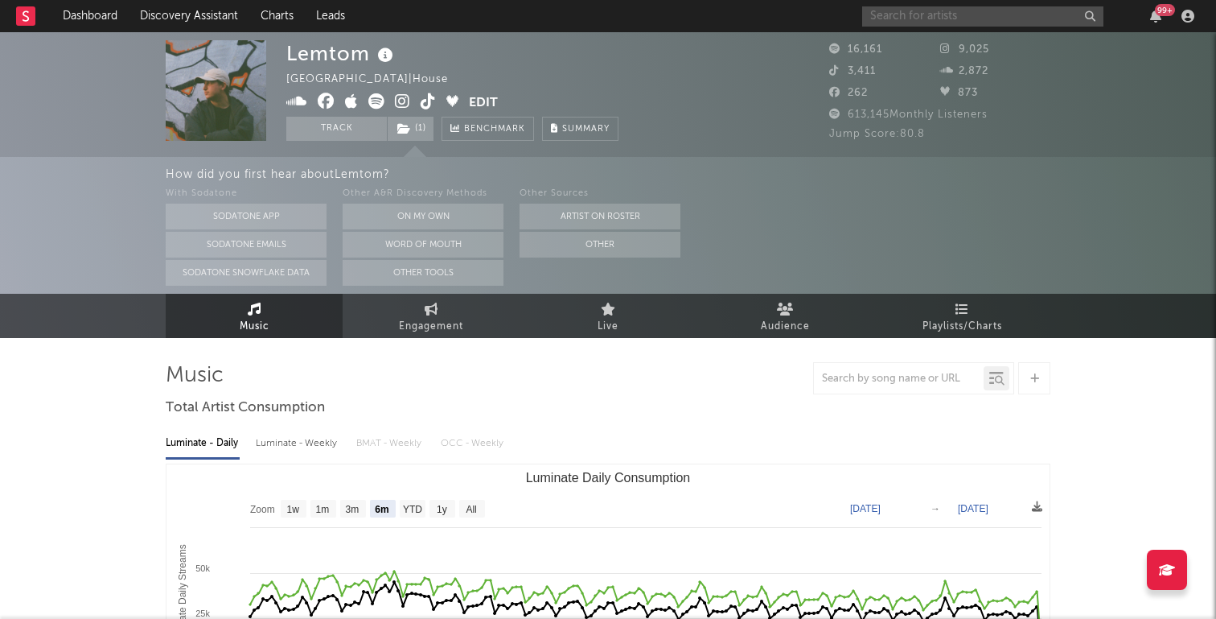
click at [916, 13] on input "text" at bounding box center [982, 16] width 241 height 20
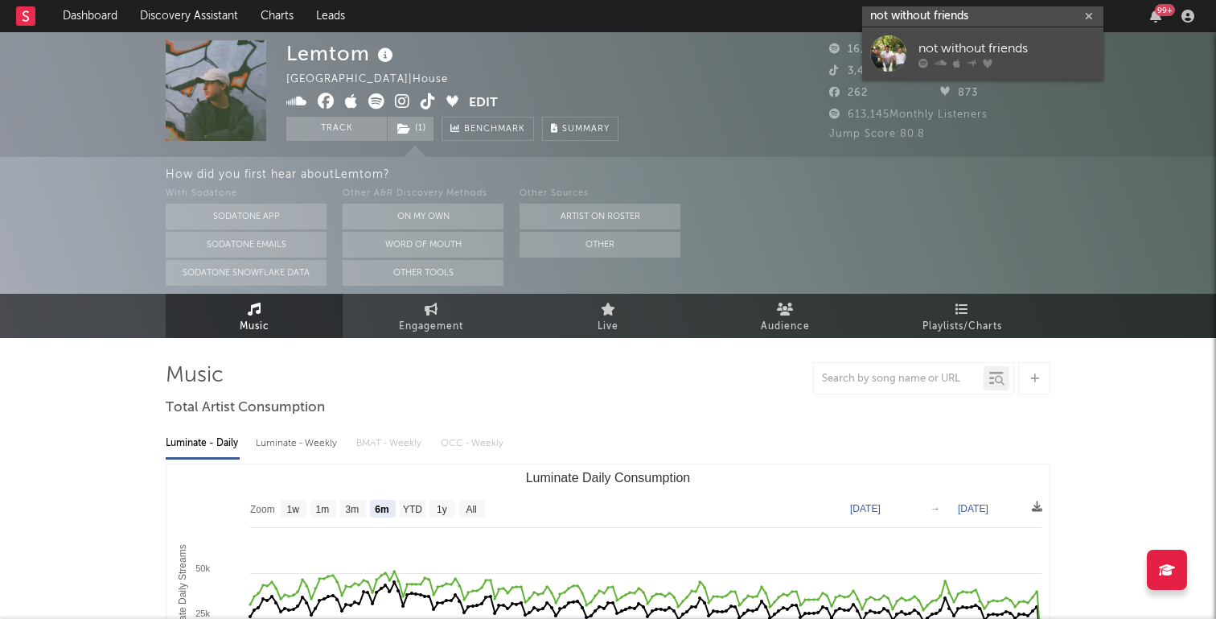
type input "not without friends"
click at [928, 51] on div "not without friends" at bounding box center [1007, 48] width 177 height 19
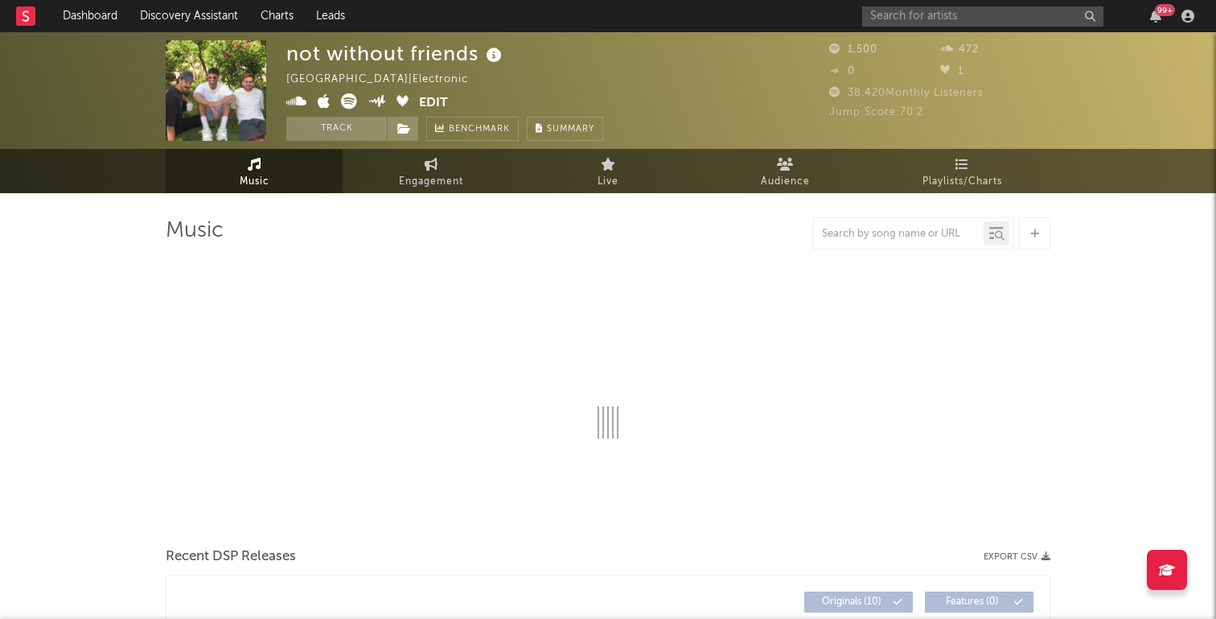
select select "1w"
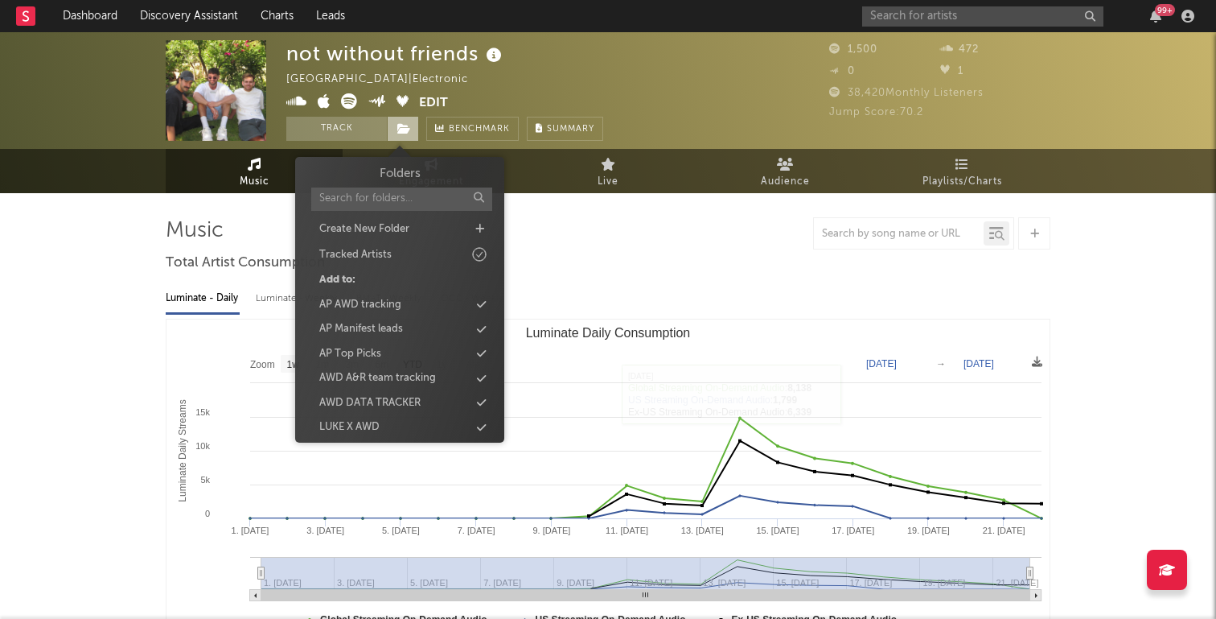
click at [407, 127] on icon at bounding box center [404, 128] width 14 height 11
click at [424, 378] on div "AWD A&R team tracking" at bounding box center [377, 378] width 117 height 16
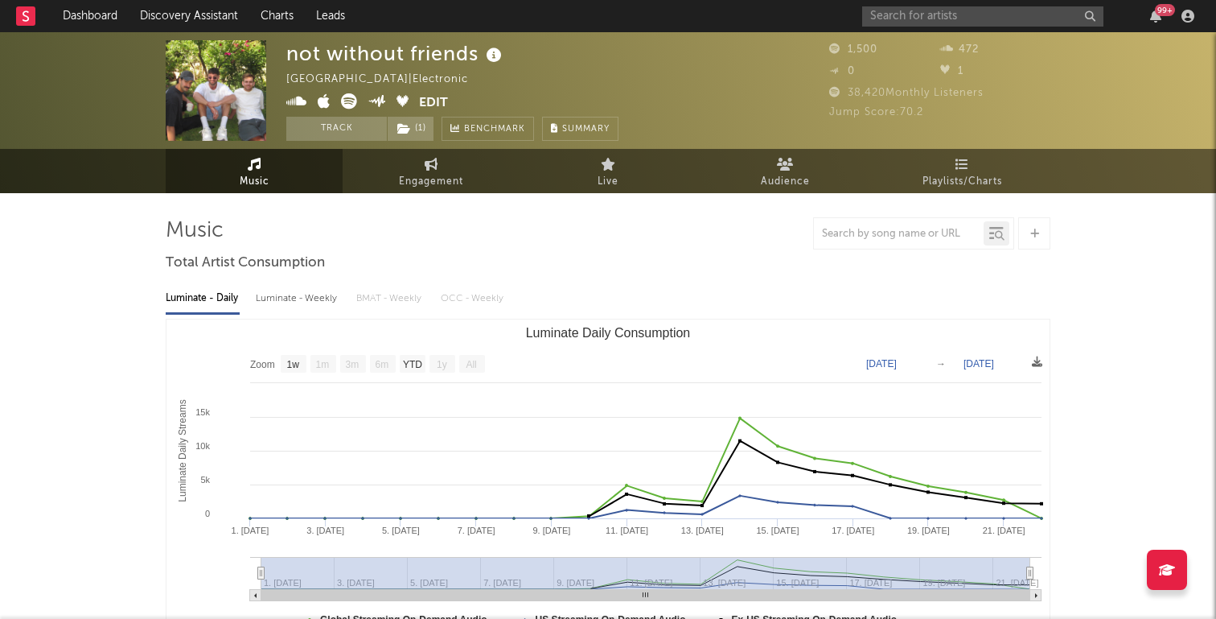
click at [674, 294] on div "Luminate - Daily Luminate - Weekly BMAT - Weekly OCC - Weekly" at bounding box center [608, 298] width 885 height 27
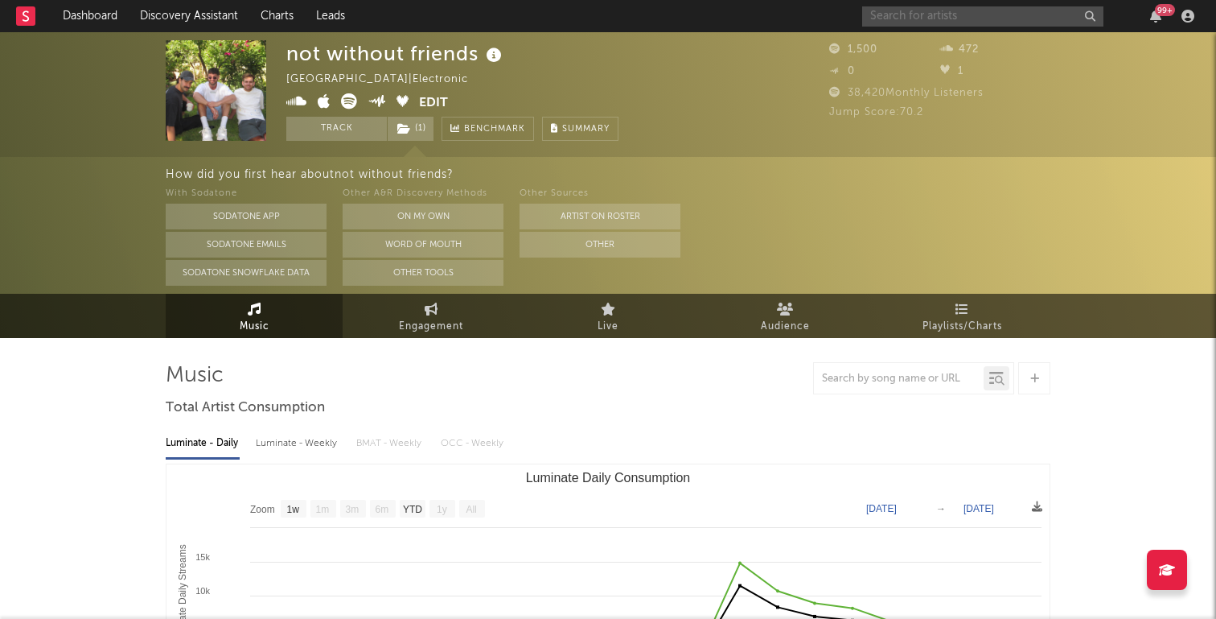
click at [971, 14] on input "text" at bounding box center [982, 16] width 241 height 20
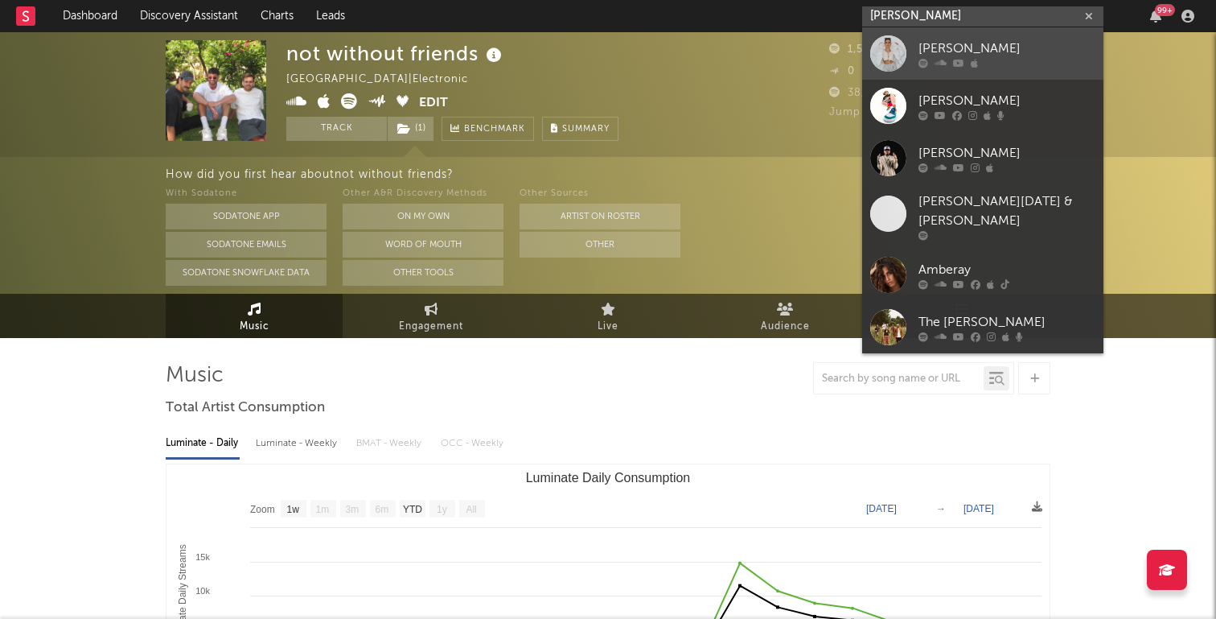
type input "amber jay"
click at [1006, 45] on div "Amber Jay" at bounding box center [1007, 48] width 177 height 19
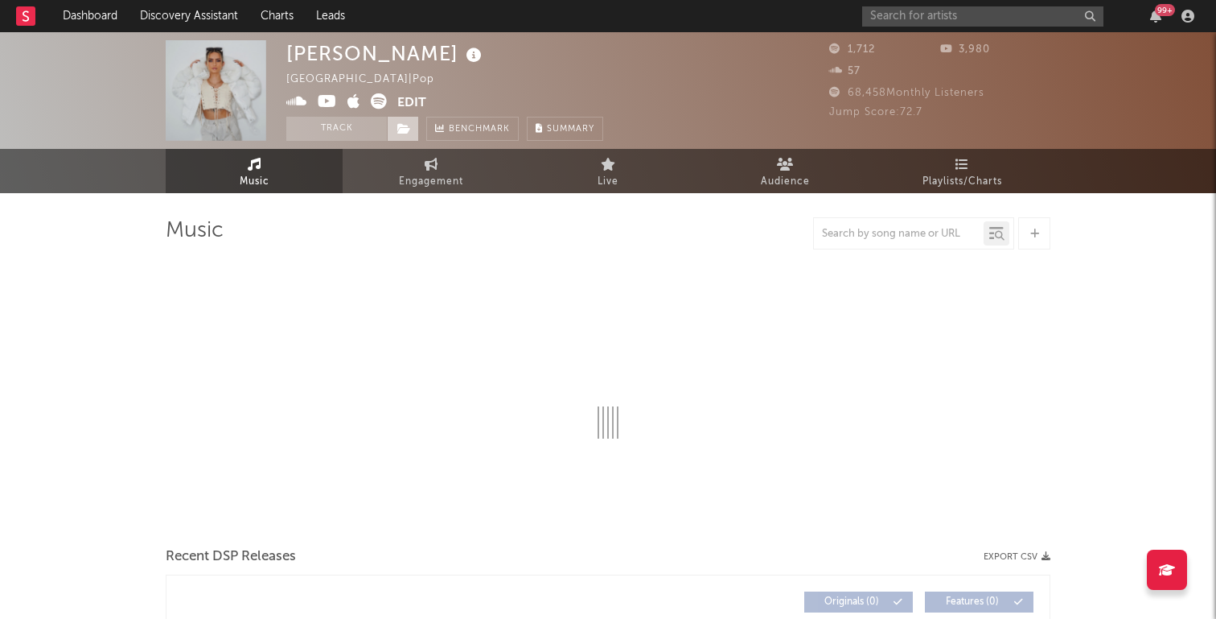
click at [410, 130] on icon at bounding box center [404, 128] width 14 height 11
select select "6m"
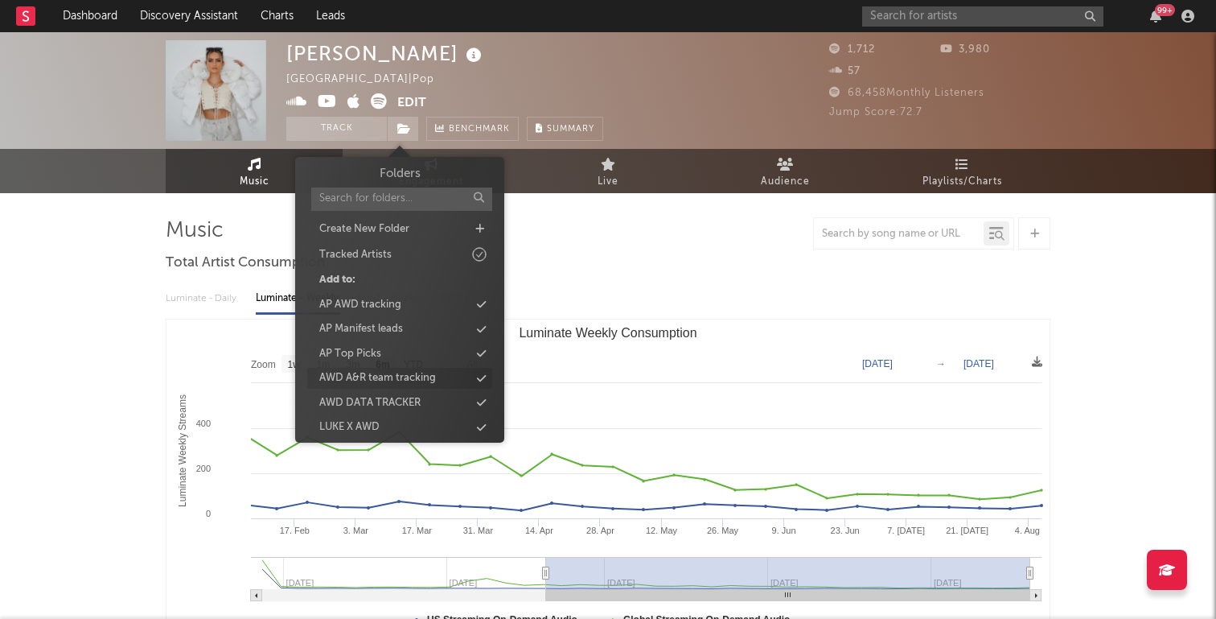
click at [423, 376] on div "AWD A&R team tracking" at bounding box center [377, 378] width 117 height 16
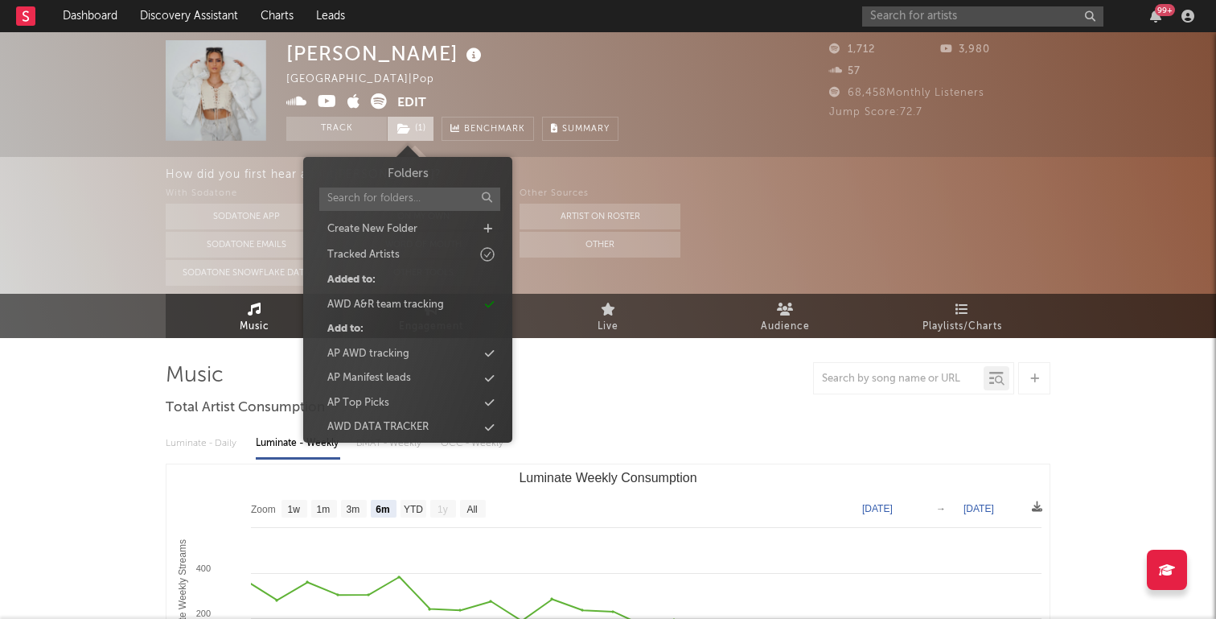
click at [427, 125] on span "( 1 )" at bounding box center [410, 129] width 47 height 24
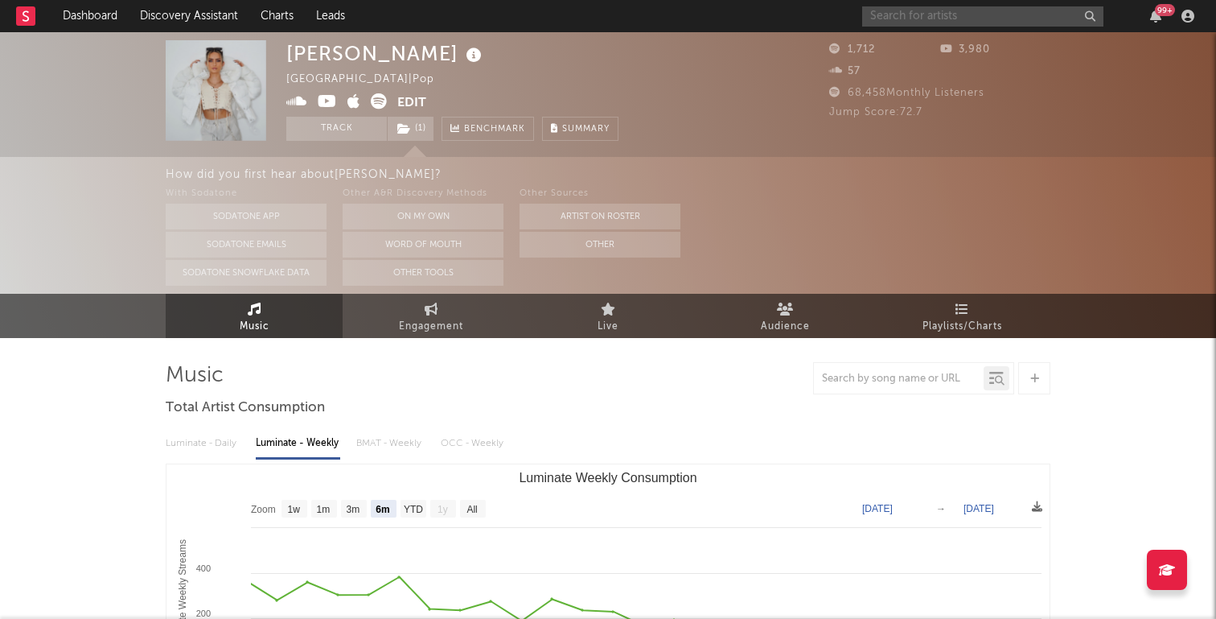
click at [903, 19] on input "text" at bounding box center [982, 16] width 241 height 20
click at [986, 25] on input "joey london style" at bounding box center [982, 16] width 241 height 20
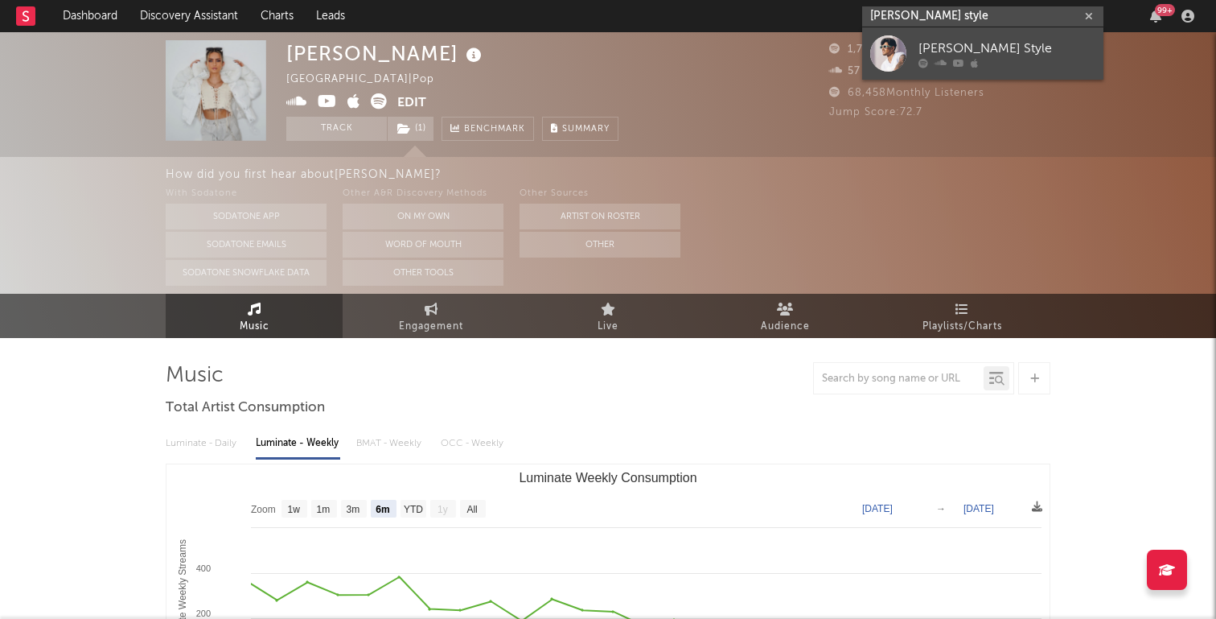
type input "joey london style"
click at [991, 52] on div "Joey London Style" at bounding box center [1007, 48] width 177 height 19
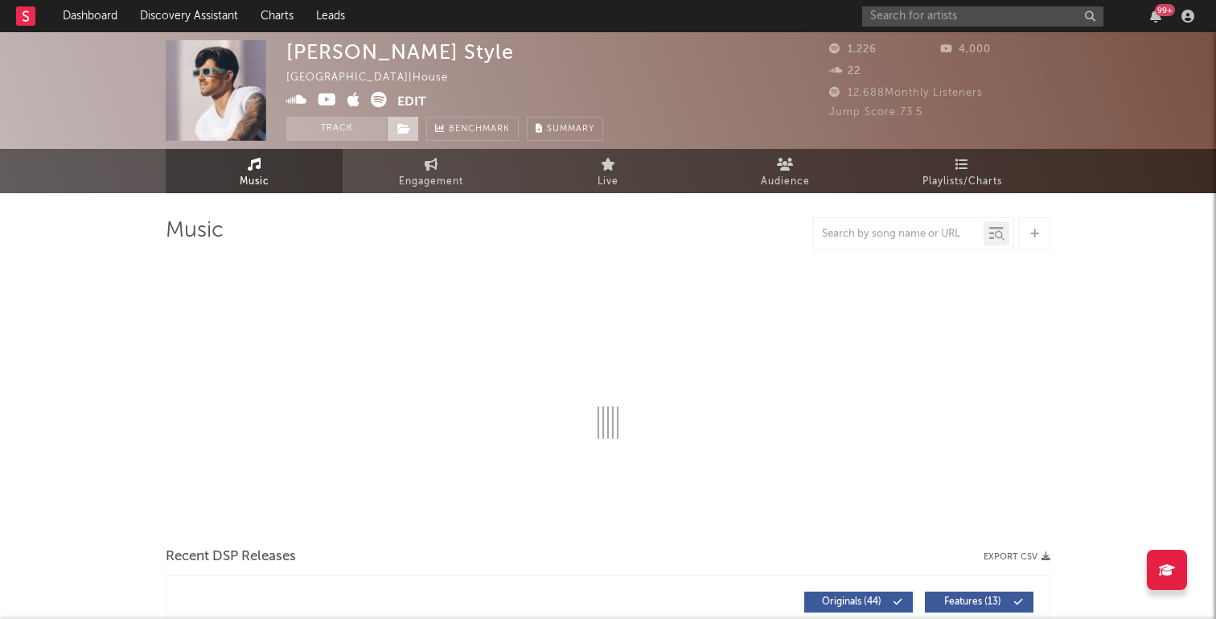
click at [403, 133] on icon at bounding box center [404, 128] width 14 height 11
select select "1w"
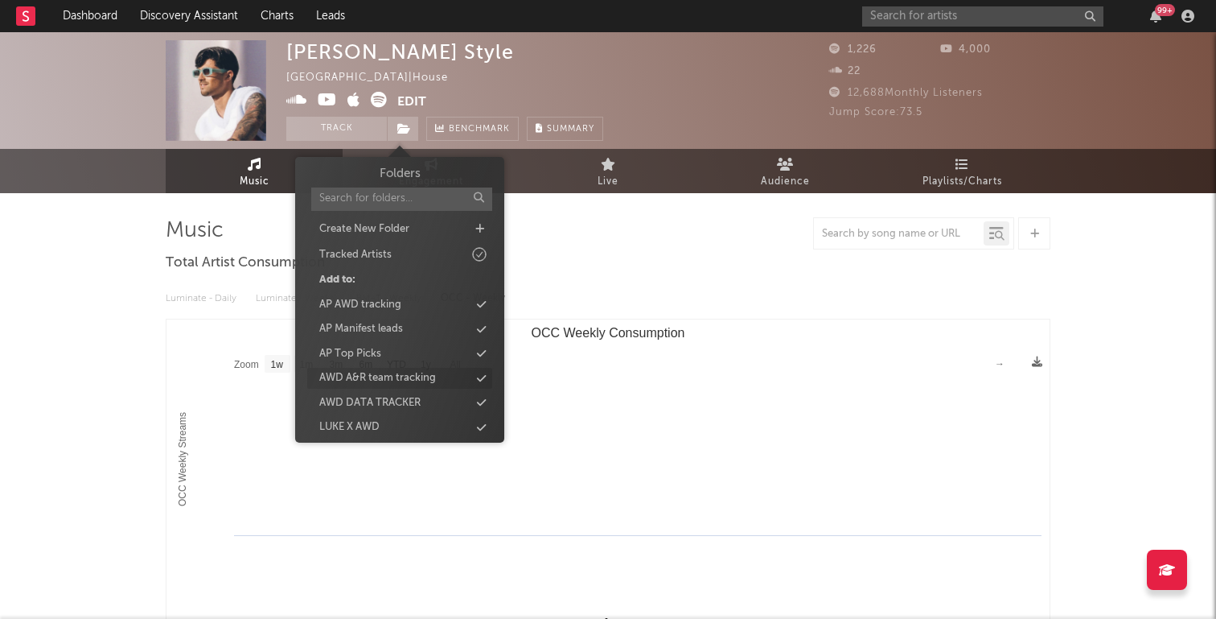
click at [426, 372] on div "AWD A&R team tracking" at bounding box center [377, 378] width 117 height 16
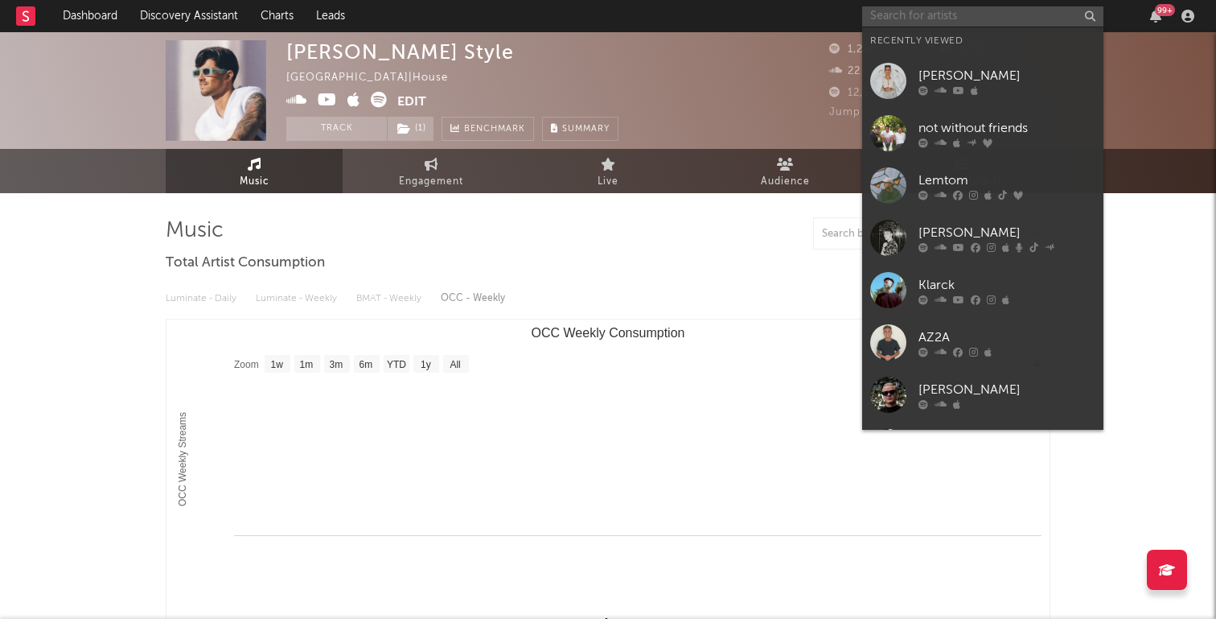
click at [913, 14] on input "text" at bounding box center [982, 16] width 241 height 20
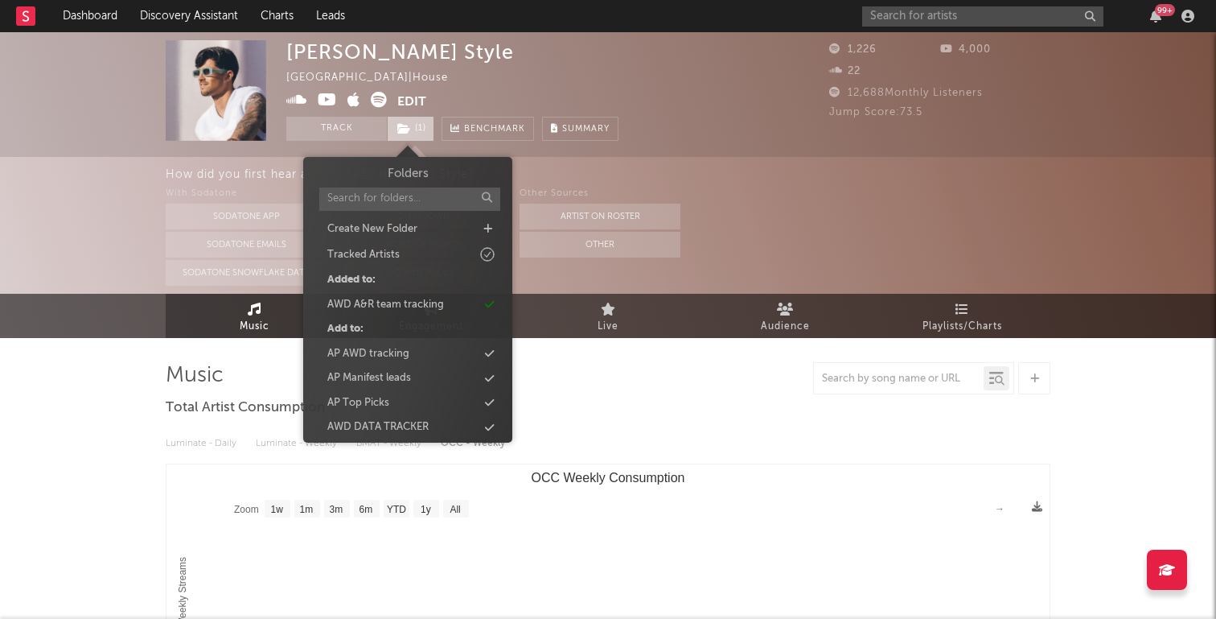
click at [418, 134] on span "( 1 )" at bounding box center [410, 129] width 47 height 24
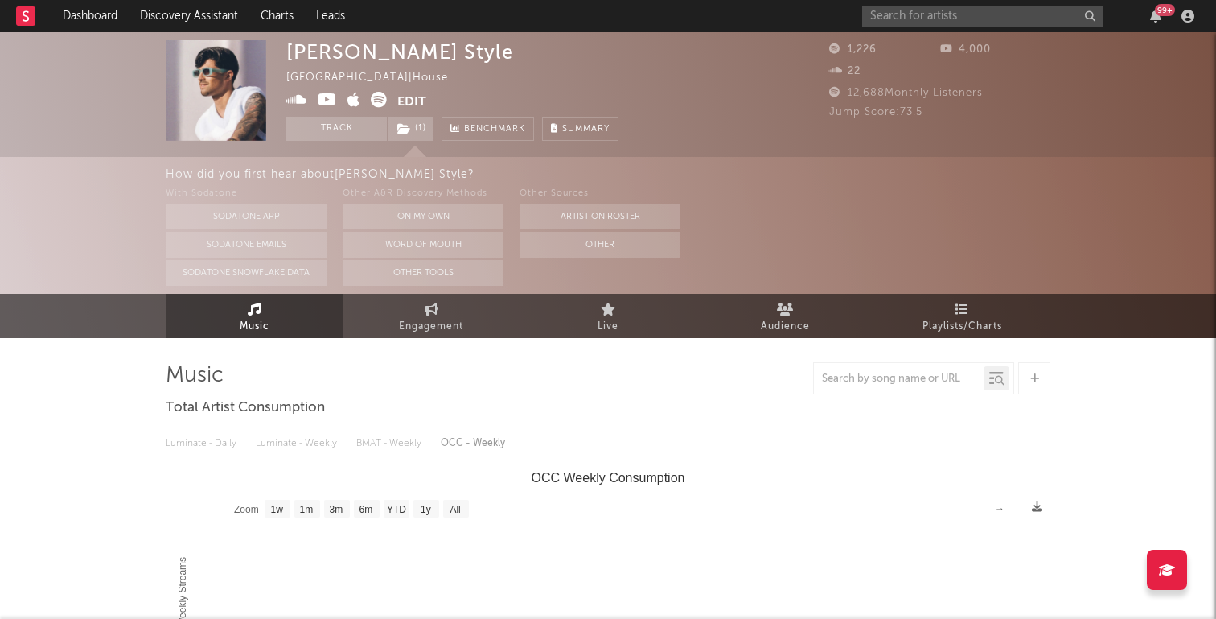
click at [736, 188] on div "With Sodatone Sodatone App Sodatone Emails Sodatone Snowflake Data Other A&R Di…" at bounding box center [691, 234] width 1051 height 101
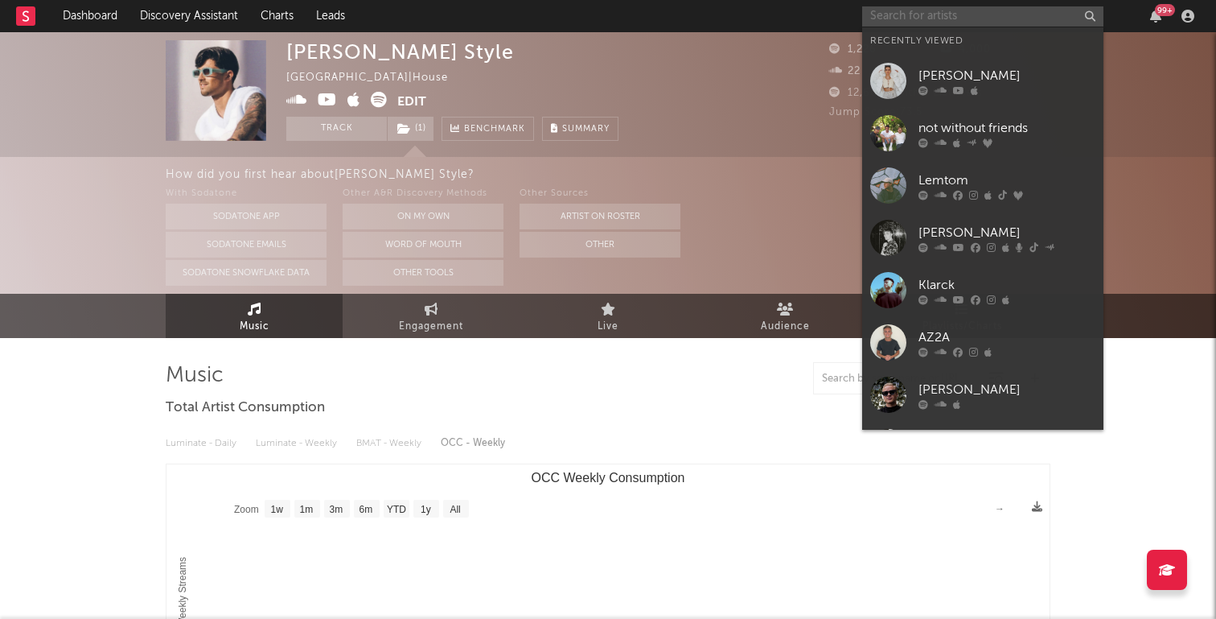
click at [1051, 21] on input "text" at bounding box center [982, 16] width 241 height 20
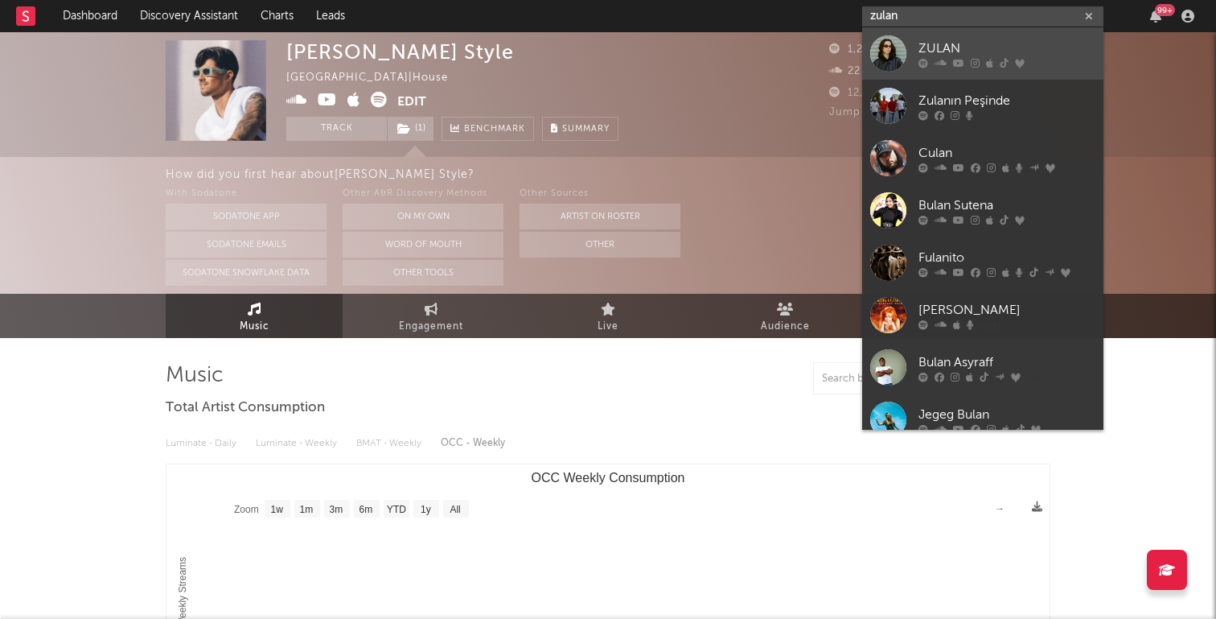
type input "zulan"
click at [1017, 51] on div "ZULAN" at bounding box center [1007, 48] width 177 height 19
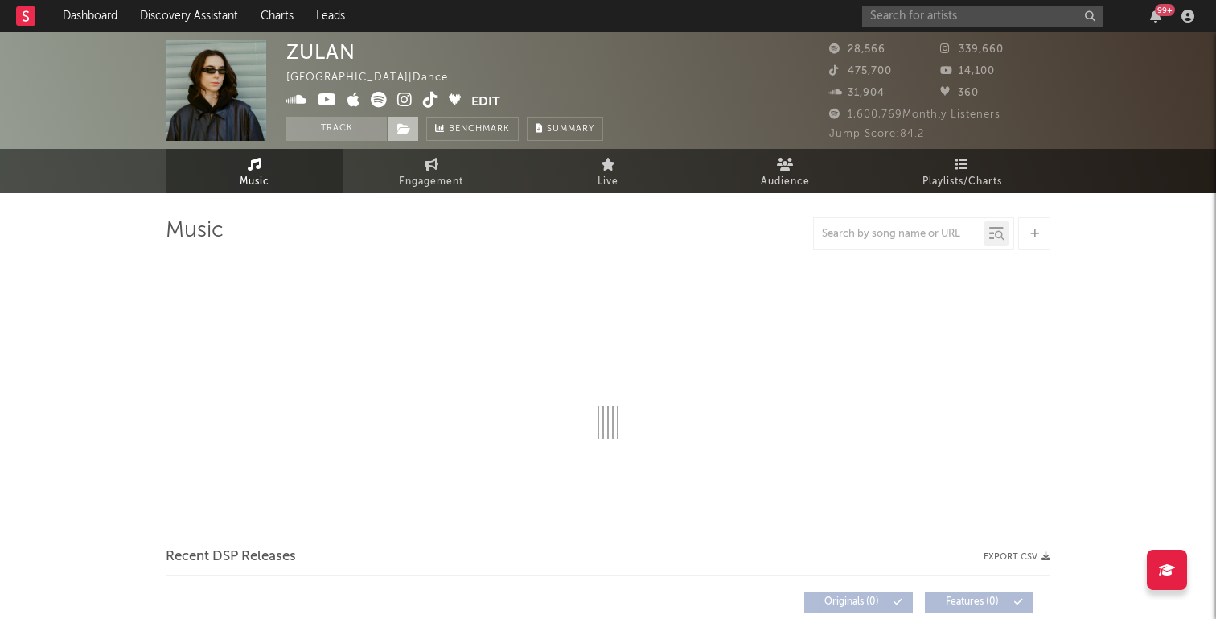
click at [408, 134] on icon at bounding box center [404, 128] width 14 height 11
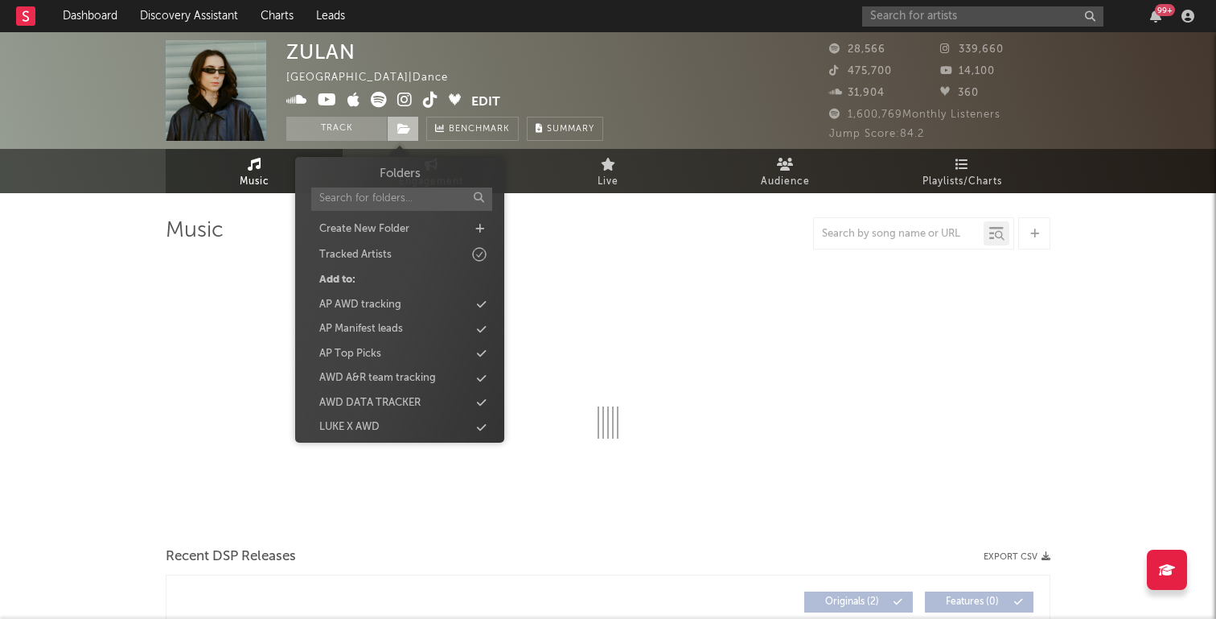
select select "1w"
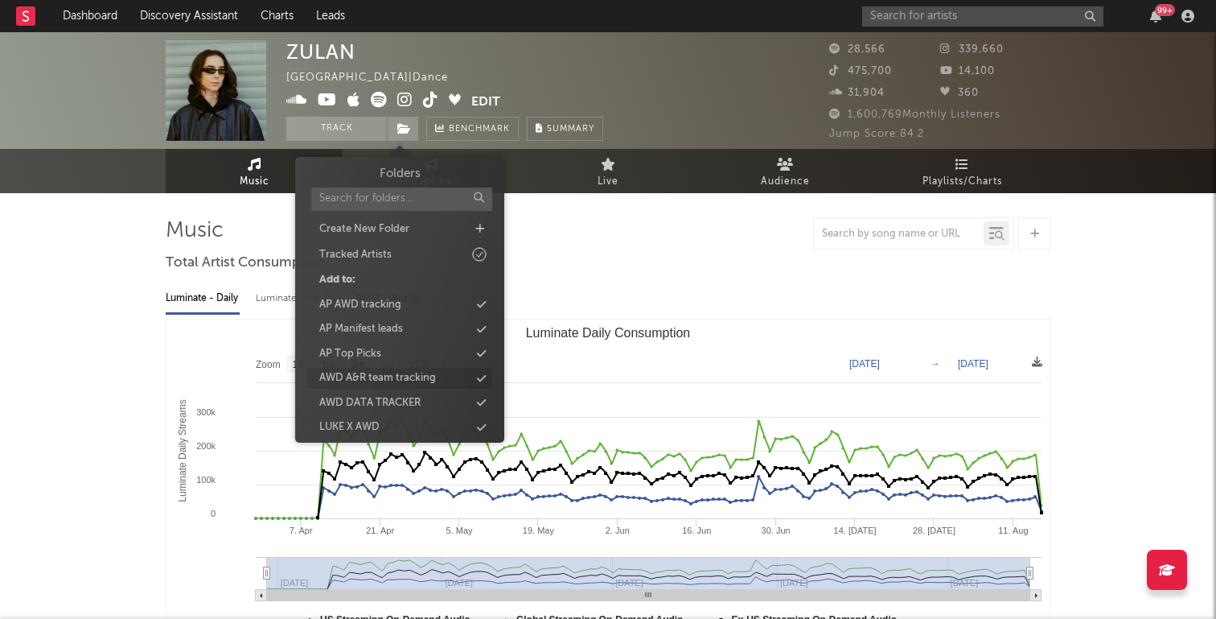
click at [422, 377] on div "AWD A&R team tracking" at bounding box center [377, 378] width 117 height 16
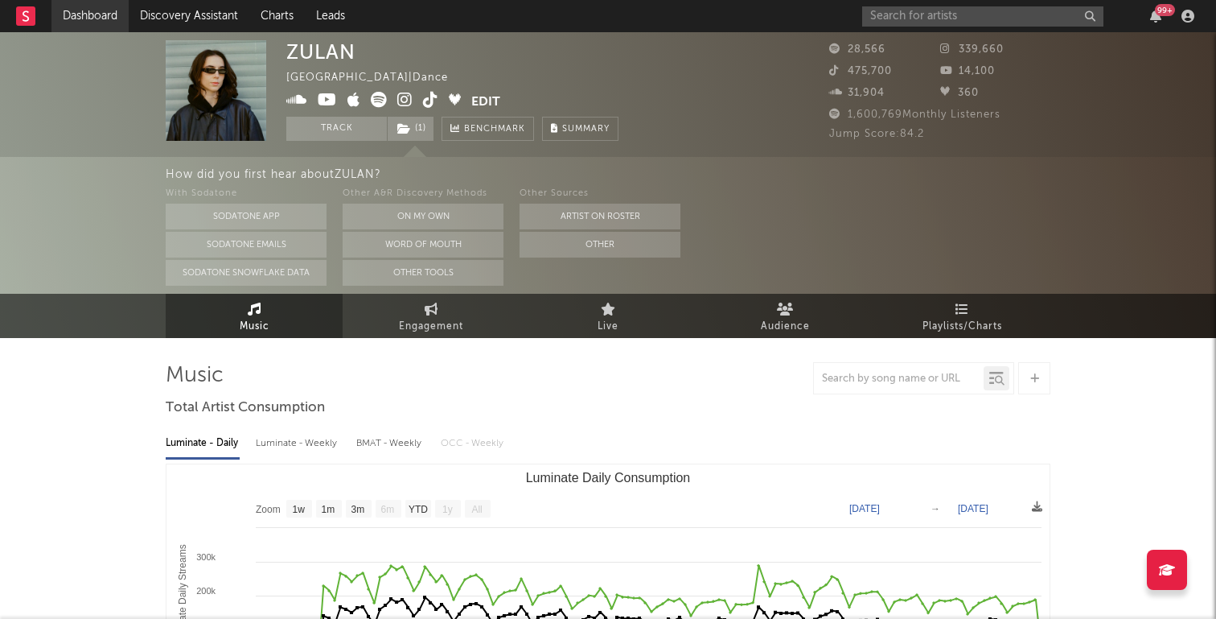
click at [103, 22] on link "Dashboard" at bounding box center [89, 16] width 77 height 32
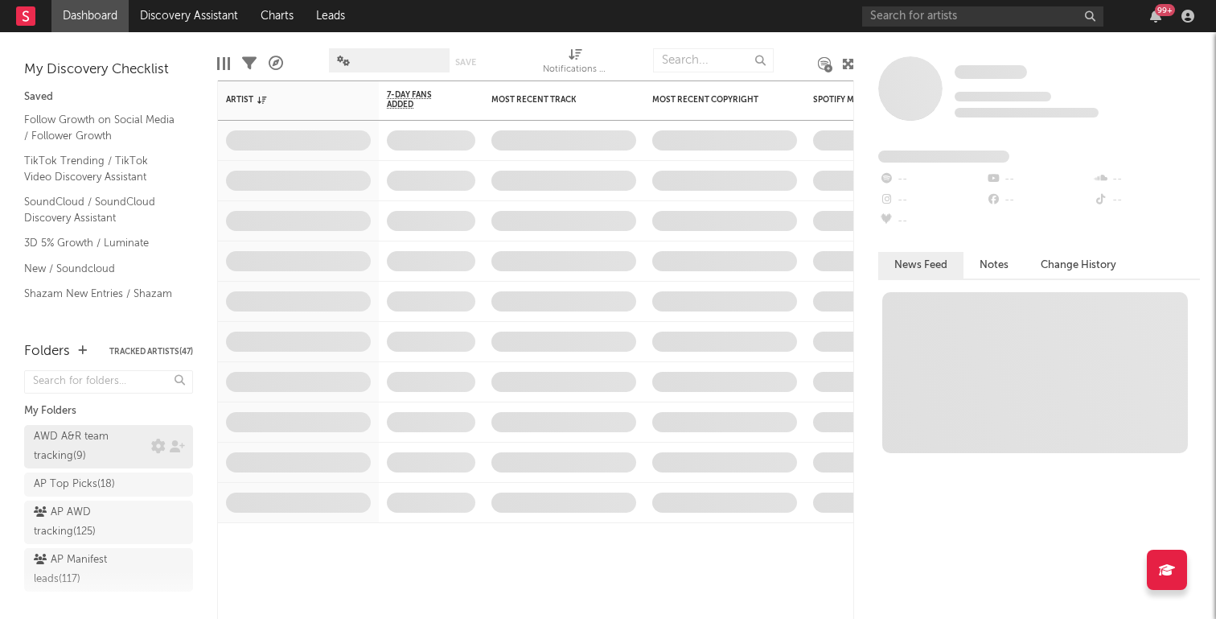
click at [116, 447] on div "AWD A&R team tracking ( 9 )" at bounding box center [90, 446] width 113 height 39
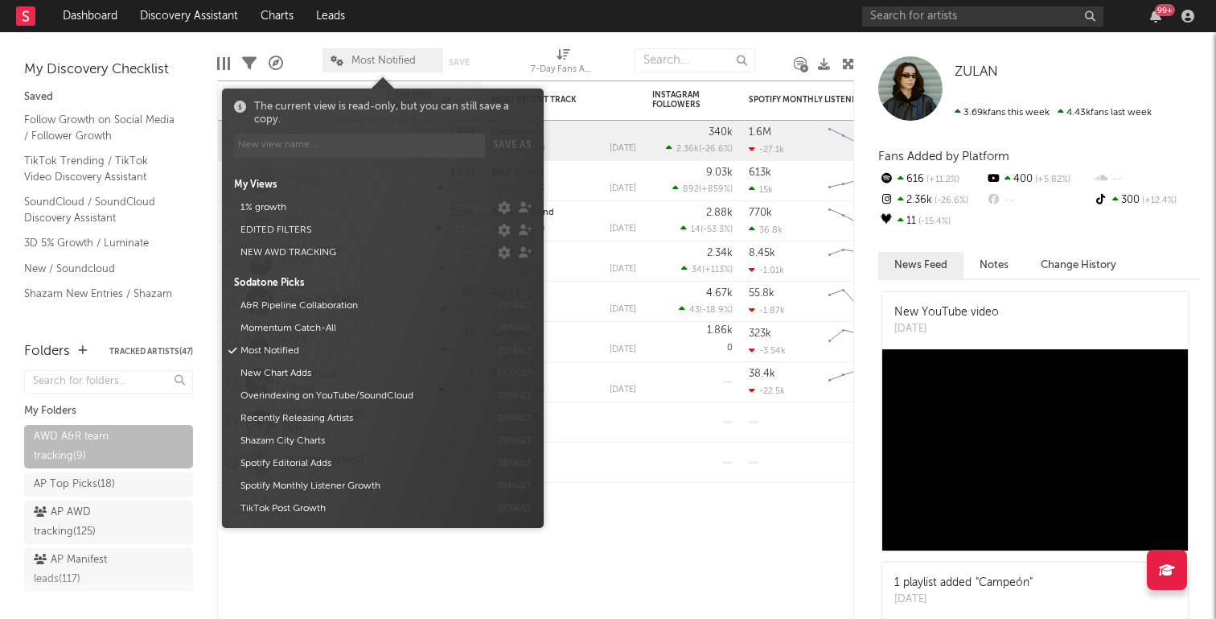
click at [424, 62] on span "Most Notified" at bounding box center [383, 60] width 121 height 24
click at [307, 252] on button "NEW AWD TRACKING" at bounding box center [341, 252] width 213 height 23
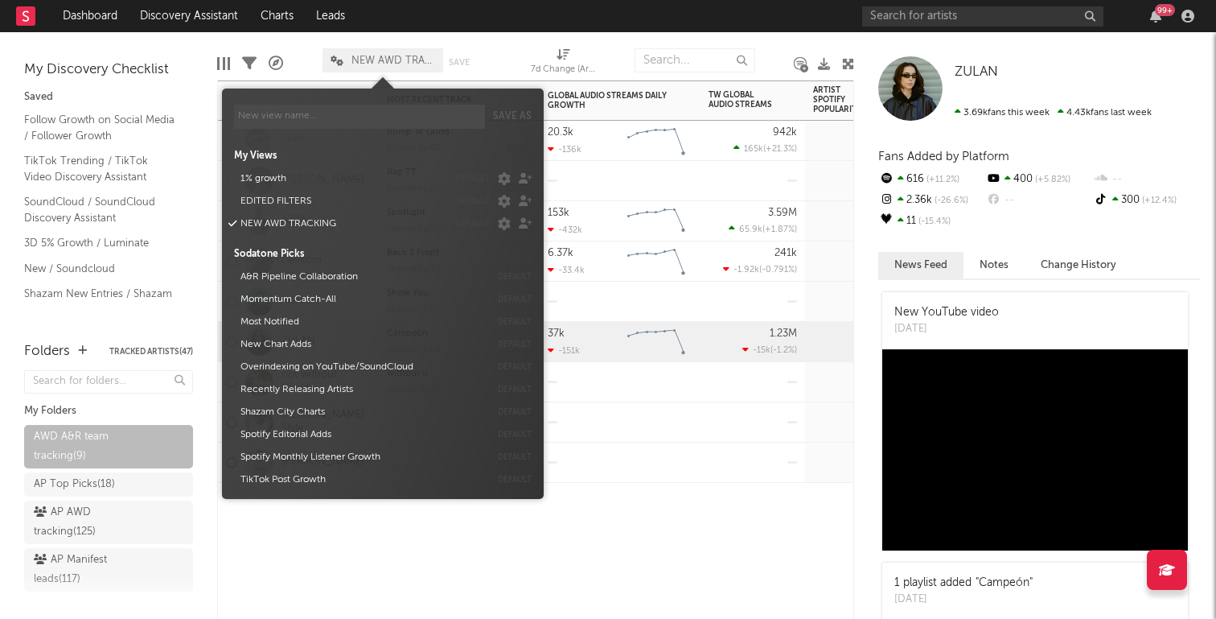
click at [690, 475] on div at bounding box center [620, 462] width 161 height 40
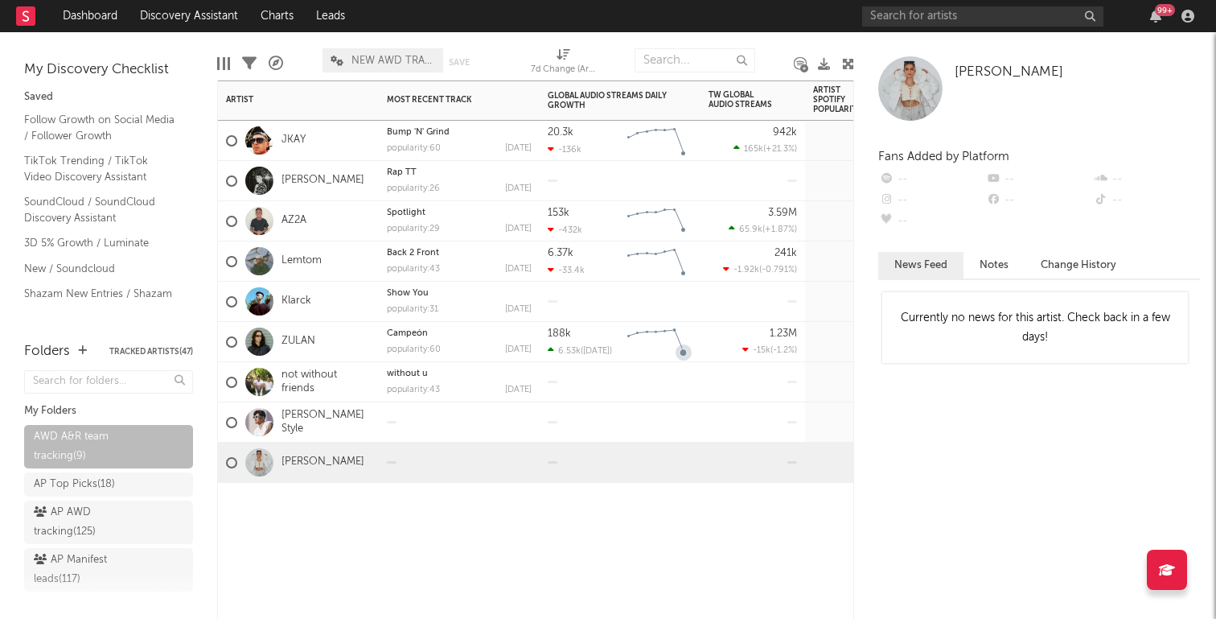
click at [654, 296] on div at bounding box center [620, 302] width 161 height 40
